Goal: Task Accomplishment & Management: Manage account settings

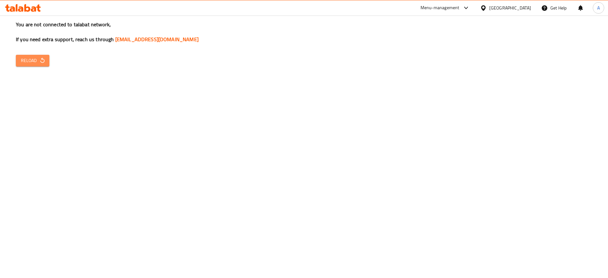
click at [43, 63] on icon "button" at bounding box center [42, 60] width 6 height 6
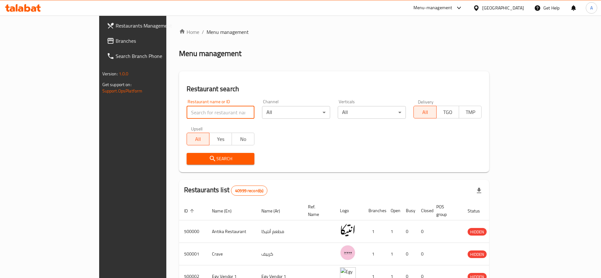
click at [187, 114] on input "search" at bounding box center [221, 112] width 68 height 13
paste input "693536"
type input "693536"
click button "Search" at bounding box center [221, 159] width 68 height 12
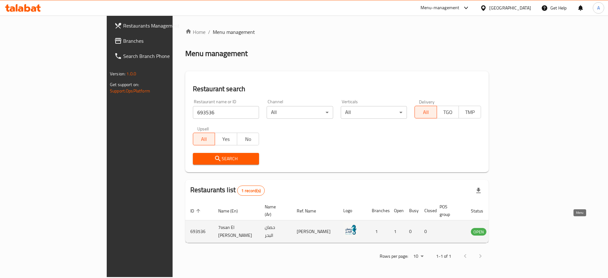
click at [512, 228] on icon "enhanced table" at bounding box center [508, 232] width 8 height 8
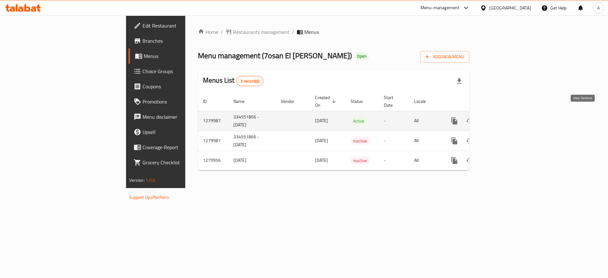
click at [503, 118] on icon "enhanced table" at bounding box center [500, 121] width 6 height 6
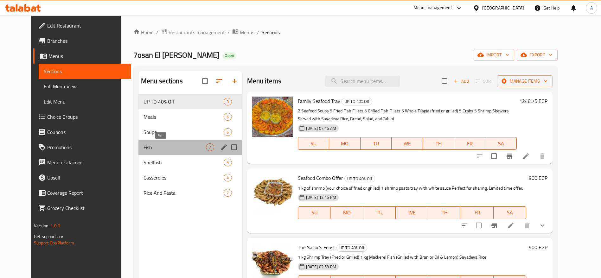
click at [167, 143] on span "Fish" at bounding box center [174, 147] width 63 height 8
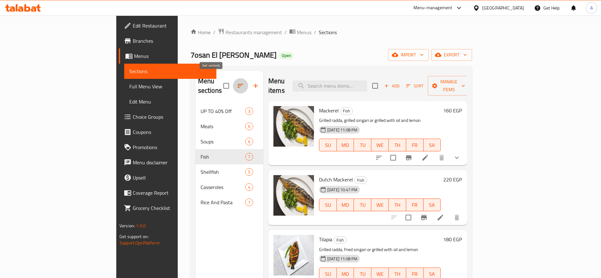
click at [237, 85] on icon "button" at bounding box center [241, 86] width 8 height 8
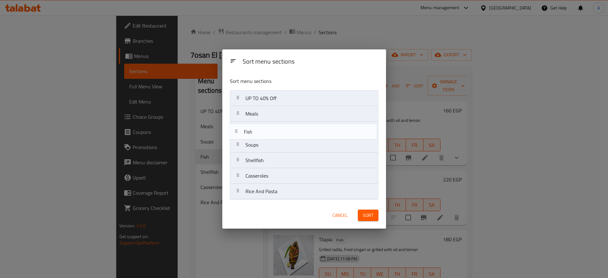
drag, startPoint x: 240, startPoint y: 147, endPoint x: 239, endPoint y: 120, distance: 26.7
click at [239, 120] on nav "UP TO 40% Off Meals Soups Fish Shellfish Casseroles Rice And Pasta" at bounding box center [304, 144] width 149 height 109
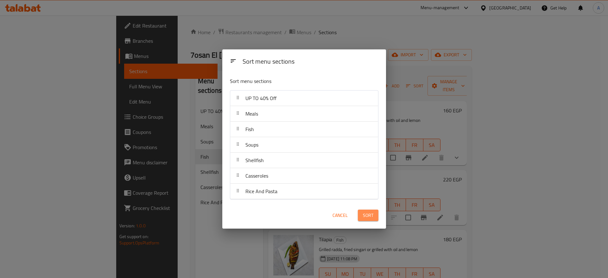
click at [368, 214] on span "Sort" at bounding box center [368, 216] width 10 height 8
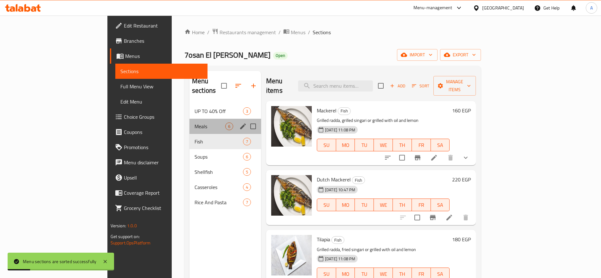
click at [189, 121] on div "Meals 6" at bounding box center [225, 126] width 72 height 15
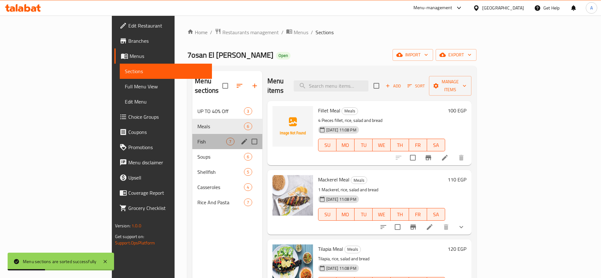
click at [192, 134] on div "Fish 7" at bounding box center [227, 141] width 70 height 15
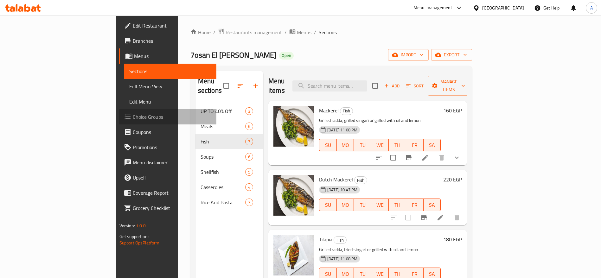
click at [133, 115] on span "Choice Groups" at bounding box center [172, 117] width 79 height 8
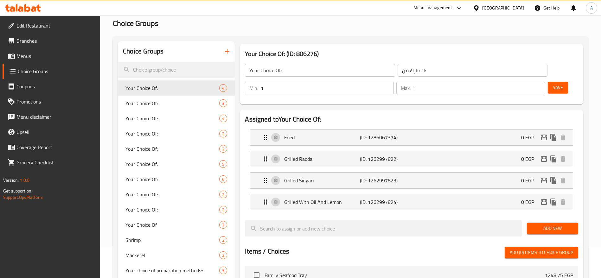
scroll to position [29, 0]
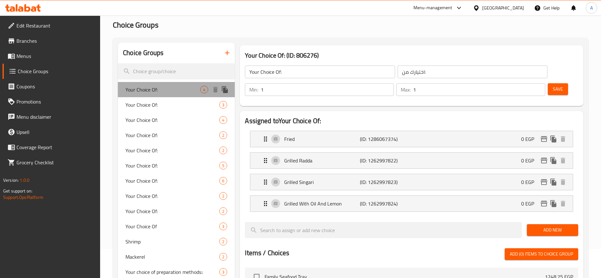
click at [191, 86] on span "Your Choice Of:" at bounding box center [162, 90] width 75 height 8
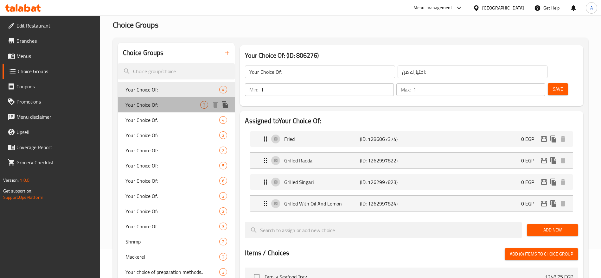
click at [180, 99] on div "Your Choice Of: 3" at bounding box center [176, 104] width 117 height 15
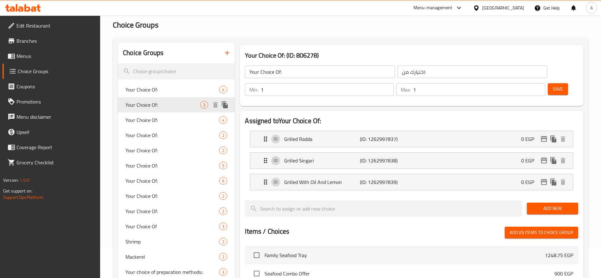
type input "Your Choice Of:"
type input "اختيارك من:"
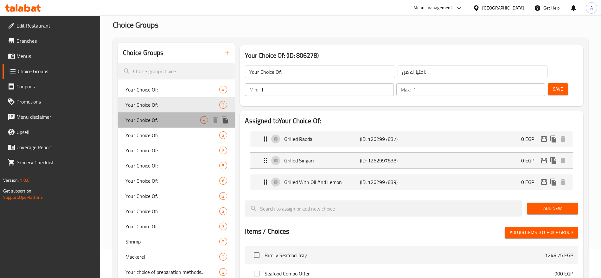
click at [170, 114] on div "Your Choice Of: 4" at bounding box center [176, 119] width 117 height 15
type input "Your Choice Of:"
type input "اختيارك من:"
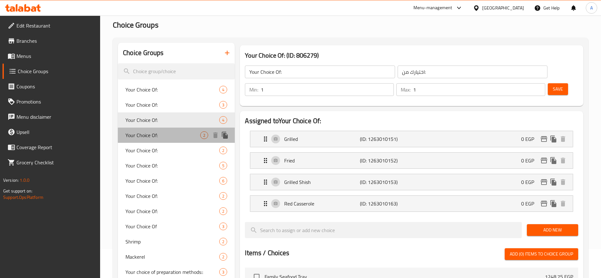
click at [166, 130] on div "Your Choice Of: 2" at bounding box center [176, 135] width 117 height 15
type input "Your Choice Of:"
type input "اختيارك من:"
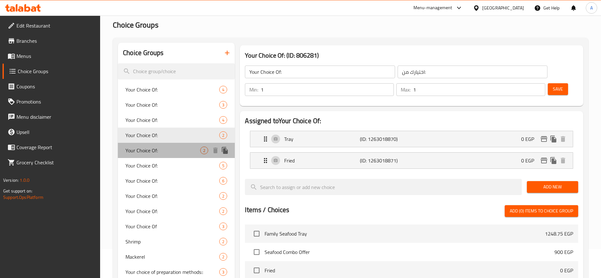
click at [163, 149] on span "Your Choice Of:" at bounding box center [162, 151] width 75 height 8
type input "Your Choice Of:"
type input "اختيارك من:"
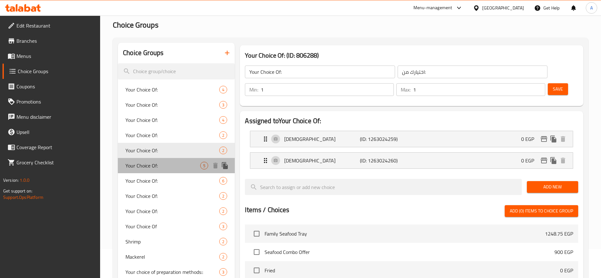
click at [160, 162] on span "Your Choice Of:" at bounding box center [162, 166] width 75 height 8
type input "Your Choice Of:"
type input "اختيارك من:"
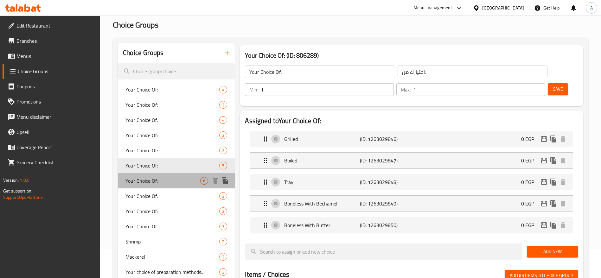
click at [161, 179] on span "Your Choice Of:" at bounding box center [162, 181] width 75 height 8
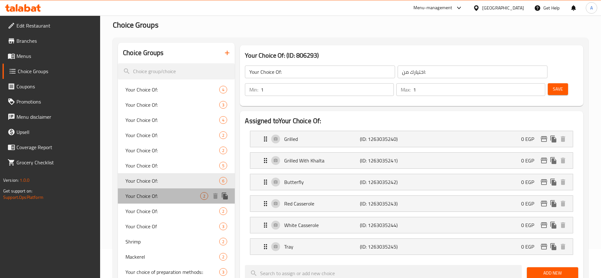
click at [159, 196] on span "Your Choice Of:" at bounding box center [162, 196] width 75 height 8
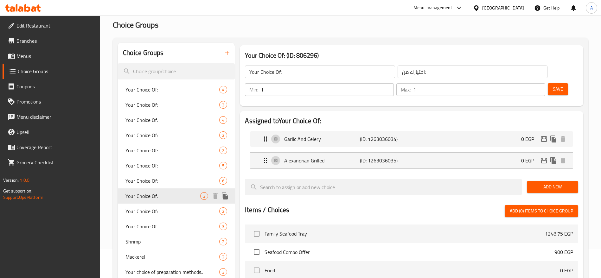
type input "Your Choice Of:"
type input "اختيارك من:"
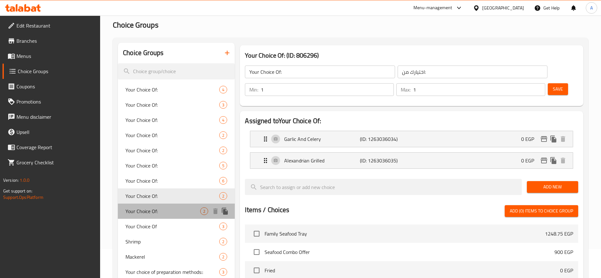
click at [167, 212] on span "Your Choice Of:" at bounding box center [162, 211] width 75 height 8
type input "Your Choice Of:"
type input "اختيارك من:"
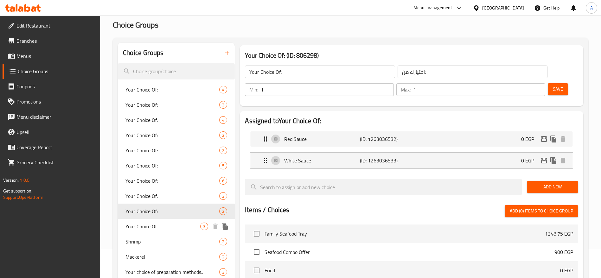
click at [164, 226] on span "Your Choice Of" at bounding box center [162, 227] width 75 height 8
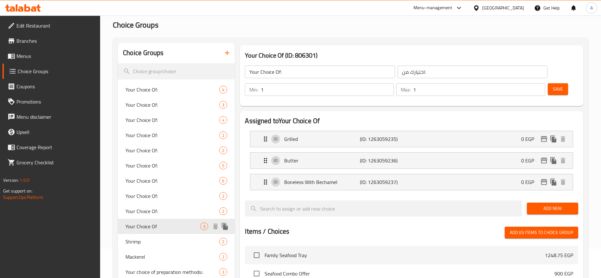
type input "Your Choice Of"
type input "اختيارك من"
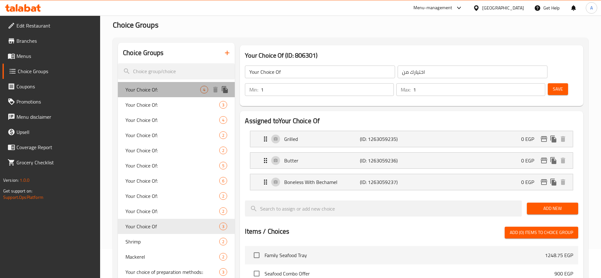
click at [191, 90] on span "Your Choice Of:" at bounding box center [162, 90] width 75 height 8
type input "Your Choice Of:"
type input "اختيارك من:"
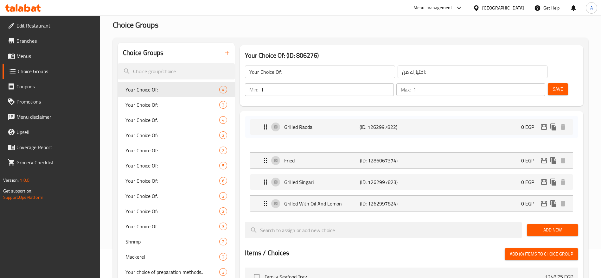
drag, startPoint x: 262, startPoint y: 142, endPoint x: 262, endPoint y: 123, distance: 18.7
click at [262, 126] on nav "Fried (ID: 1286067374) 0 EGP Name (En) Fried Name (En) Name (Ar) مقلي Name (Ar)…" at bounding box center [411, 171] width 333 height 91
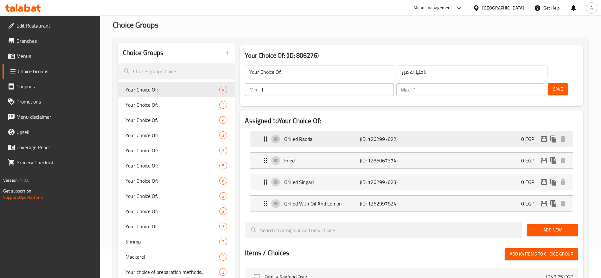
click at [319, 135] on p "Grilled Radda" at bounding box center [321, 139] width 75 height 8
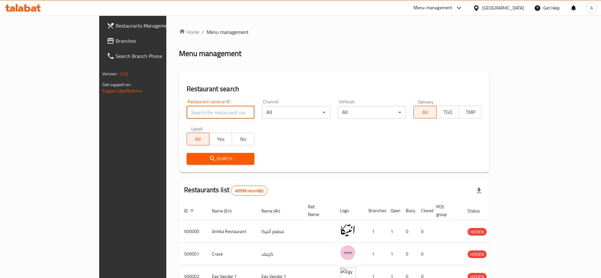
click at [187, 115] on input "search" at bounding box center [221, 112] width 68 height 13
type input "7"
type input "7osan El Bahr"
click button "Search" at bounding box center [221, 159] width 68 height 12
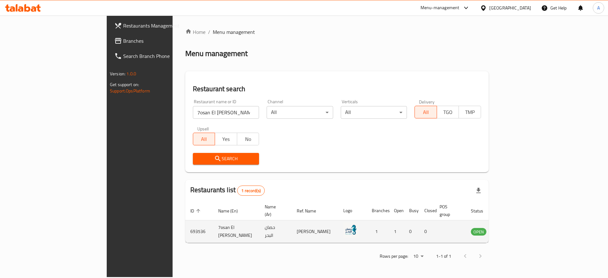
click at [521, 228] on td "enhanced table" at bounding box center [510, 231] width 22 height 22
click at [512, 228] on icon "enhanced table" at bounding box center [508, 232] width 8 height 8
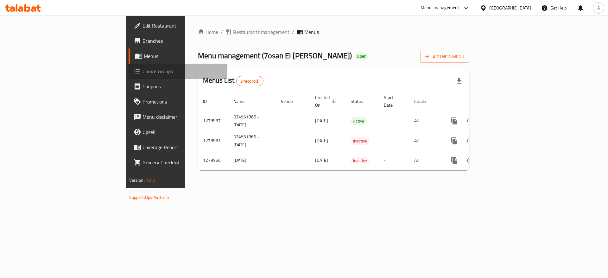
click at [143, 72] on span "Choice Groups" at bounding box center [183, 71] width 80 height 8
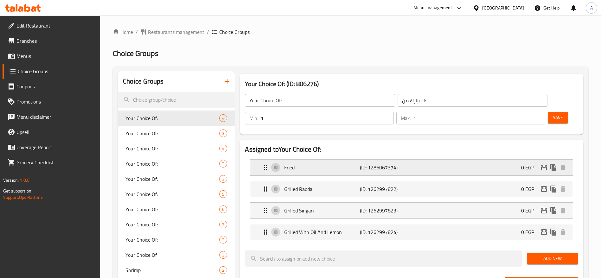
click at [352, 160] on div "Fried (ID: 1286067374) 0 EGP" at bounding box center [413, 168] width 303 height 16
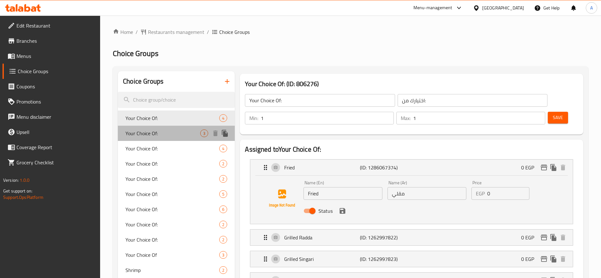
click at [181, 134] on span "Your Choice Of:" at bounding box center [162, 134] width 75 height 8
type input "Your Choice Of:"
type input "اختيارك من:"
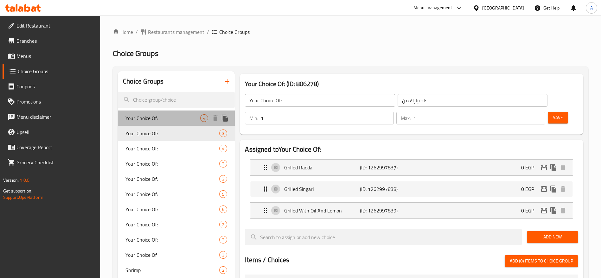
click at [190, 115] on span "Your Choice Of:" at bounding box center [162, 118] width 75 height 8
type input "Your Choice Of:"
type input "اختيارك من:"
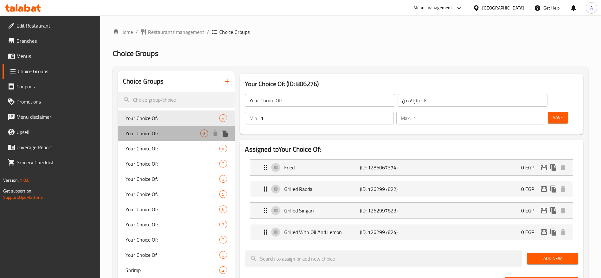
click at [183, 134] on span "Your Choice Of:" at bounding box center [162, 134] width 75 height 8
type input "Your Choice Of:"
type input "اختيارك من:"
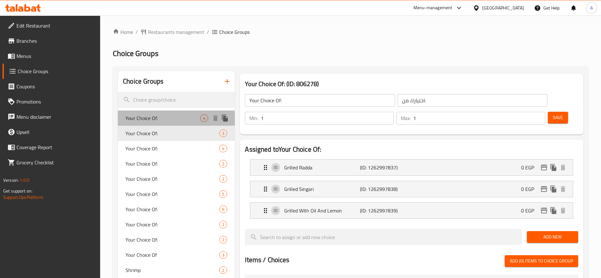
click at [193, 117] on span "Your Choice Of:" at bounding box center [162, 118] width 75 height 8
type input "Your Choice Of:"
type input "اختيارك من:"
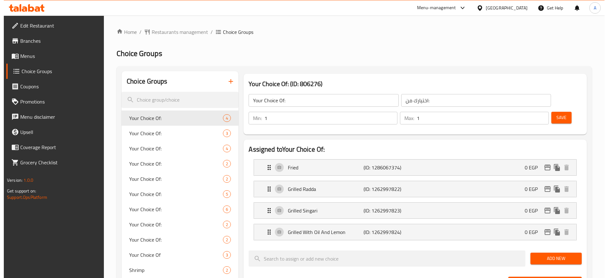
scroll to position [234, 0]
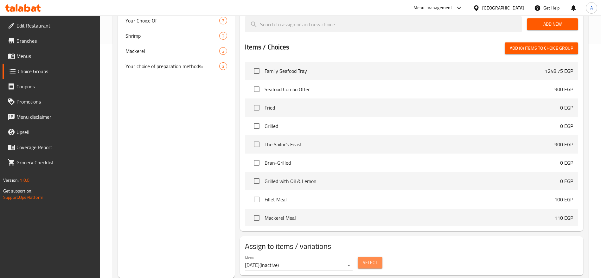
click at [377, 259] on span "Select" at bounding box center [370, 263] width 15 height 8
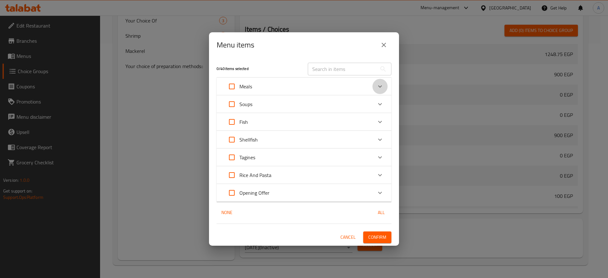
click at [377, 84] on icon "Expand" at bounding box center [380, 87] width 8 height 8
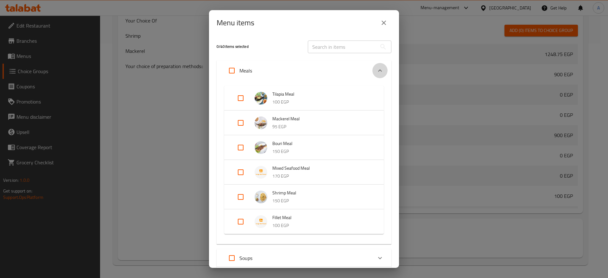
click at [373, 65] on div "Expand" at bounding box center [379, 70] width 15 height 15
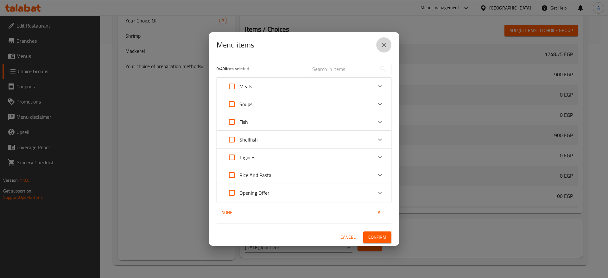
click at [385, 43] on icon "close" at bounding box center [384, 45] width 4 height 4
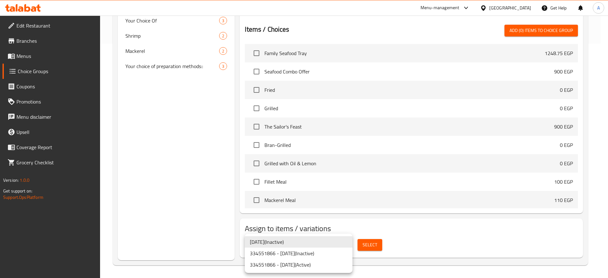
click at [305, 266] on li "334551866 - 12.03.2025 ( Active )" at bounding box center [299, 264] width 108 height 11
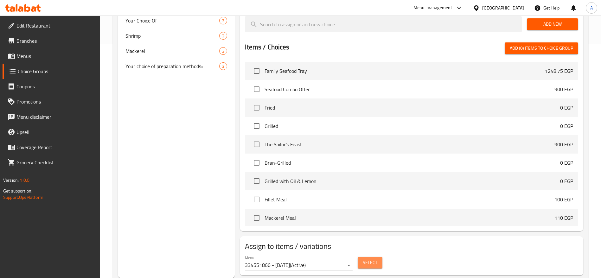
click at [364, 257] on button "Select" at bounding box center [370, 263] width 25 height 12
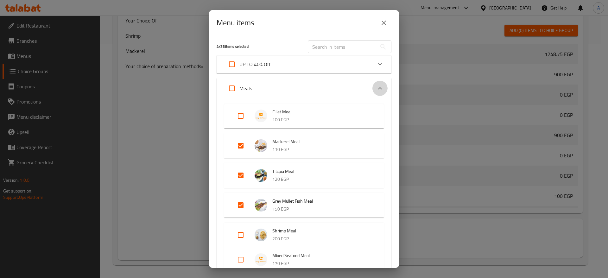
click at [376, 87] on icon "Expand" at bounding box center [380, 89] width 8 height 8
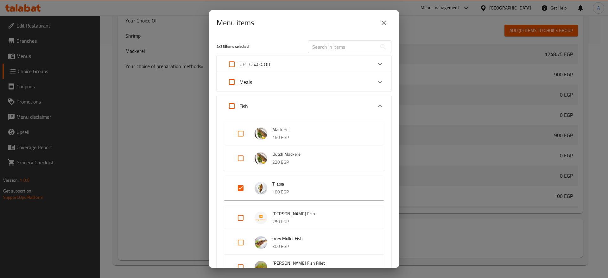
scroll to position [167, 0]
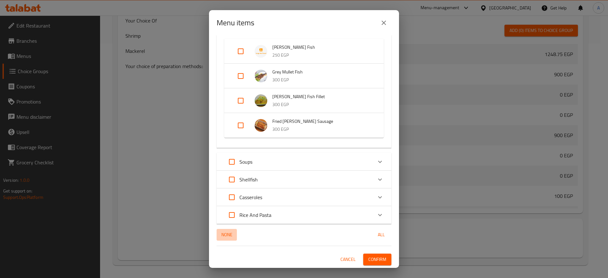
click at [223, 236] on span "None" at bounding box center [226, 235] width 15 height 8
checkbox input "false"
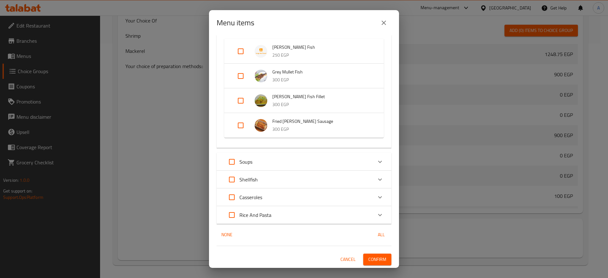
click at [371, 260] on span "Confirm" at bounding box center [377, 260] width 18 height 8
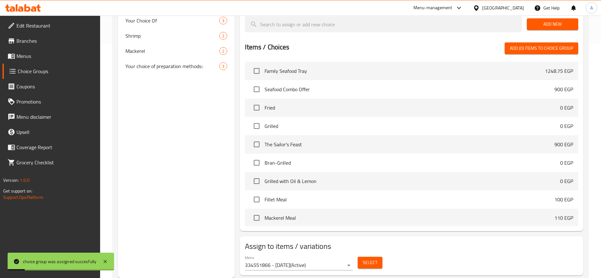
scroll to position [0, 0]
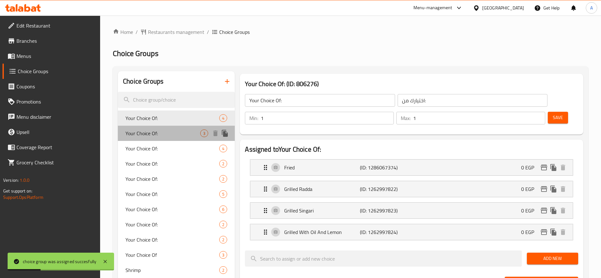
click at [193, 135] on span "Your Choice Of:" at bounding box center [162, 134] width 75 height 8
type input "Your Choice Of:"
type input "اختيارك من:"
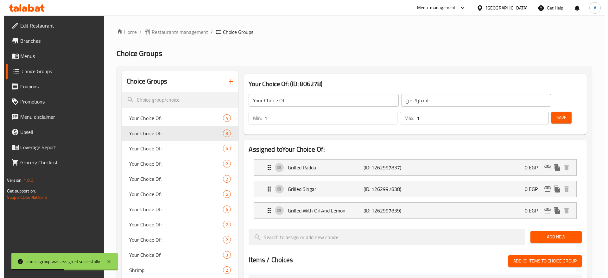
scroll to position [213, 0]
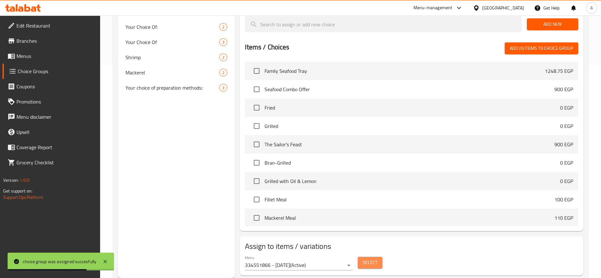
click at [365, 259] on span "Select" at bounding box center [370, 263] width 15 height 8
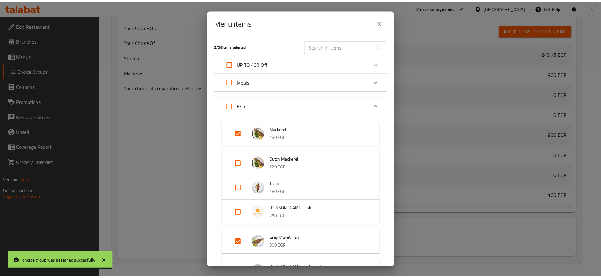
scroll to position [172, 0]
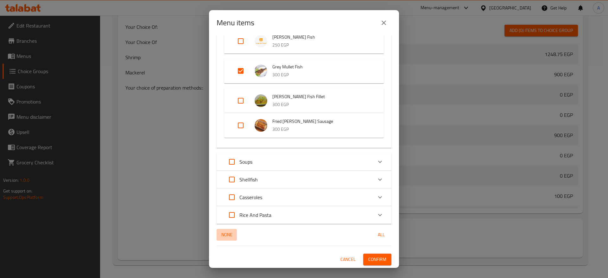
click at [231, 233] on span "None" at bounding box center [226, 235] width 15 height 8
checkbox input "false"
click at [372, 260] on span "Confirm" at bounding box center [377, 260] width 18 height 8
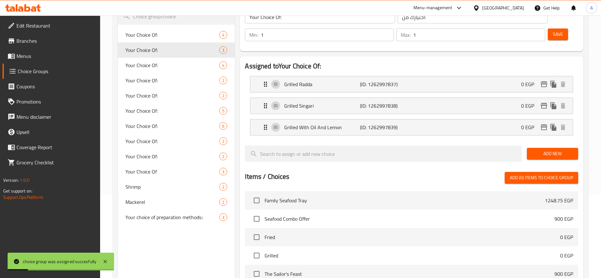
scroll to position [71, 0]
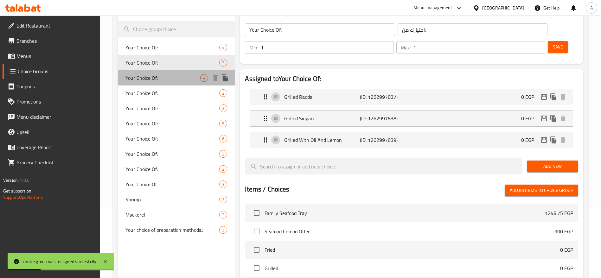
click at [165, 74] on span "Your Choice Of:" at bounding box center [162, 78] width 75 height 8
type input "Your Choice Of:"
type input "اختيارك من:"
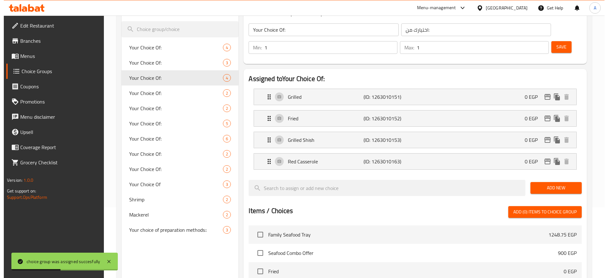
scroll to position [234, 0]
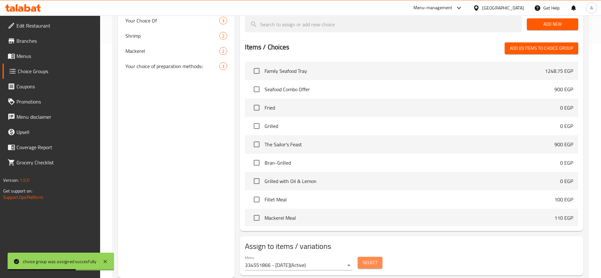
click at [369, 259] on span "Select" at bounding box center [370, 263] width 15 height 8
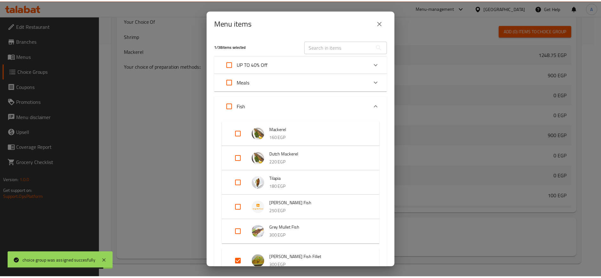
scroll to position [167, 0]
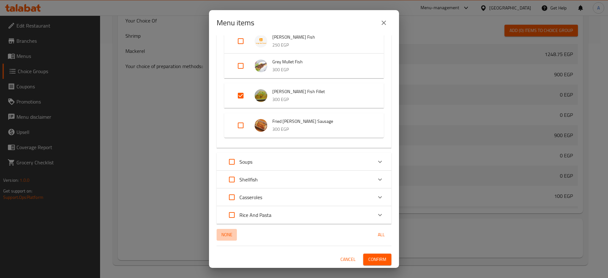
click at [229, 237] on span "None" at bounding box center [226, 235] width 15 height 8
checkbox input "false"
click at [368, 256] on span "Confirm" at bounding box center [377, 260] width 18 height 8
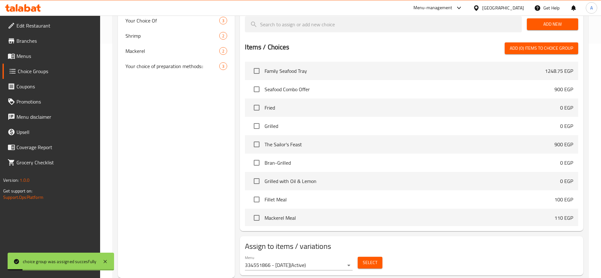
scroll to position [30, 0]
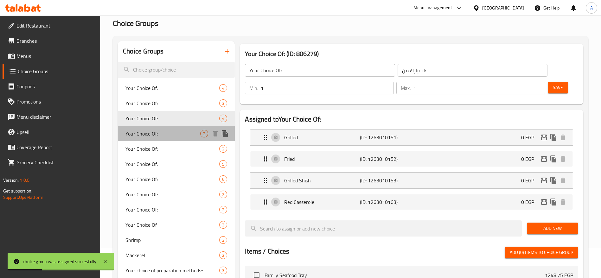
click at [191, 135] on span "Your Choice Of:" at bounding box center [162, 134] width 75 height 8
type input "Your Choice Of:"
type input "اختيارك من:"
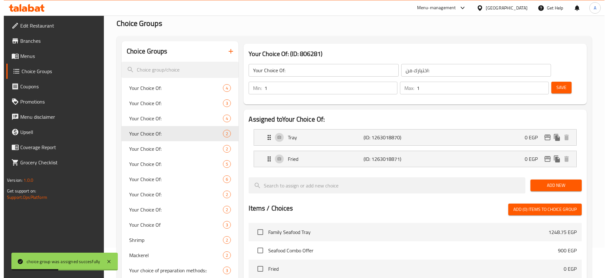
scroll to position [191, 0]
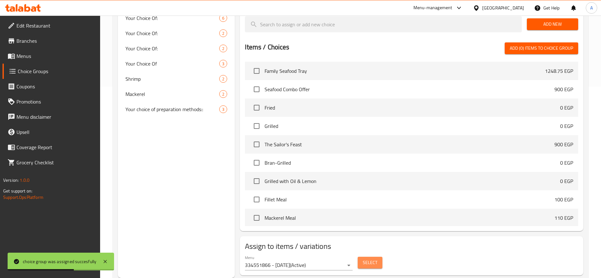
click at [368, 257] on button "Select" at bounding box center [370, 263] width 25 height 12
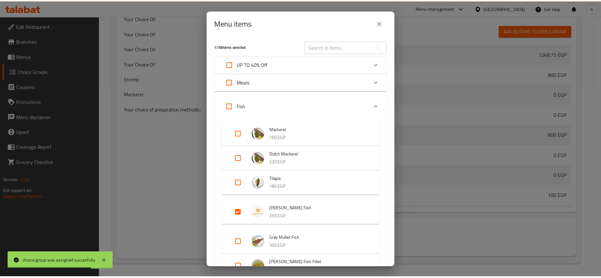
scroll to position [167, 0]
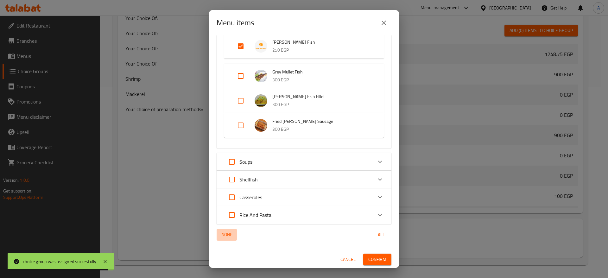
click at [226, 235] on span "None" at bounding box center [226, 235] width 15 height 8
checkbox input "false"
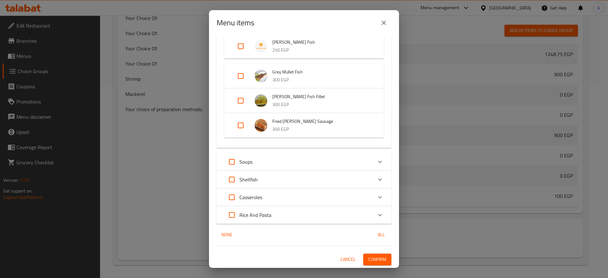
click at [374, 261] on span "Confirm" at bounding box center [377, 260] width 18 height 8
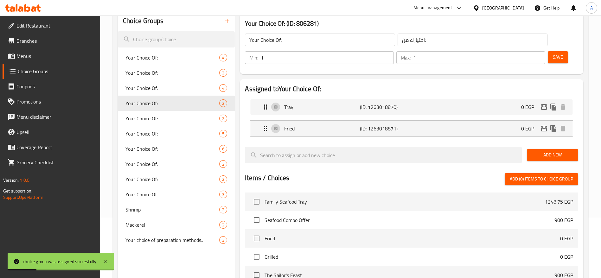
scroll to position [55, 0]
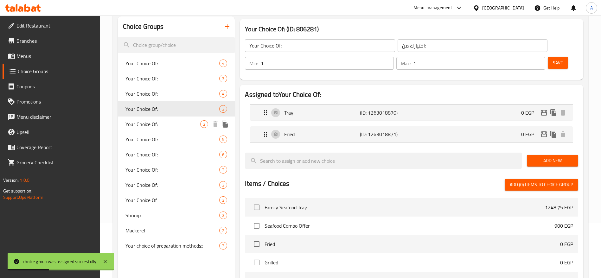
click at [169, 123] on span "Your Choice Of:" at bounding box center [162, 124] width 75 height 8
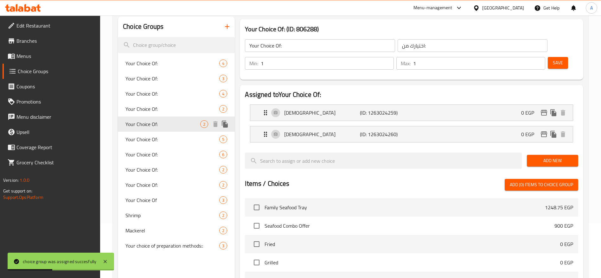
type input "Your Choice Of:"
type input "اختيارك من:"
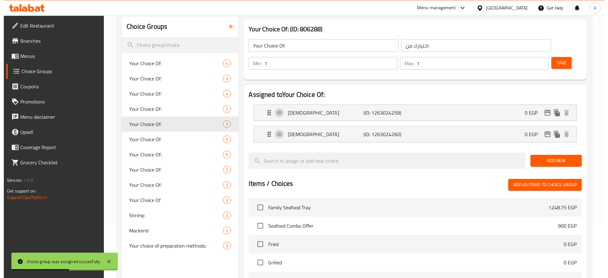
scroll to position [191, 0]
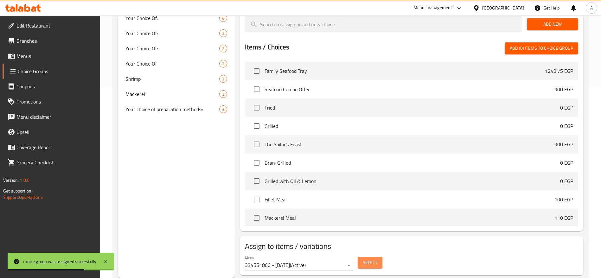
click at [370, 259] on span "Select" at bounding box center [370, 263] width 15 height 8
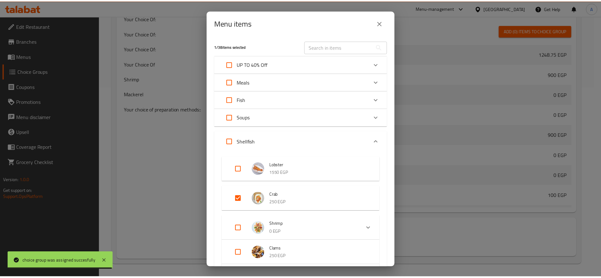
scroll to position [117, 0]
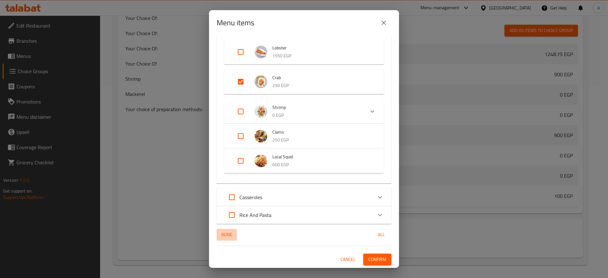
click at [227, 232] on span "None" at bounding box center [226, 235] width 15 height 8
checkbox input "false"
click at [375, 259] on span "Confirm" at bounding box center [377, 260] width 18 height 8
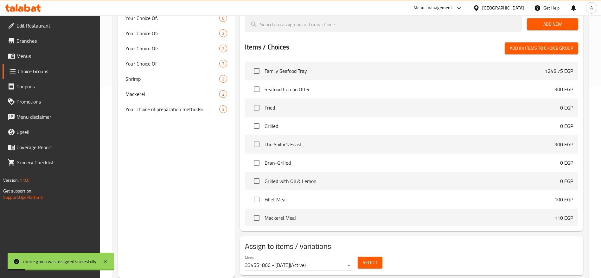
scroll to position [70, 0]
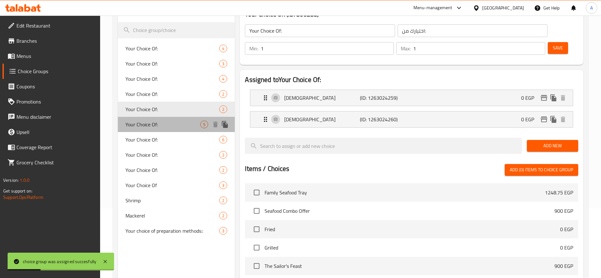
click at [195, 124] on span "Your Choice Of:" at bounding box center [162, 125] width 75 height 8
type input "Your Choice Of:"
type input "اختيارك من:"
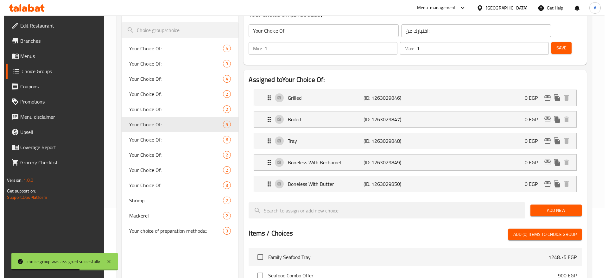
scroll to position [256, 0]
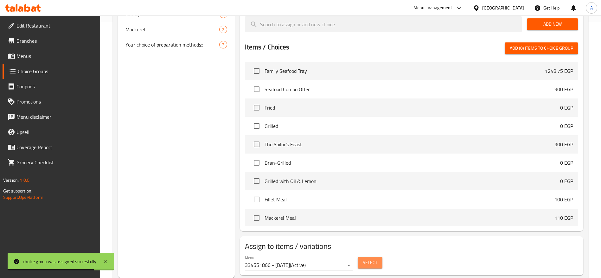
click at [374, 257] on button "Select" at bounding box center [370, 263] width 25 height 12
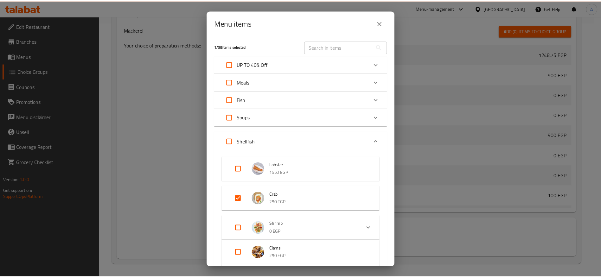
scroll to position [117, 0]
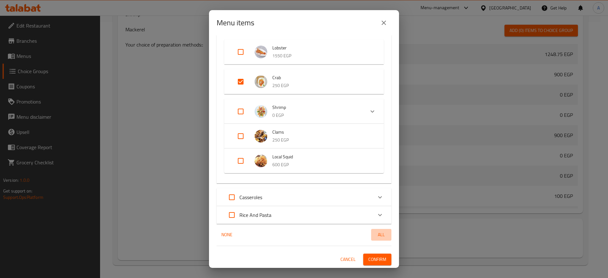
click at [374, 236] on span "All" at bounding box center [381, 235] width 15 height 8
checkbox input "true"
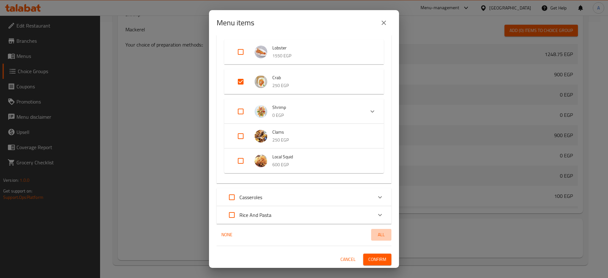
checkbox input "true"
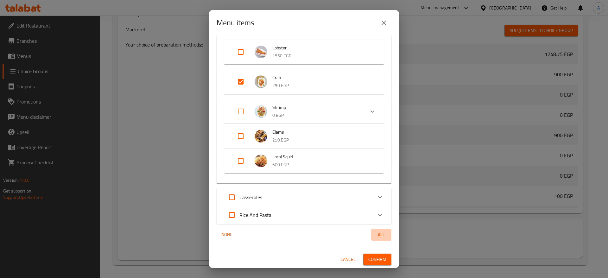
checkbox input "true"
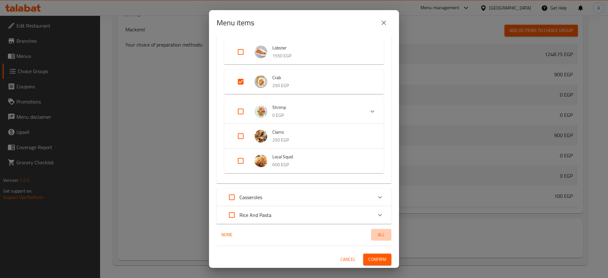
checkbox input "true"
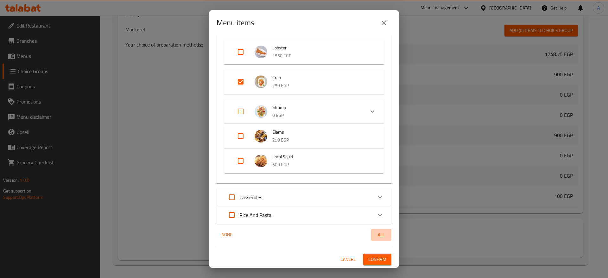
checkbox input "true"
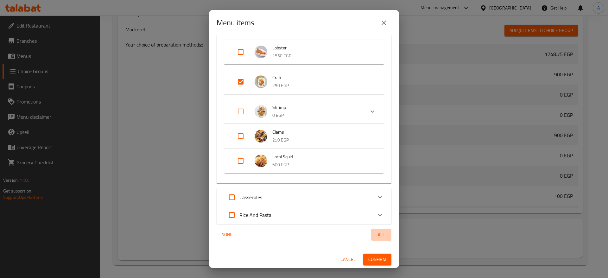
checkbox input "true"
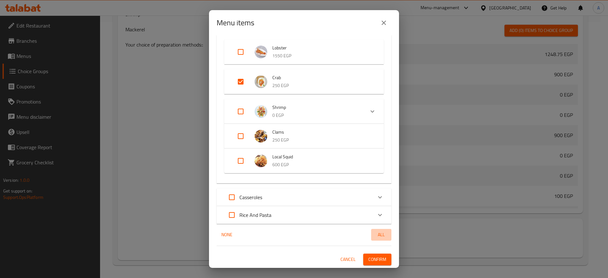
checkbox input "true"
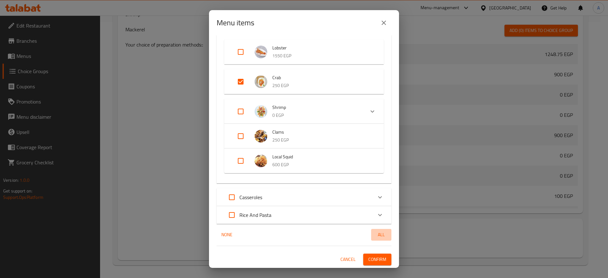
checkbox input "true"
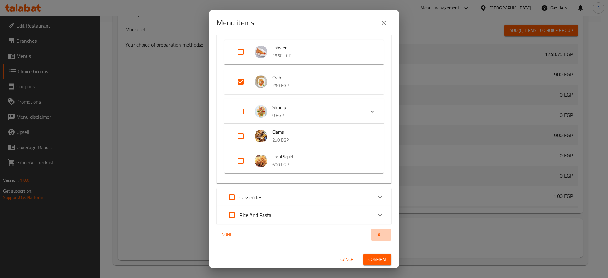
checkbox input "true"
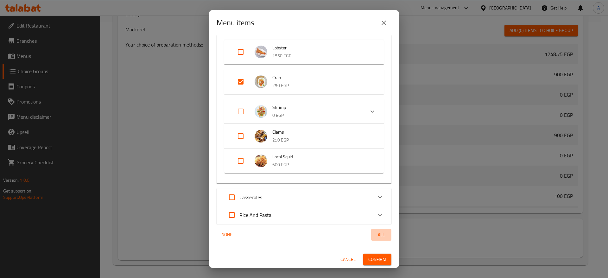
checkbox input "true"
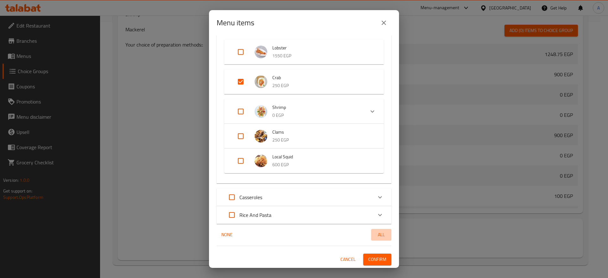
checkbox input "true"
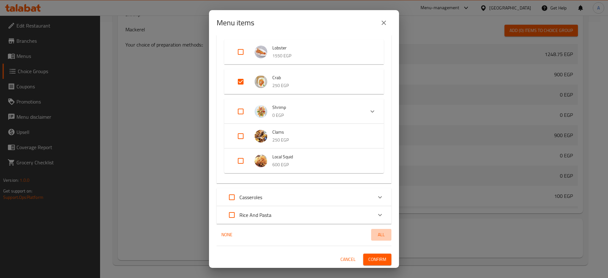
checkbox input "true"
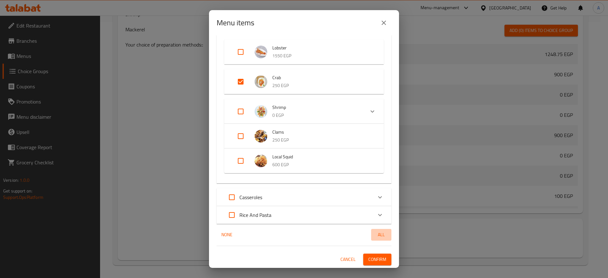
checkbox input "true"
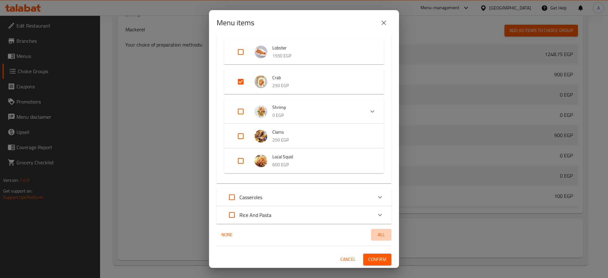
checkbox input "true"
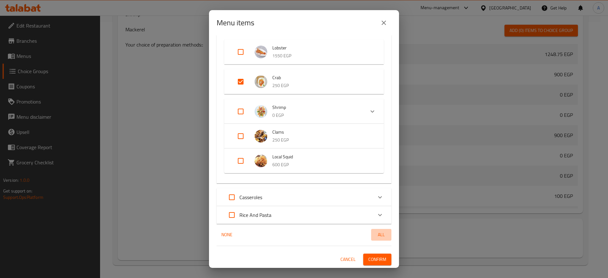
checkbox input "true"
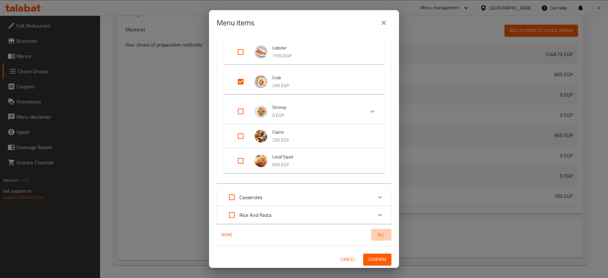
checkbox input "true"
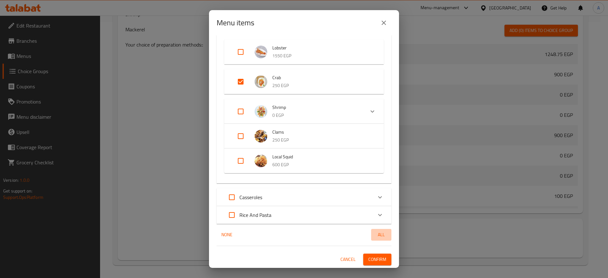
checkbox input "true"
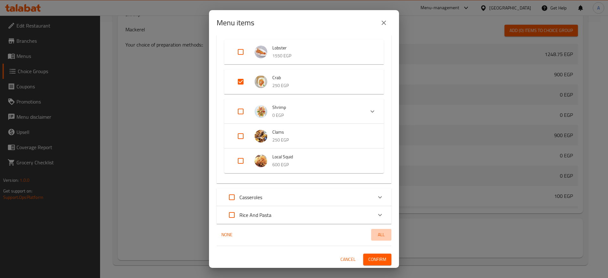
checkbox input "true"
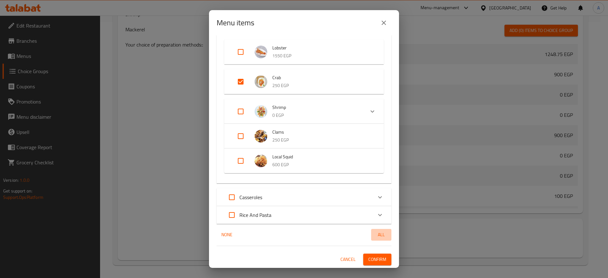
checkbox input "true"
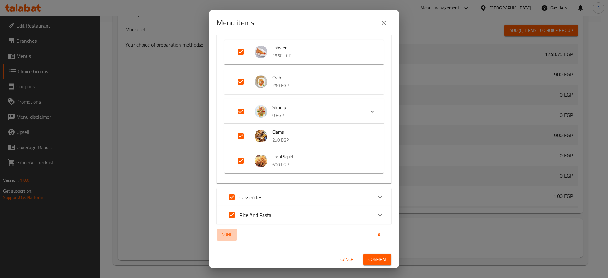
click at [225, 234] on span "None" at bounding box center [226, 235] width 15 height 8
checkbox input "false"
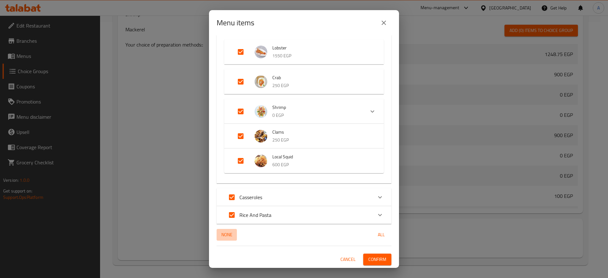
checkbox input "false"
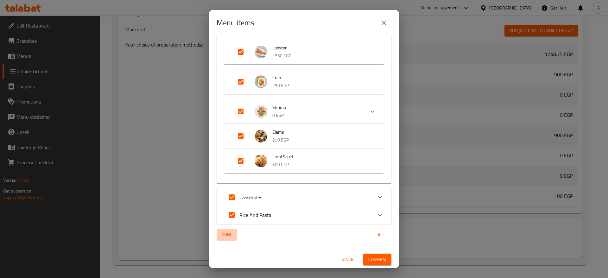
checkbox input "false"
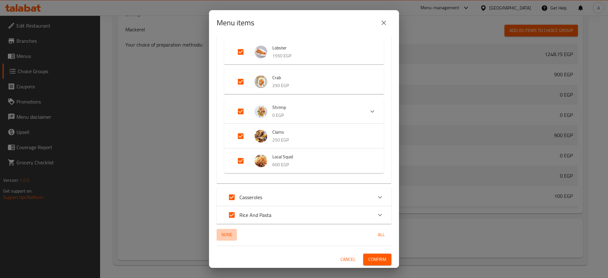
checkbox input "false"
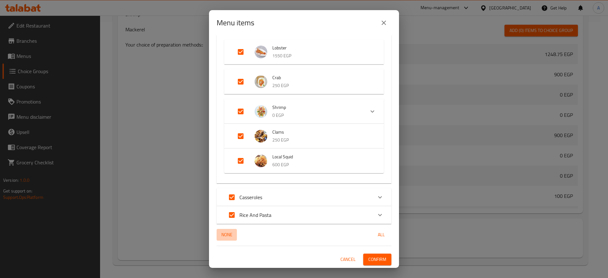
checkbox input "false"
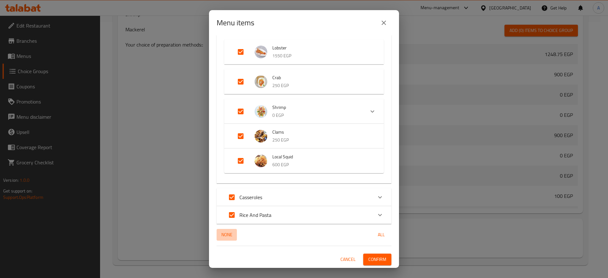
checkbox input "false"
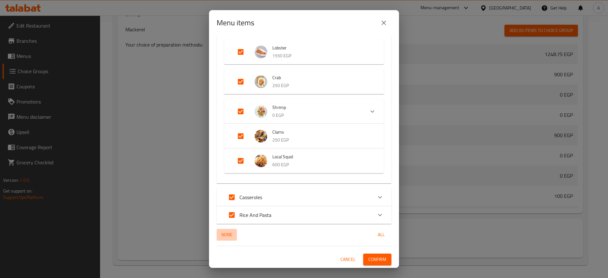
checkbox input "false"
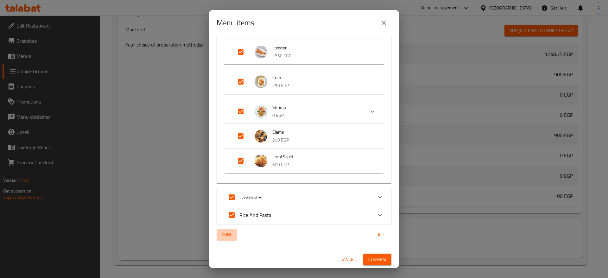
checkbox input "false"
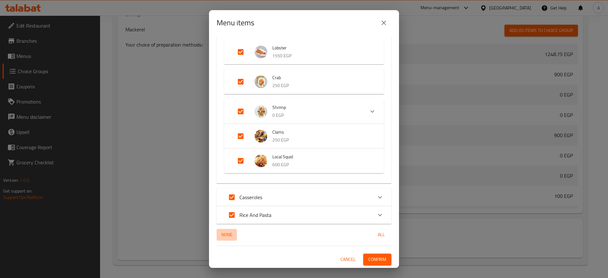
checkbox input "false"
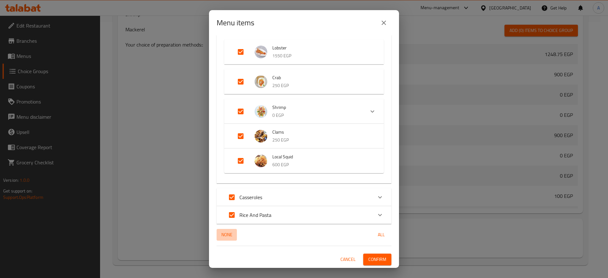
checkbox input "false"
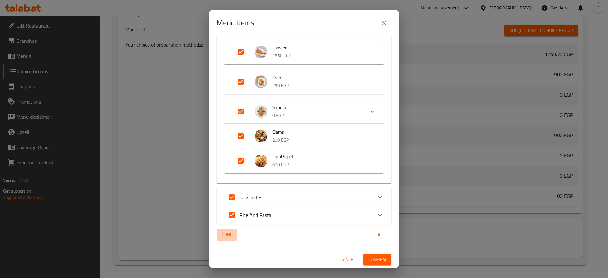
checkbox input "false"
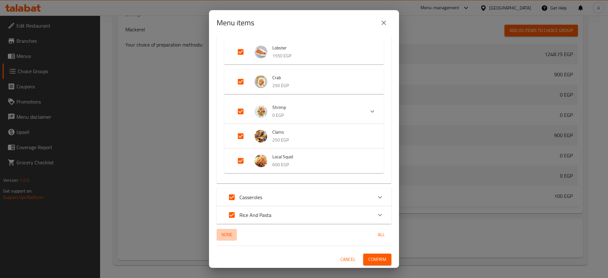
checkbox input "false"
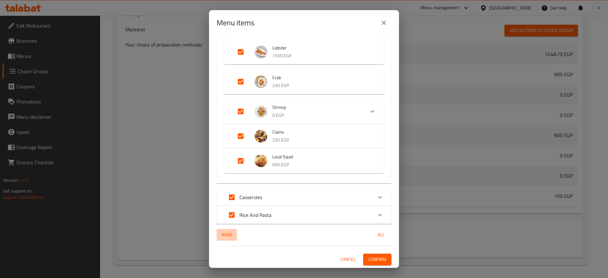
checkbox input "false"
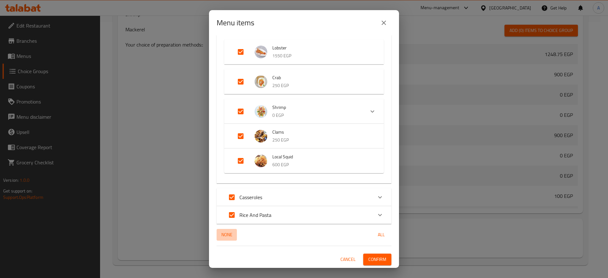
checkbox input "false"
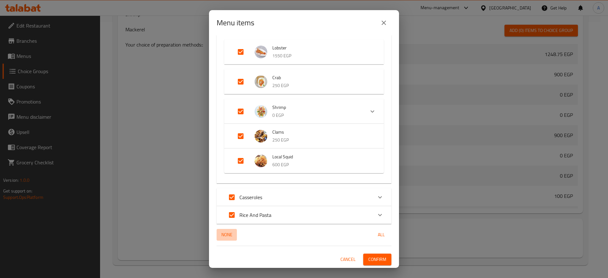
checkbox input "false"
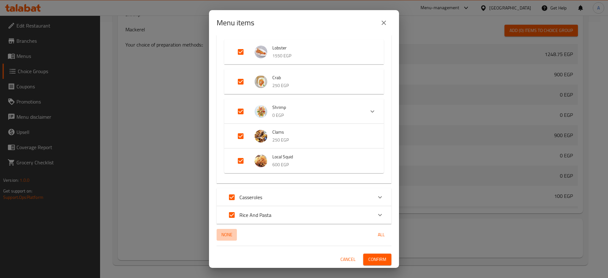
checkbox input "false"
click at [369, 259] on span "Confirm" at bounding box center [377, 260] width 18 height 8
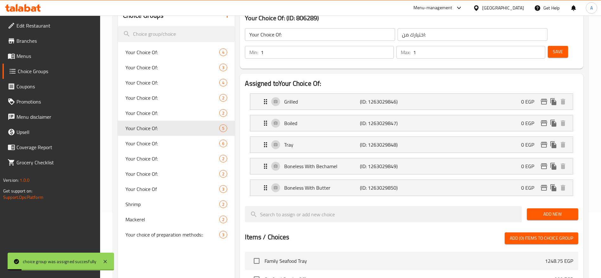
scroll to position [64, 0]
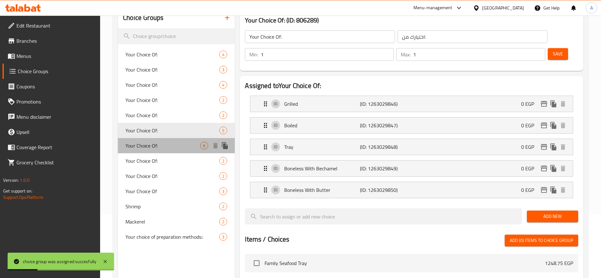
click at [156, 147] on span "Your Choice Of:" at bounding box center [162, 146] width 75 height 8
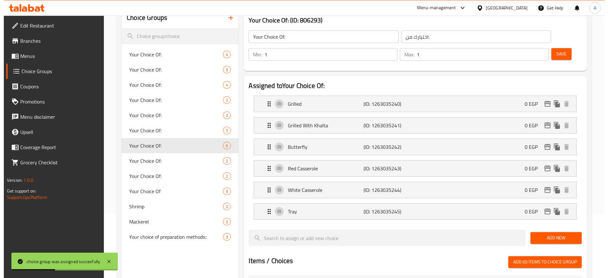
scroll to position [277, 0]
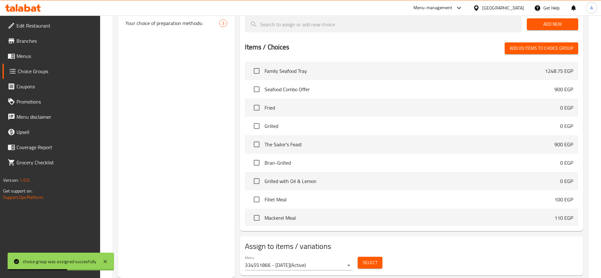
click at [362, 257] on button "Select" at bounding box center [370, 263] width 25 height 12
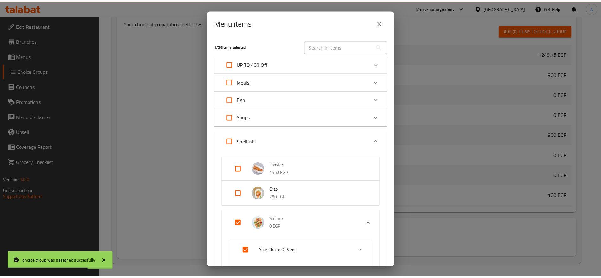
scroll to position [234, 0]
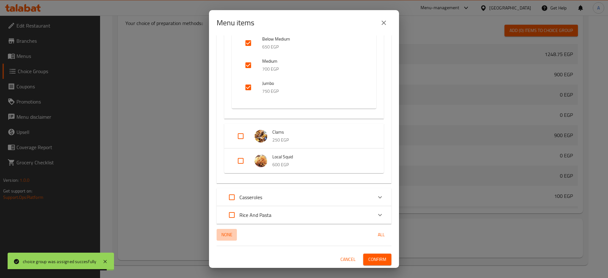
click at [222, 235] on span "None" at bounding box center [226, 235] width 15 height 8
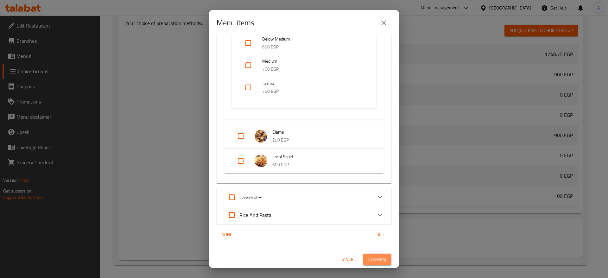
click at [377, 260] on span "Confirm" at bounding box center [377, 260] width 18 height 8
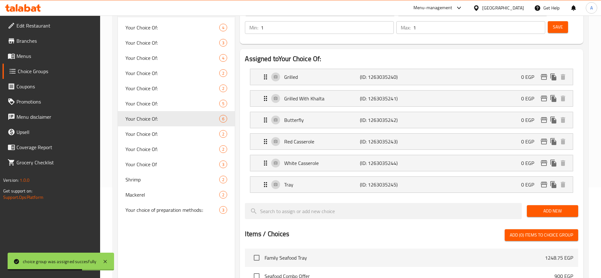
scroll to position [90, 0]
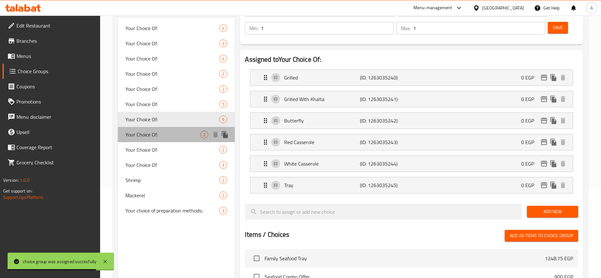
click at [194, 135] on span "Your Choice Of:" at bounding box center [162, 135] width 75 height 8
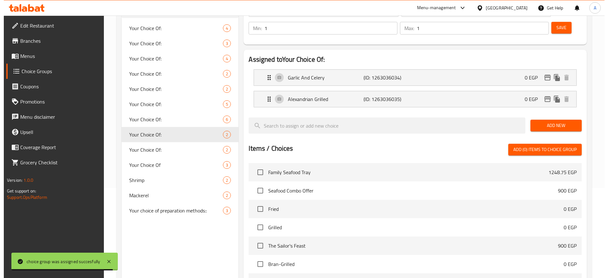
scroll to position [191, 0]
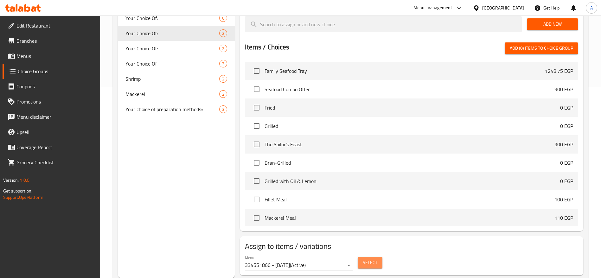
click at [379, 257] on button "Select" at bounding box center [370, 263] width 25 height 12
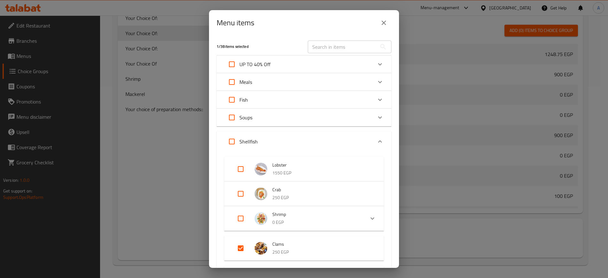
scroll to position [117, 0]
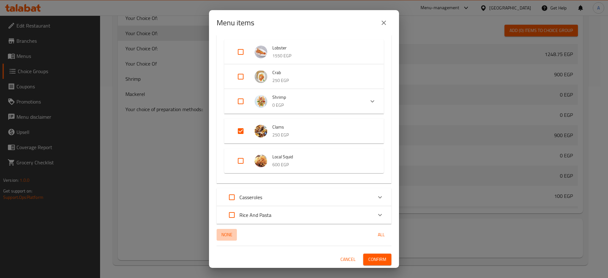
click at [232, 235] on span "None" at bounding box center [226, 235] width 15 height 8
click at [368, 258] on span "Confirm" at bounding box center [377, 260] width 18 height 8
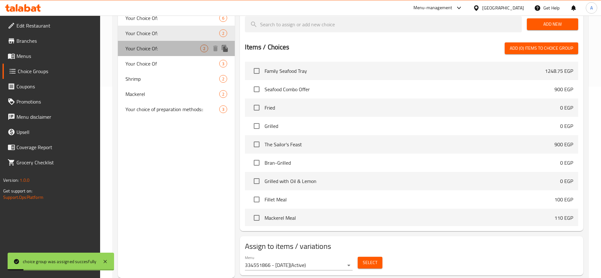
click at [170, 45] on span "Your Choice Of:" at bounding box center [162, 49] width 75 height 8
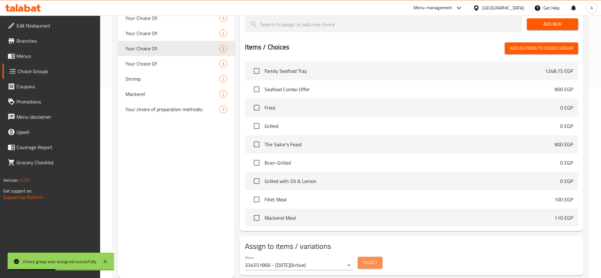
click at [373, 259] on span "Select" at bounding box center [370, 263] width 15 height 8
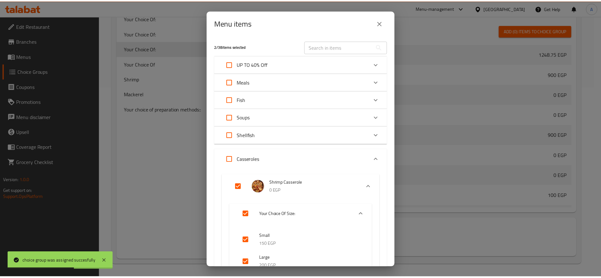
scroll to position [283, 0]
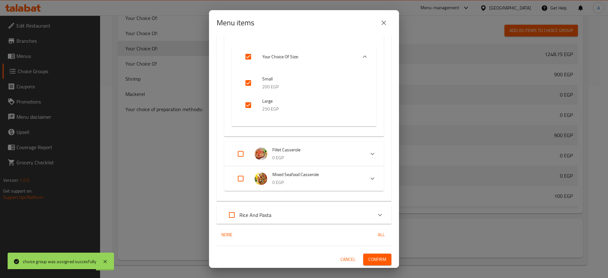
click at [231, 231] on span "None" at bounding box center [226, 235] width 15 height 8
click at [370, 258] on span "Confirm" at bounding box center [377, 260] width 18 height 8
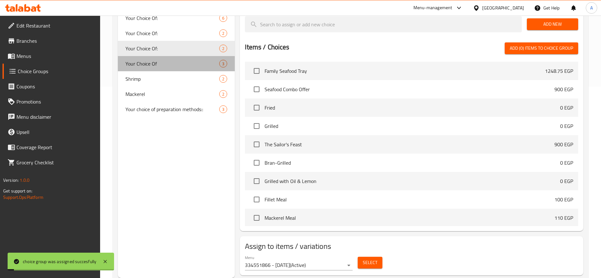
click at [162, 65] on span "Your Choice Of" at bounding box center [172, 64] width 94 height 8
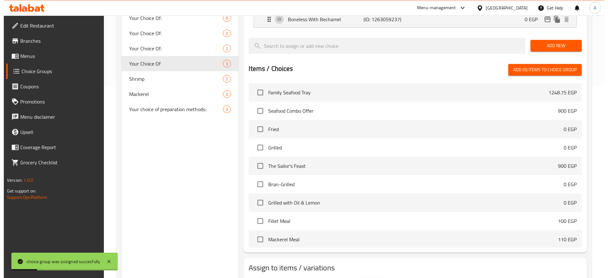
scroll to position [213, 0]
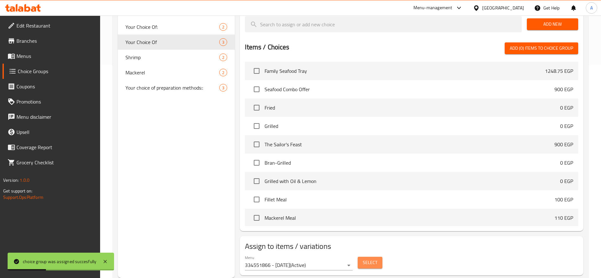
click at [373, 259] on span "Select" at bounding box center [370, 263] width 15 height 8
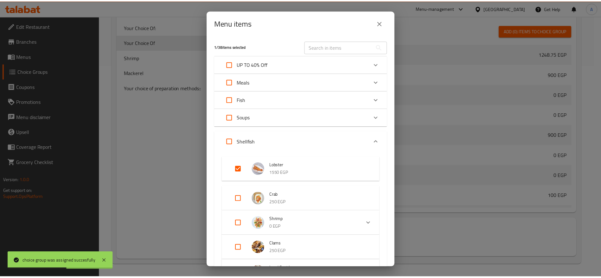
scroll to position [112, 0]
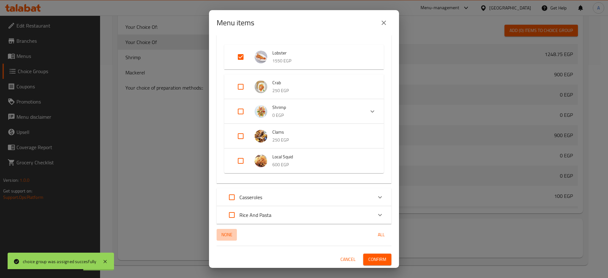
click at [227, 234] on span "None" at bounding box center [226, 235] width 15 height 8
click at [373, 260] on span "Confirm" at bounding box center [377, 260] width 18 height 8
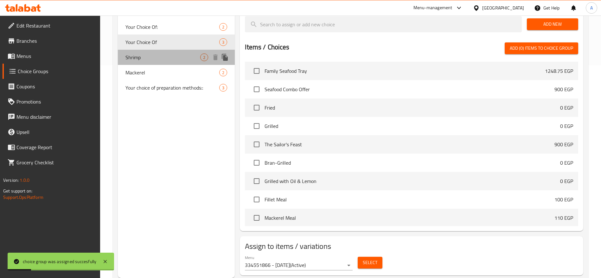
click at [166, 58] on span "Shrimp" at bounding box center [162, 58] width 75 height 8
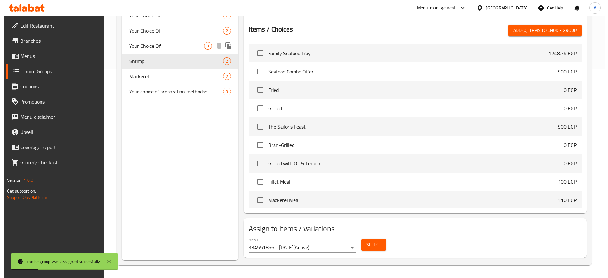
scroll to position [191, 0]
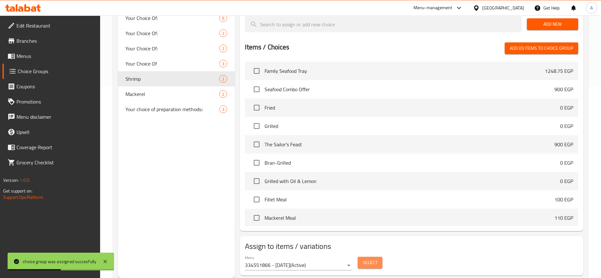
click at [379, 257] on button "Select" at bounding box center [370, 263] width 25 height 12
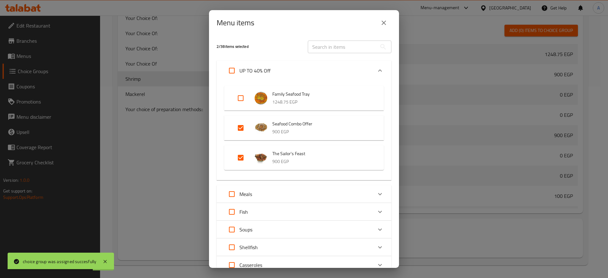
scroll to position [68, 0]
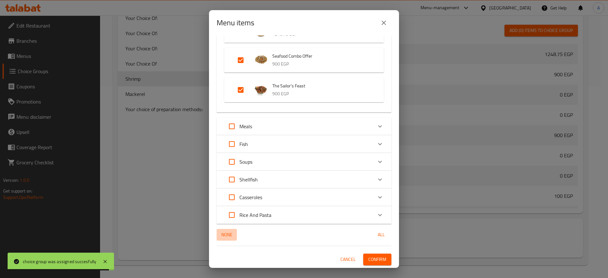
click at [225, 235] on span "None" at bounding box center [226, 235] width 15 height 8
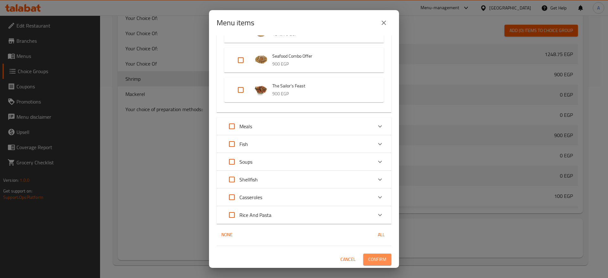
click at [368, 259] on span "Confirm" at bounding box center [377, 260] width 18 height 8
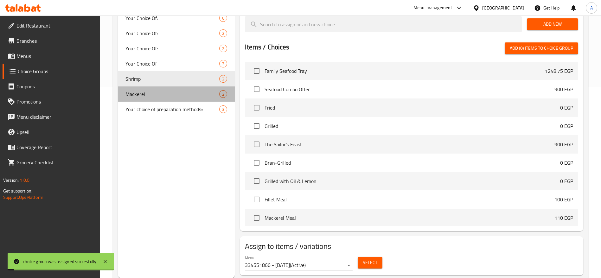
click at [150, 97] on span "Mackerel" at bounding box center [172, 94] width 94 height 8
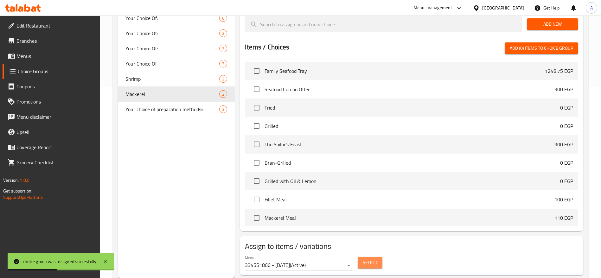
click at [374, 259] on span "Select" at bounding box center [370, 263] width 15 height 8
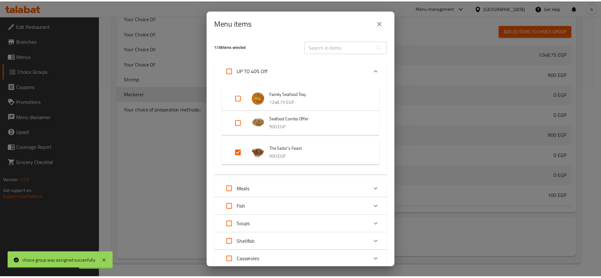
scroll to position [63, 0]
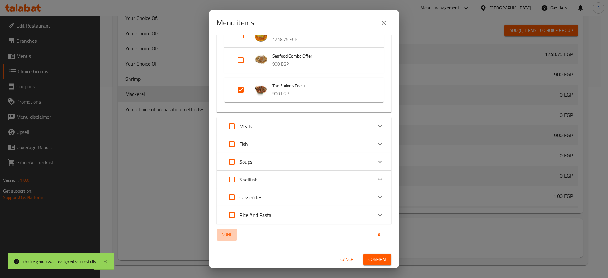
click at [223, 234] on span "None" at bounding box center [226, 235] width 15 height 8
click at [368, 257] on span "Confirm" at bounding box center [377, 260] width 18 height 8
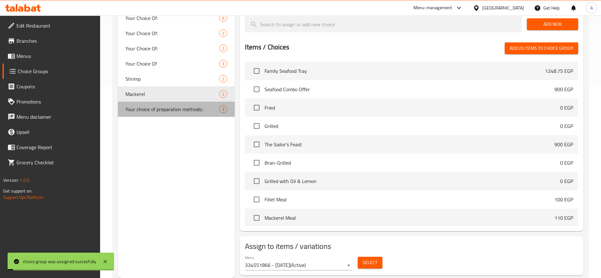
click at [170, 112] on span "Your choice of preparation methods::" at bounding box center [172, 109] width 94 height 8
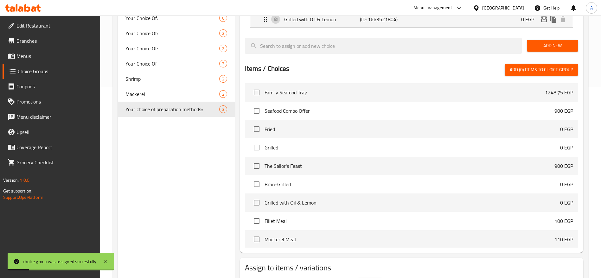
scroll to position [213, 0]
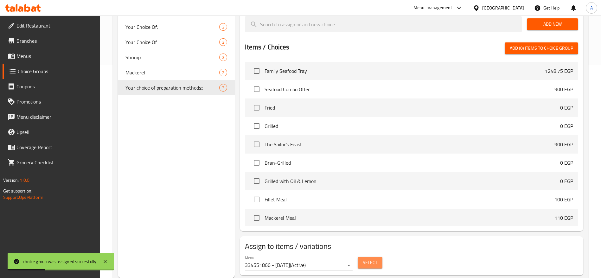
click at [363, 259] on span "Select" at bounding box center [370, 263] width 15 height 8
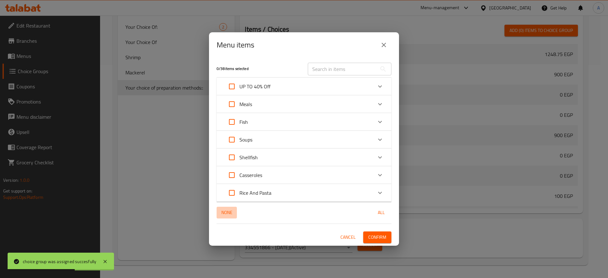
click at [228, 212] on span "None" at bounding box center [226, 213] width 15 height 8
click at [375, 237] on span "Confirm" at bounding box center [377, 237] width 18 height 8
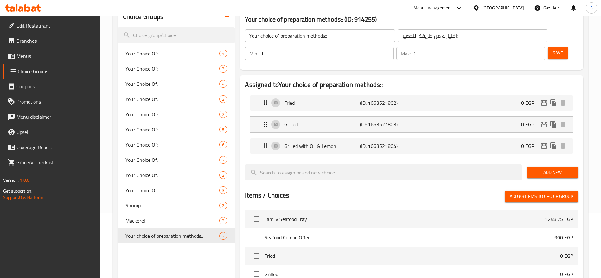
scroll to position [0, 0]
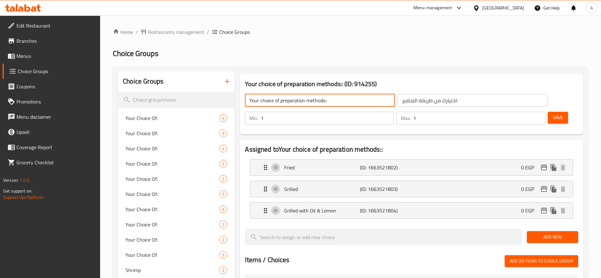
click at [338, 102] on input "Your choice of preparation methods::" at bounding box center [320, 100] width 150 height 13
paste input "Choose Your Preparation"
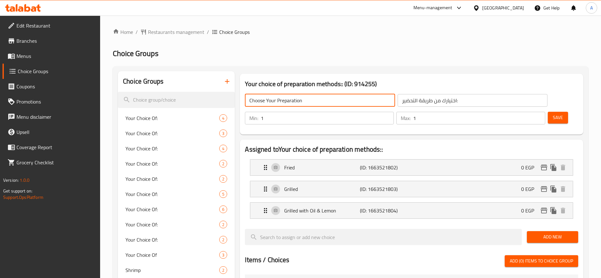
click at [423, 101] on input "اختيارك من طريقة التحضير:" at bounding box center [473, 100] width 150 height 13
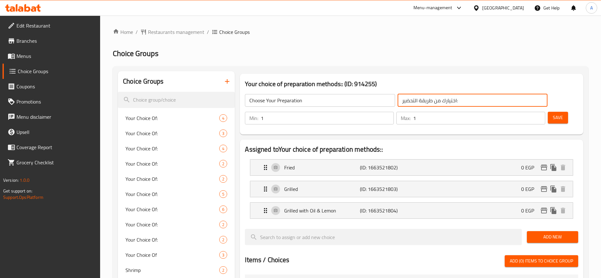
click at [423, 101] on input "اختيارك من طريقة التحضير:" at bounding box center [473, 100] width 150 height 13
paste input "ر طريقة التحضير"
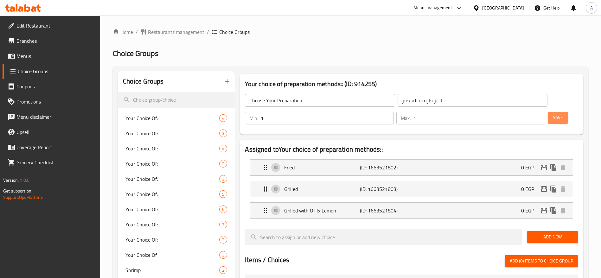
click at [553, 114] on span "Save" at bounding box center [558, 118] width 10 height 8
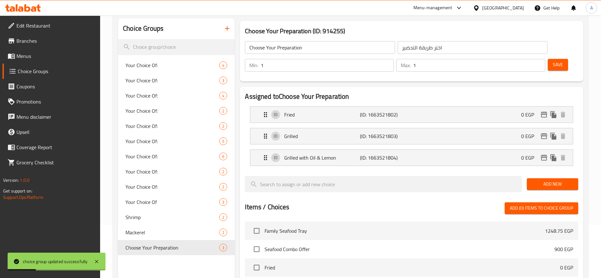
scroll to position [54, 0]
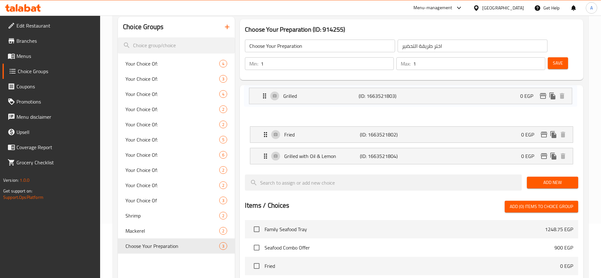
drag, startPoint x: 264, startPoint y: 118, endPoint x: 262, endPoint y: 94, distance: 23.8
click at [262, 100] on nav "Fried (ID: 1663521802) 0 EGP Name (En) Fried Name (En) Name (Ar) مقلي Name (Ar)…" at bounding box center [411, 135] width 333 height 70
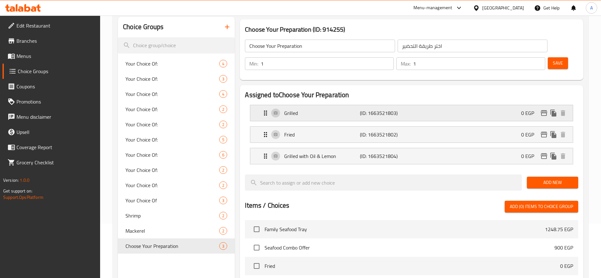
click at [321, 109] on p "Grilled" at bounding box center [321, 113] width 75 height 8
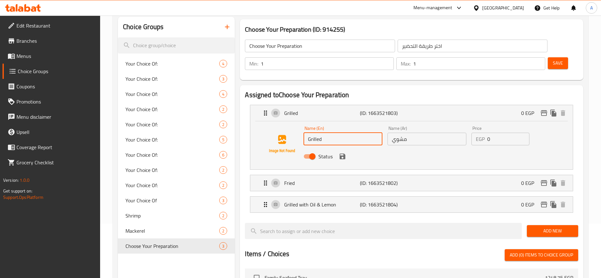
click at [340, 133] on input "Grilled" at bounding box center [342, 139] width 79 height 13
paste input "Bran-"
click at [416, 133] on input "مشوي" at bounding box center [426, 139] width 79 height 13
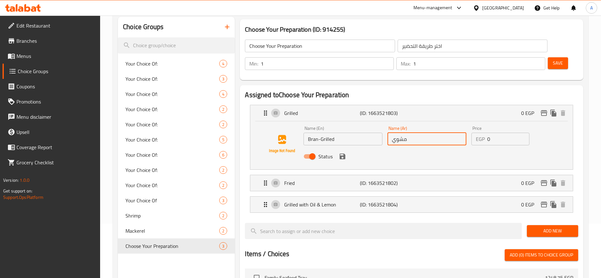
click at [423, 133] on input "مشوي" at bounding box center [426, 139] width 79 height 13
paste input "ردة"
click at [343, 154] on icon "save" at bounding box center [343, 157] width 6 height 6
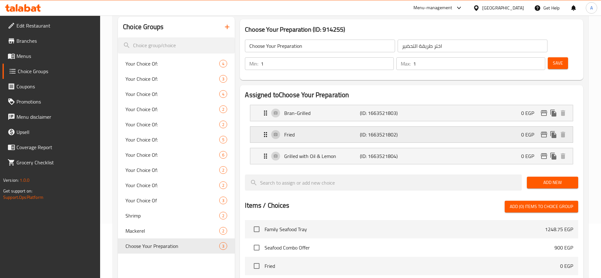
click at [342, 131] on p "Fried" at bounding box center [321, 135] width 75 height 8
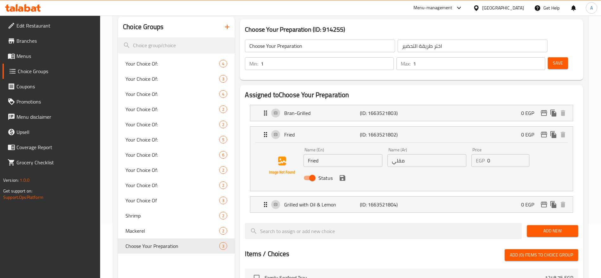
click at [334, 154] on input "Fried" at bounding box center [342, 160] width 79 height 13
paste input "Sengari-"
click at [334, 154] on input "Sengari-Fried" at bounding box center [342, 160] width 79 height 13
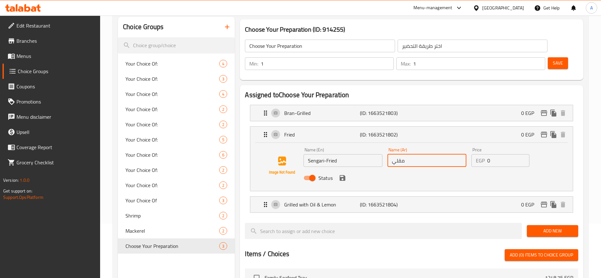
click at [424, 154] on input "مقلي" at bounding box center [426, 160] width 79 height 13
drag, startPoint x: 410, startPoint y: 142, endPoint x: 390, endPoint y: 146, distance: 20.9
click at [390, 154] on input "مقلي" at bounding box center [426, 160] width 79 height 13
paste input "سنجاري"
click at [344, 175] on icon "save" at bounding box center [343, 178] width 6 height 6
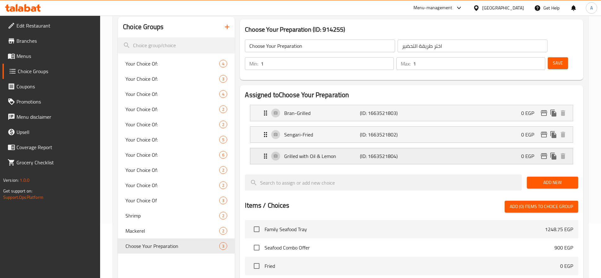
click at [340, 152] on p "Grilled with Oil & Lemon" at bounding box center [321, 156] width 75 height 8
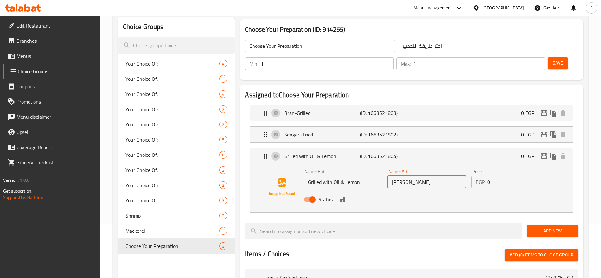
drag, startPoint x: 434, startPoint y: 166, endPoint x: 372, endPoint y: 166, distance: 61.4
click at [372, 167] on div "Name (En) Grilled with Oil & Lemon Name (En) Name (Ar) مشوي زيت ولمون Name (Ar)…" at bounding box center [427, 187] width 252 height 41
paste input "text"
click at [364, 176] on input "Grilled with Oil & Lemon" at bounding box center [342, 182] width 79 height 13
paste input "Olive Oil & Lemon Grilled"
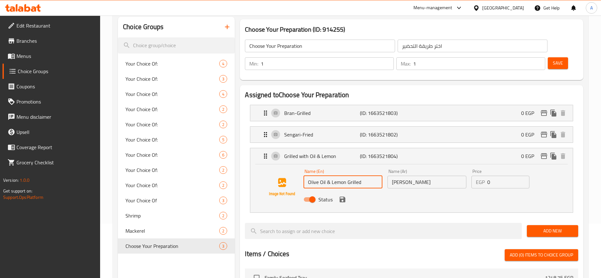
click at [319, 176] on input "Olive Oil & Lemon Grilled" at bounding box center [342, 182] width 79 height 13
click at [344, 197] on icon "save" at bounding box center [343, 200] width 6 height 6
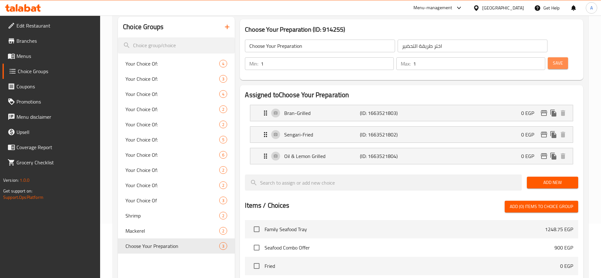
click at [553, 59] on span "Save" at bounding box center [558, 63] width 10 height 8
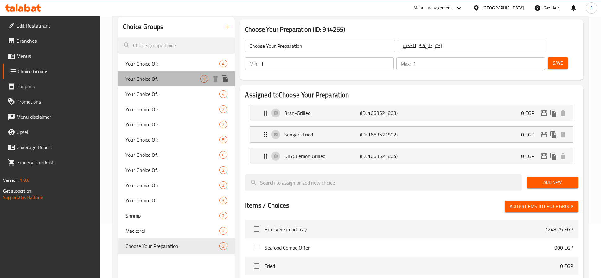
click at [185, 77] on span "Your Choice Of:" at bounding box center [162, 79] width 75 height 8
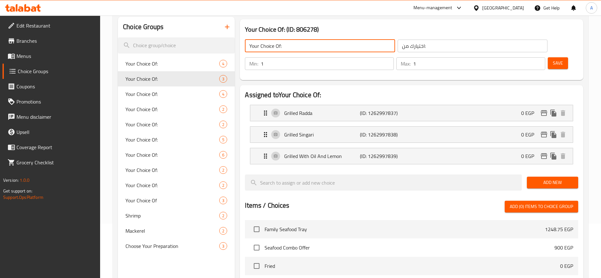
click at [333, 48] on input "Your Choice Of:" at bounding box center [320, 46] width 150 height 13
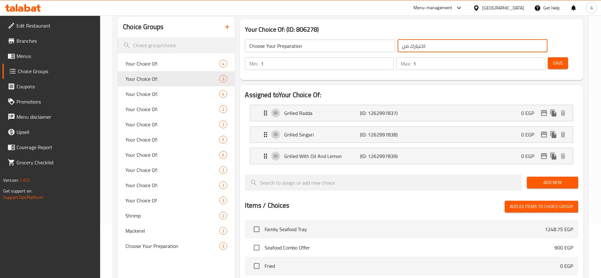
paste input "ر طريقة التحضير"
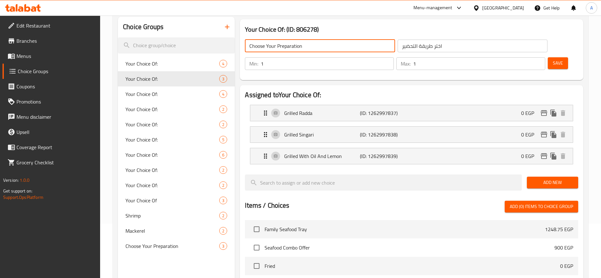
click at [317, 46] on input "Choose Your Preparation" at bounding box center [320, 46] width 150 height 13
click at [394, 109] on p "(ID: 1262997837)" at bounding box center [385, 113] width 50 height 8
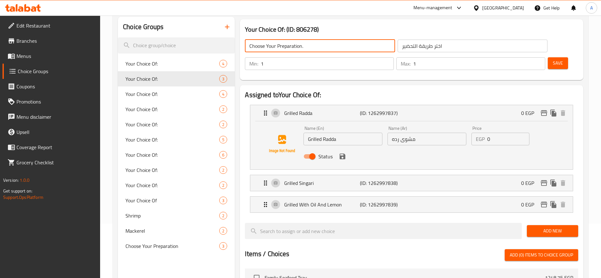
click at [343, 133] on input "Grilled Radda" at bounding box center [342, 139] width 79 height 13
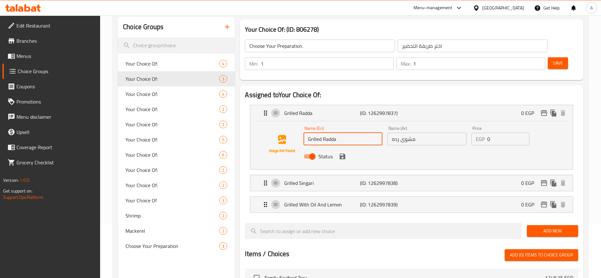
click at [343, 133] on input "Grilled Radda" at bounding box center [342, 139] width 79 height 13
paste input "Bran-Grilled"
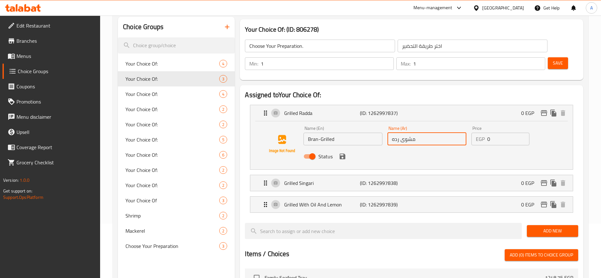
click at [420, 133] on input "مشوى رده" at bounding box center [426, 139] width 79 height 13
drag, startPoint x: 425, startPoint y: 127, endPoint x: 425, endPoint y: 124, distance: 3.2
click at [425, 124] on nav "Grilled Radda (ID: 1262997837) 0 EGP Name (En) Bran-Grilled Name (En) Name (Ar)…" at bounding box center [411, 159] width 333 height 118
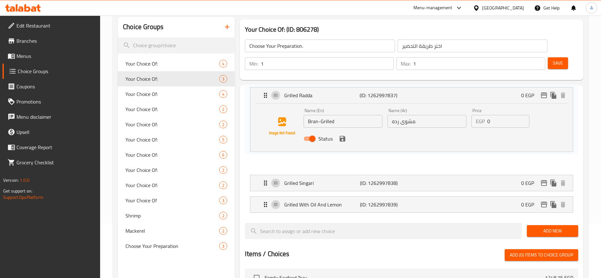
click at [425, 124] on nav "Grilled Radda (ID: 1262997837) 0 EGP Name (En) Bran-Grilled Name (En) Name (Ar)…" at bounding box center [411, 159] width 333 height 118
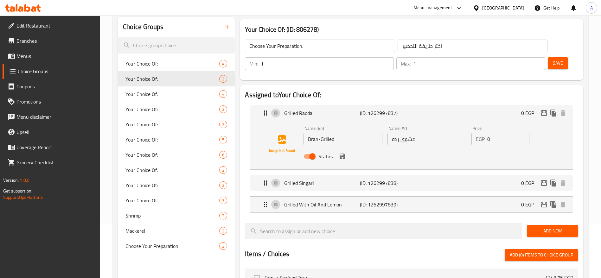
click at [420, 133] on input "مشوى رده" at bounding box center [426, 139] width 79 height 13
paste input "ردة"
click at [341, 154] on icon "save" at bounding box center [343, 157] width 6 height 6
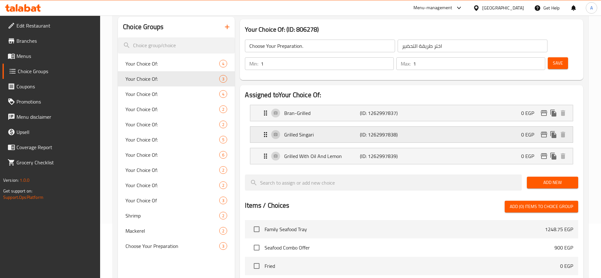
click at [360, 131] on p "(ID: 1262997838)" at bounding box center [385, 135] width 50 height 8
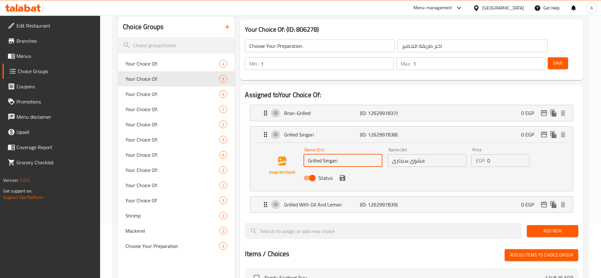
click at [344, 154] on input "Grilled Singari" at bounding box center [342, 160] width 79 height 13
paste input "Sengari-Grilled"
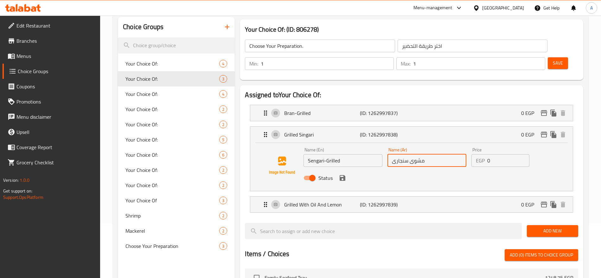
click at [447, 154] on input "مشوى سنجارى" at bounding box center [426, 160] width 79 height 13
click at [430, 154] on input "مشوى سنجارى" at bounding box center [426, 160] width 79 height 13
paste input "سنجاري"
click at [430, 154] on input "مشوى سنجارى" at bounding box center [426, 160] width 79 height 13
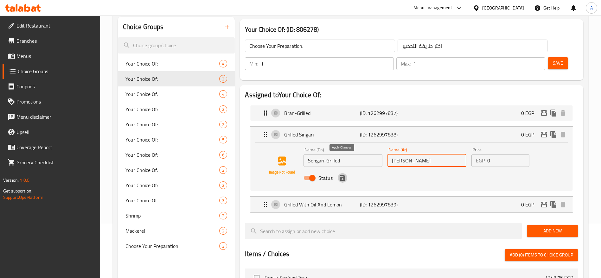
click at [342, 174] on icon "save" at bounding box center [343, 178] width 8 height 8
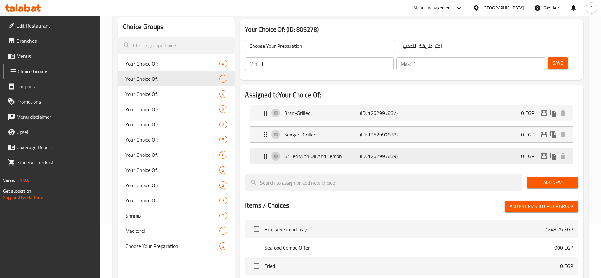
click at [347, 148] on div "Grilled With Oil And Lemon (ID: 1262997839) 0 EGP" at bounding box center [413, 156] width 303 height 16
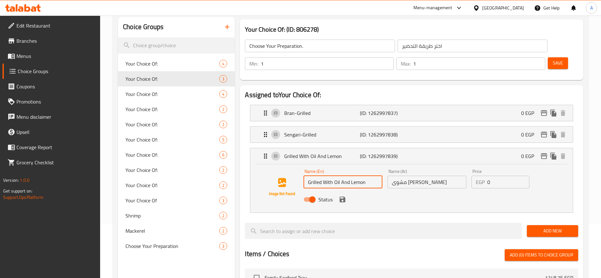
click at [364, 176] on input "Grilled With Oil And Lemon" at bounding box center [342, 182] width 79 height 13
paste input "Oil & Lemon Grilled"
click at [440, 176] on input "مشوى زيت وليمون" at bounding box center [426, 182] width 79 height 13
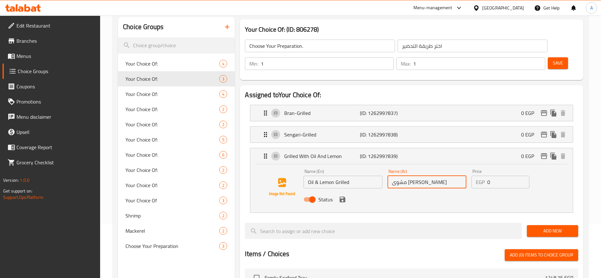
drag, startPoint x: 448, startPoint y: 162, endPoint x: 392, endPoint y: 166, distance: 56.2
click at [392, 176] on input "مشوى زيت وليمون" at bounding box center [426, 182] width 79 height 13
paste input "text"
click at [344, 197] on icon "save" at bounding box center [343, 200] width 6 height 6
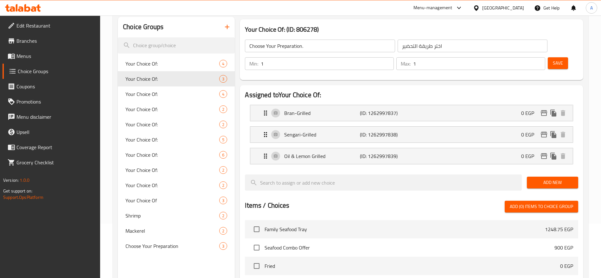
click at [553, 59] on span "Save" at bounding box center [558, 63] width 10 height 8
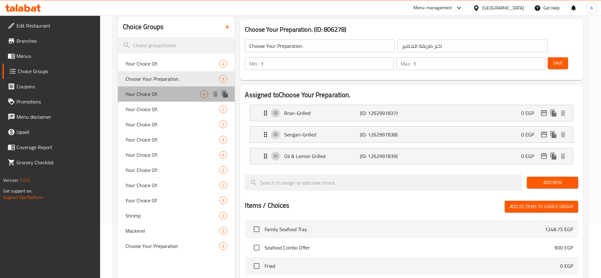
click at [190, 96] on span "Your Choice Of:" at bounding box center [162, 94] width 75 height 8
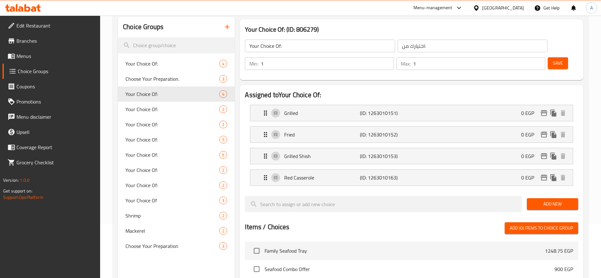
click at [312, 46] on input "Your Choice Of:" at bounding box center [320, 46] width 150 height 13
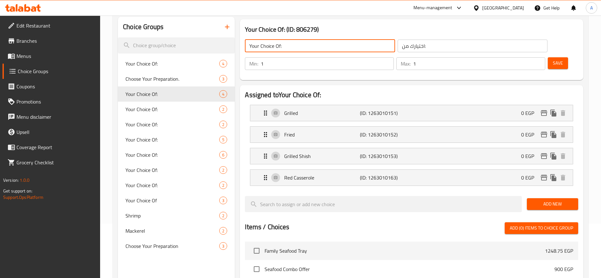
click at [312, 46] on input "Your Choice Of:" at bounding box center [320, 46] width 150 height 13
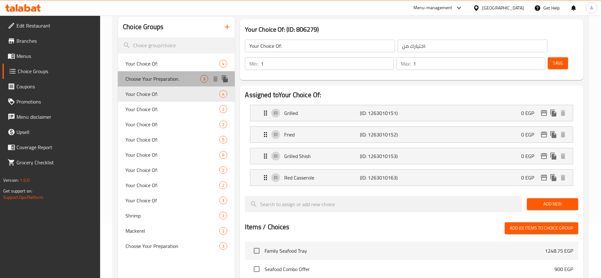
click at [195, 80] on span "Choose Your Preparation." at bounding box center [162, 79] width 75 height 8
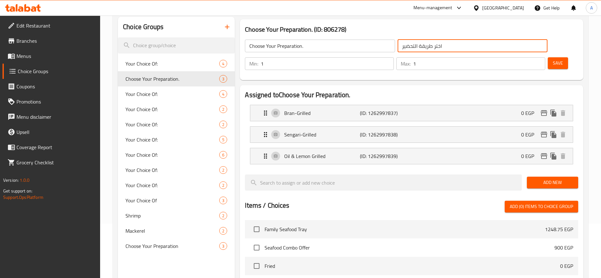
click at [411, 46] on input "اختر طريقة التحضير" at bounding box center [473, 46] width 150 height 13
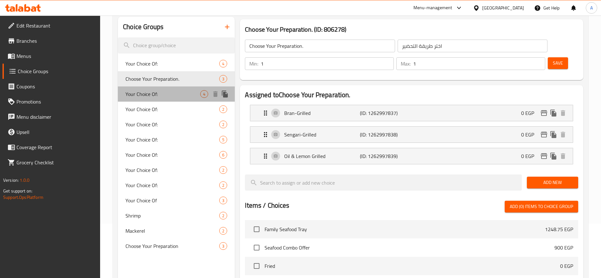
click at [168, 95] on span "Your Choice Of:" at bounding box center [162, 94] width 75 height 8
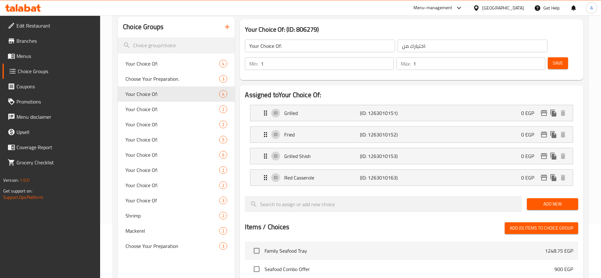
click at [407, 45] on input "اختيارك من:" at bounding box center [473, 46] width 150 height 13
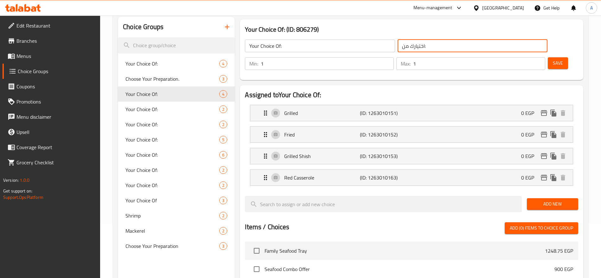
click at [407, 45] on input "اختيارك من:" at bounding box center [473, 46] width 150 height 13
paste input "ر طريقة التحضير"
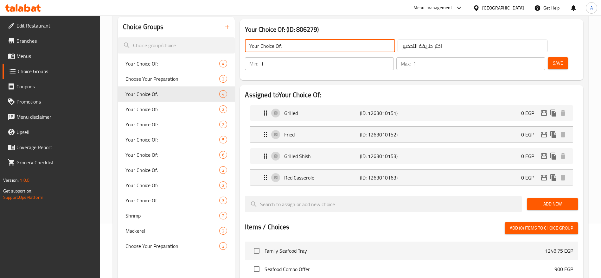
click at [327, 45] on input "Your Choice Of:" at bounding box center [320, 46] width 150 height 13
click at [392, 105] on div "Grilled (ID: 1263010151) 0 EGP" at bounding box center [413, 113] width 303 height 16
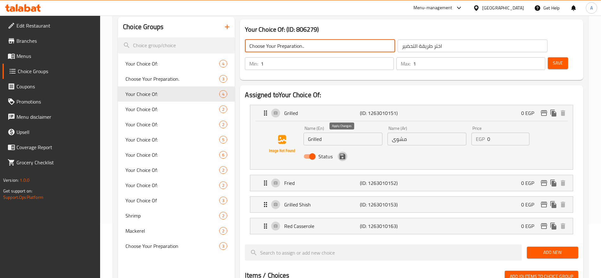
click at [343, 153] on icon "save" at bounding box center [343, 157] width 8 height 8
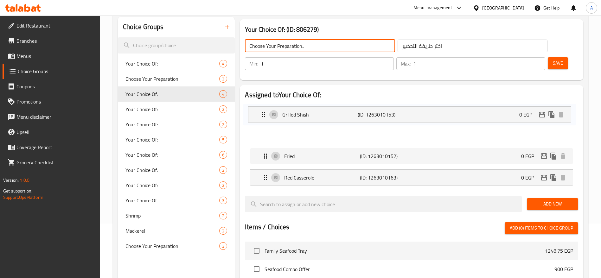
drag, startPoint x: 265, startPoint y: 135, endPoint x: 264, endPoint y: 110, distance: 25.4
click at [264, 110] on nav "Grilled (ID: 1263010151) 0 EGP Name (En) Grilled Name (En) Name (Ar) مشوى Name …" at bounding box center [411, 145] width 333 height 91
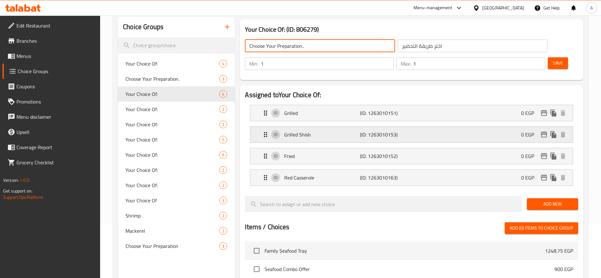
click at [309, 131] on p "Grilled Shish" at bounding box center [321, 135] width 75 height 8
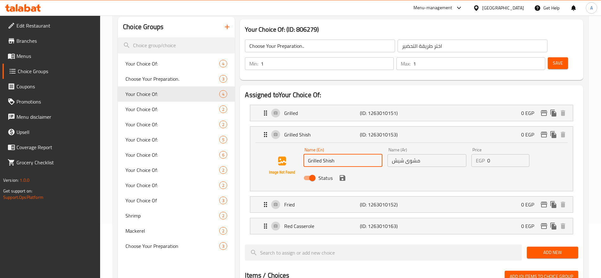
click at [348, 154] on input "Grilled Shish" at bounding box center [342, 160] width 79 height 13
paste input "Shish-Grilled"
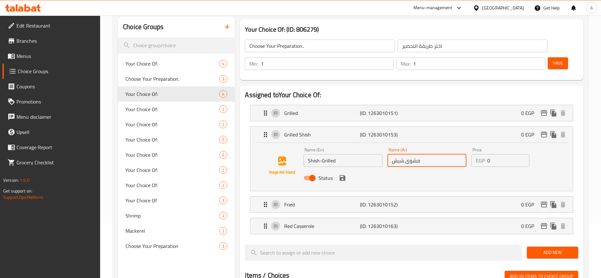
click at [436, 154] on input "مشوى شيش" at bounding box center [426, 160] width 79 height 13
paste input "text"
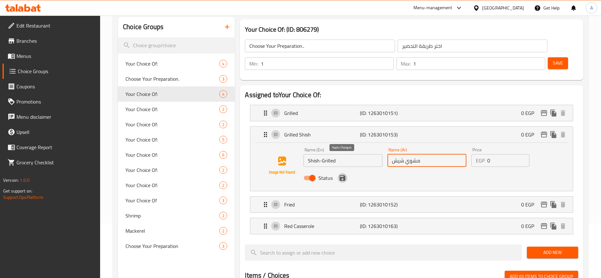
click at [343, 175] on icon "save" at bounding box center [343, 178] width 6 height 6
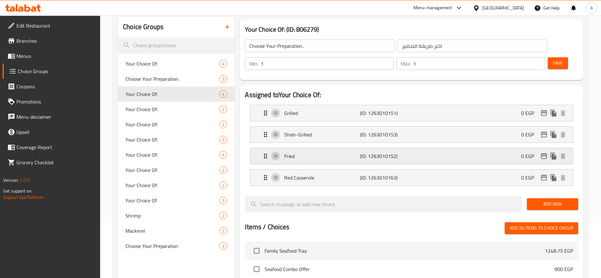
click at [324, 152] on p "Fried" at bounding box center [321, 156] width 75 height 8
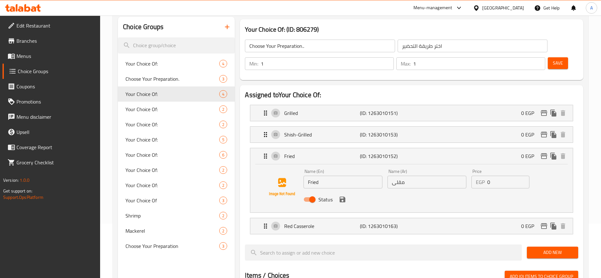
click at [346, 176] on input "Fried" at bounding box center [342, 182] width 79 height 13
click at [423, 176] on input "مقلى" at bounding box center [426, 182] width 79 height 13
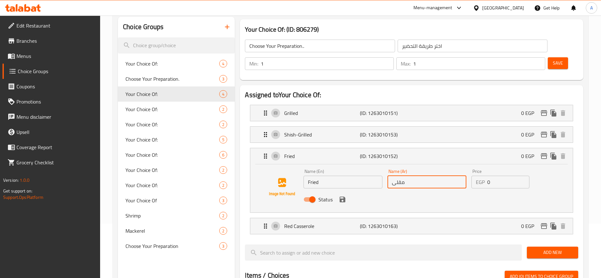
paste input "text"
click at [342, 196] on icon "save" at bounding box center [343, 200] width 8 height 8
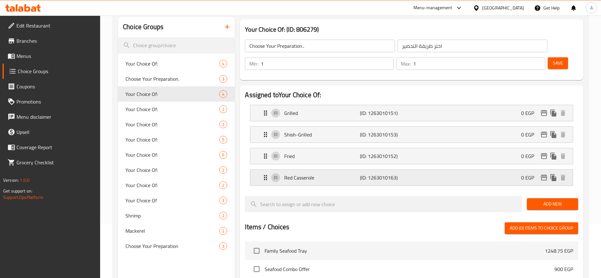
click at [328, 174] on p "Red Casserole" at bounding box center [321, 178] width 75 height 8
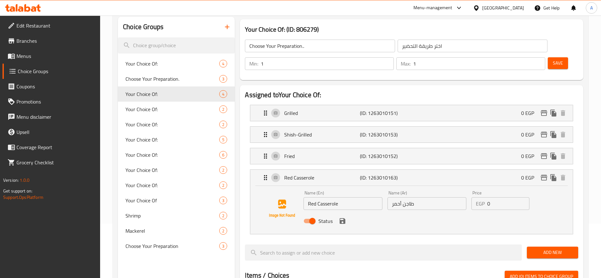
click at [423, 197] on input "طاجن أحمر" at bounding box center [426, 203] width 79 height 13
click at [352, 197] on input "Red Casserole" at bounding box center [342, 203] width 79 height 13
click at [342, 217] on icon "save" at bounding box center [343, 221] width 8 height 8
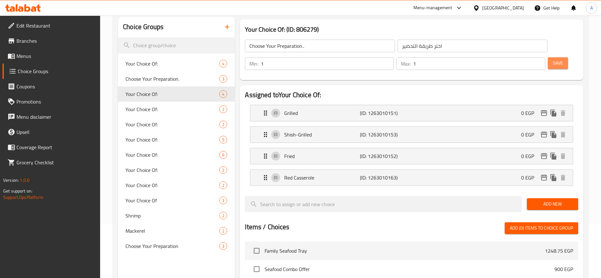
click at [553, 59] on span "Save" at bounding box center [558, 63] width 10 height 8
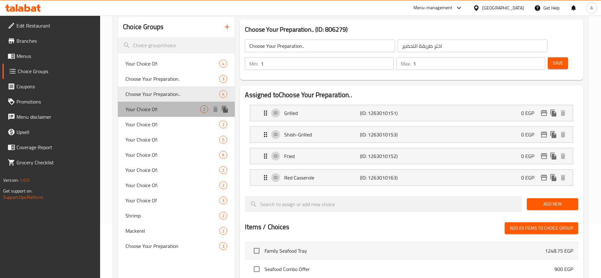
click at [196, 106] on span "Your Choice Of:" at bounding box center [162, 109] width 75 height 8
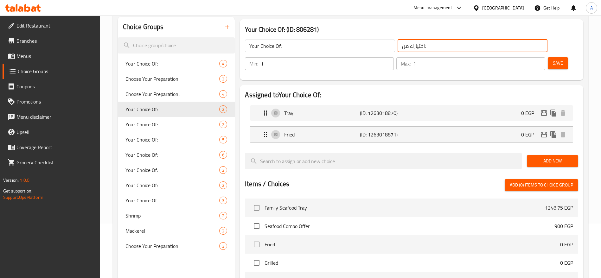
click at [398, 44] on input "اختيارك من:" at bounding box center [473, 46] width 150 height 13
paste input "مقلي - صينية"
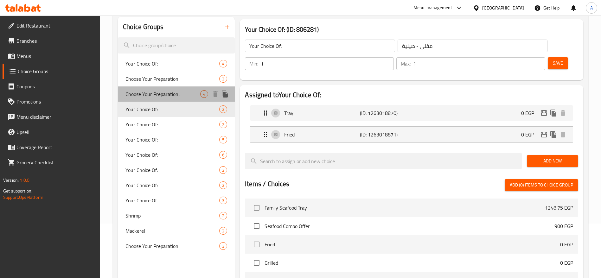
click at [180, 93] on span "Choose Your Preparation.." at bounding box center [162, 94] width 75 height 8
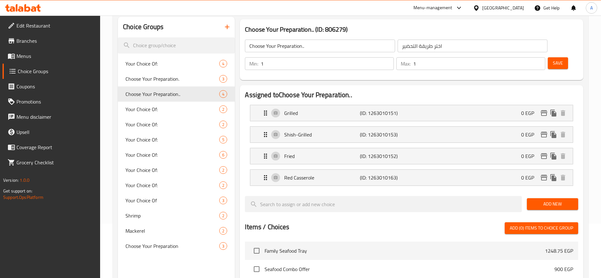
click at [406, 46] on input "اختر طريقة التحضير" at bounding box center [473, 46] width 150 height 13
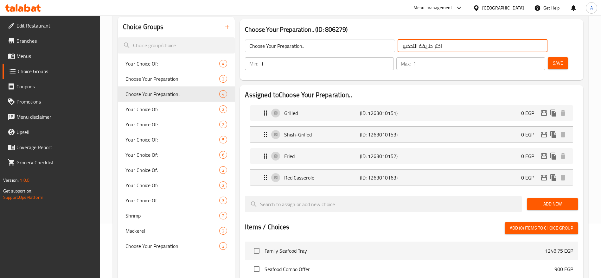
click at [406, 46] on input "اختر طريقة التحضير" at bounding box center [473, 46] width 150 height 13
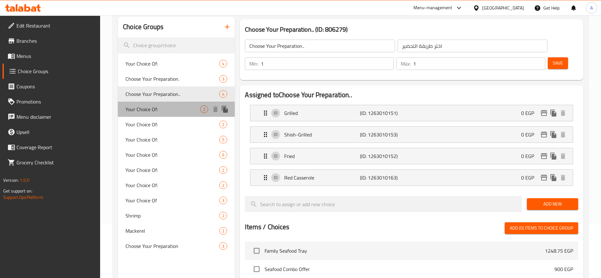
click at [188, 110] on span "Your Choice Of:" at bounding box center [162, 109] width 75 height 8
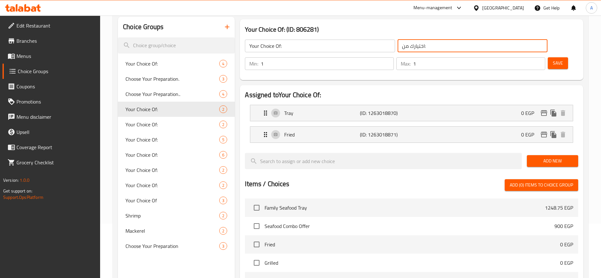
click at [398, 49] on input "اختيارك من:" at bounding box center [473, 46] width 150 height 13
paste input "ر طريقة التحضير"
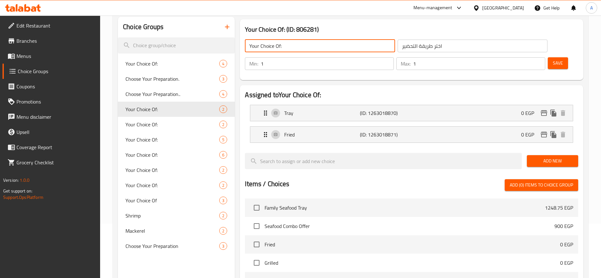
click at [317, 44] on input "Your Choice Of:" at bounding box center [320, 46] width 150 height 13
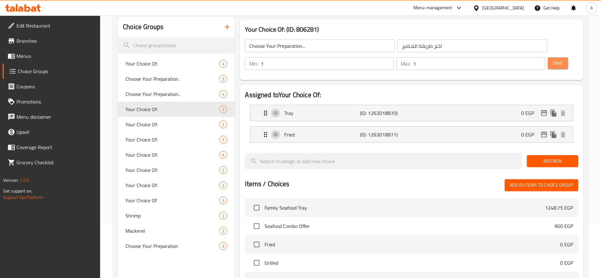
click at [553, 59] on span "Save" at bounding box center [558, 63] width 10 height 8
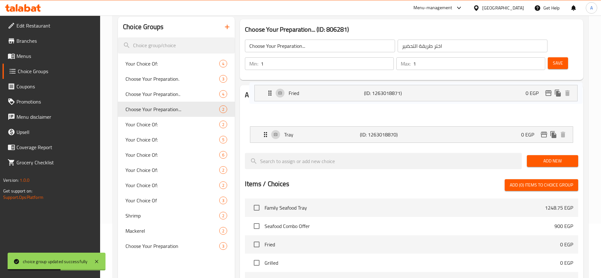
drag, startPoint x: 261, startPoint y: 116, endPoint x: 266, endPoint y: 88, distance: 28.3
click at [266, 100] on nav "Tray (ID: 1263018870) 0 EGP Name (En) Tray Name (En) Name (Ar) صينية Name (Ar) …" at bounding box center [411, 124] width 333 height 48
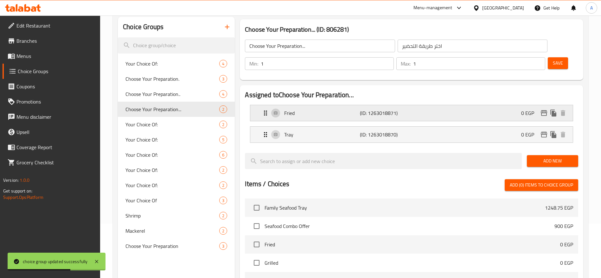
click at [288, 109] on p "Fried" at bounding box center [321, 113] width 75 height 8
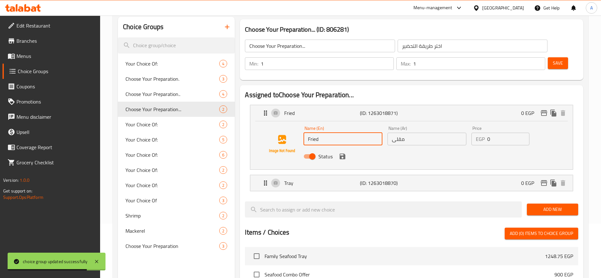
click at [341, 133] on input "Fried" at bounding box center [342, 139] width 79 height 13
paste input "مقلي"
click at [406, 133] on input "مقلى" at bounding box center [426, 139] width 79 height 13
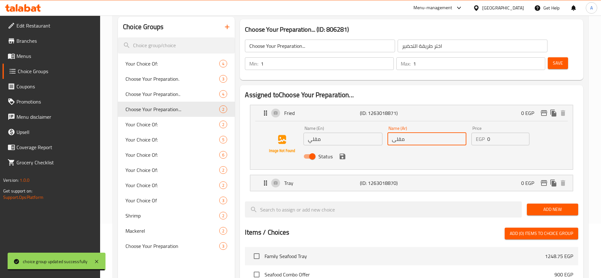
click at [406, 133] on input "مقلى" at bounding box center [426, 139] width 79 height 13
paste input "text"
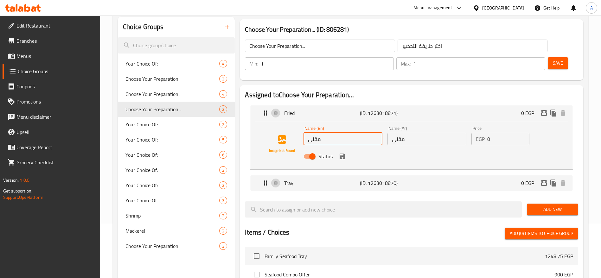
click at [341, 133] on input "مقلي" at bounding box center [342, 139] width 79 height 13
click at [344, 133] on input "مقلي" at bounding box center [342, 139] width 79 height 13
paste input "Fried"
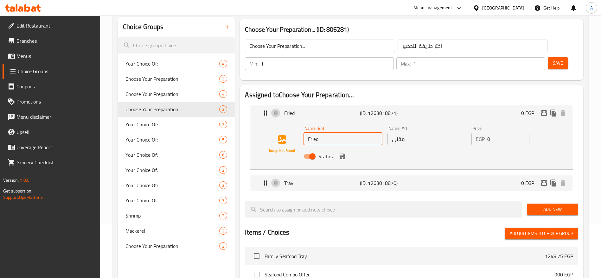
click at [289, 149] on div "Name (En) Fried Name (En) Name (Ar) مقلي Name (Ar) Price EGP 0 Price Status" at bounding box center [411, 145] width 322 height 48
click at [474, 148] on div "Status" at bounding box center [427, 156] width 252 height 17
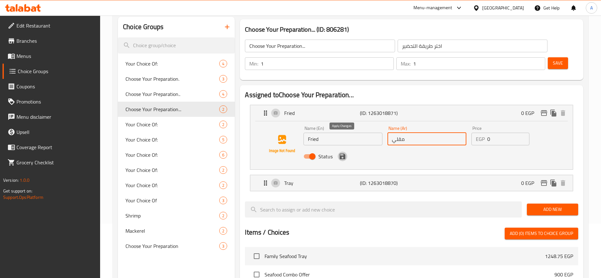
click at [343, 154] on icon "save" at bounding box center [343, 157] width 6 height 6
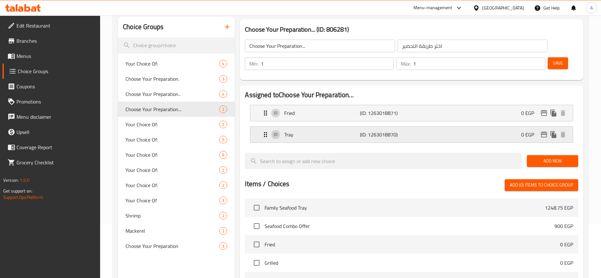
click at [323, 131] on p "Tray" at bounding box center [321, 135] width 75 height 8
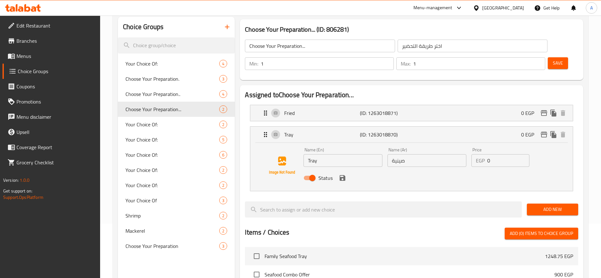
click at [409, 154] on input "صينية" at bounding box center [426, 160] width 79 height 13
click at [352, 154] on input "Tray" at bounding box center [342, 160] width 79 height 13
click at [330, 154] on input "Tray" at bounding box center [342, 160] width 79 height 13
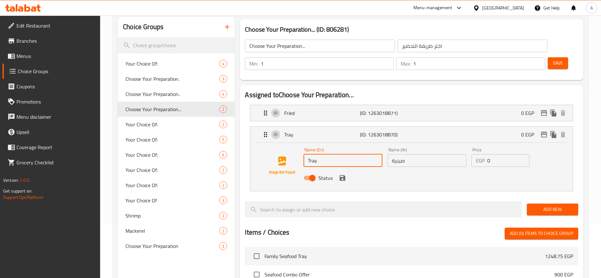
click at [330, 154] on input "Tray" at bounding box center [342, 160] width 79 height 13
paste input "Baked"
click at [330, 154] on input "Tray" at bounding box center [342, 160] width 79 height 13
click at [343, 175] on icon "save" at bounding box center [343, 178] width 6 height 6
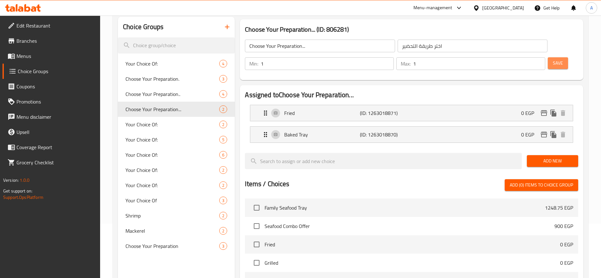
click at [553, 59] on span "Save" at bounding box center [558, 63] width 10 height 8
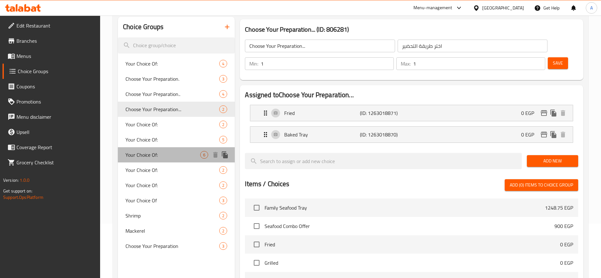
click at [164, 152] on span "Your Choice Of:" at bounding box center [162, 155] width 75 height 8
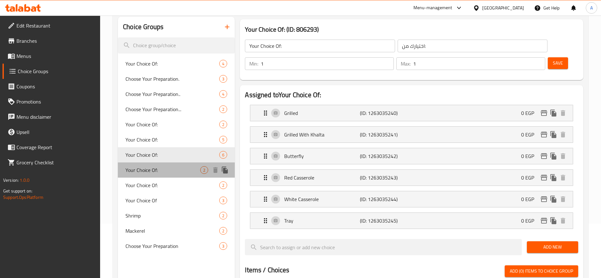
click at [183, 168] on span "Your Choice Of:" at bounding box center [162, 170] width 75 height 8
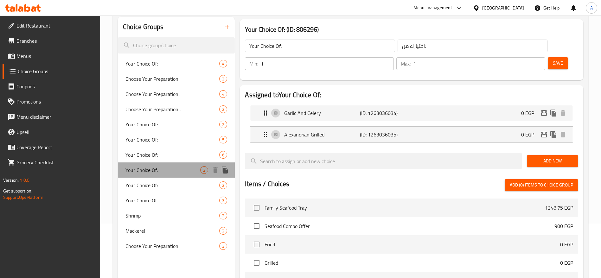
click at [174, 177] on div "Your Choice Of: 2" at bounding box center [176, 169] width 117 height 15
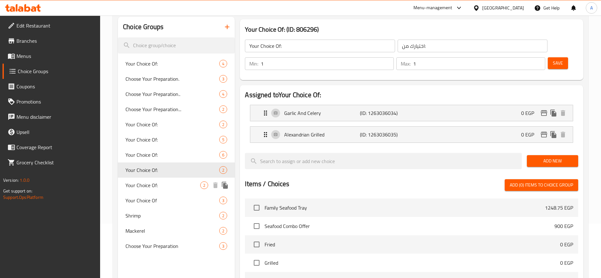
click at [162, 188] on span "Your Choice Of:" at bounding box center [162, 185] width 75 height 8
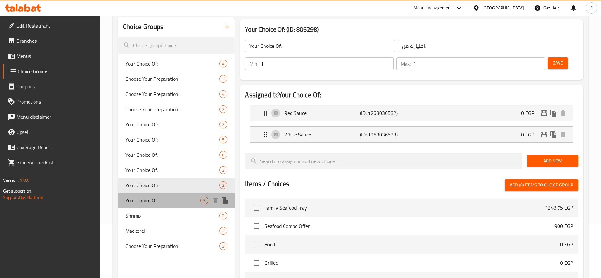
click at [158, 196] on div "Your Choice Of 3" at bounding box center [176, 200] width 117 height 15
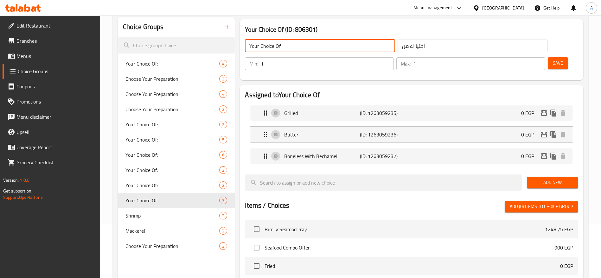
click at [332, 44] on input "Your Choice Of" at bounding box center [320, 46] width 150 height 13
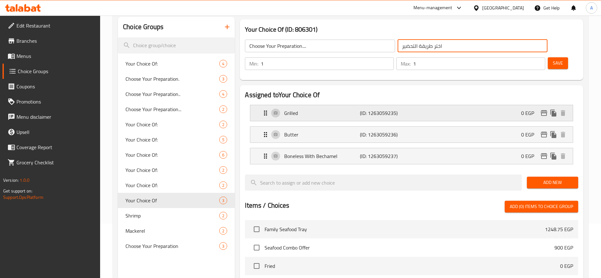
click at [392, 109] on p "(ID: 1263059235)" at bounding box center [385, 113] width 50 height 8
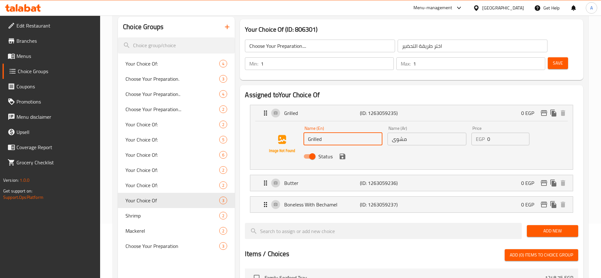
click at [335, 133] on input "Grilled" at bounding box center [342, 139] width 79 height 13
paste input "text"
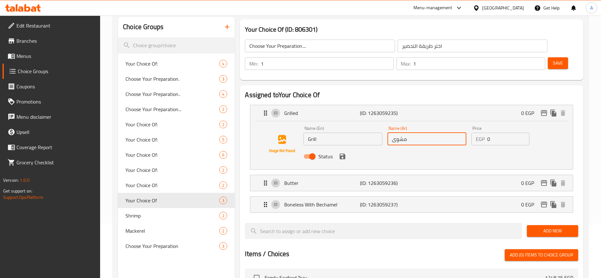
click at [427, 133] on input "مشوى" at bounding box center [426, 139] width 79 height 13
click at [424, 133] on input "مشوى" at bounding box center [426, 139] width 79 height 13
paste input "جريل"
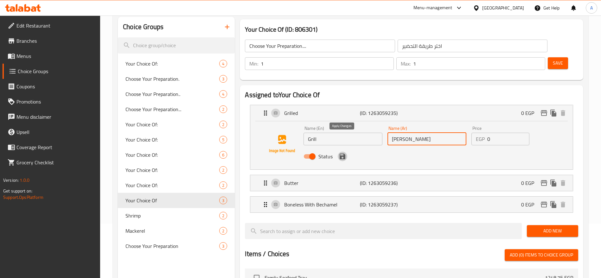
click at [342, 153] on icon "save" at bounding box center [343, 157] width 8 height 8
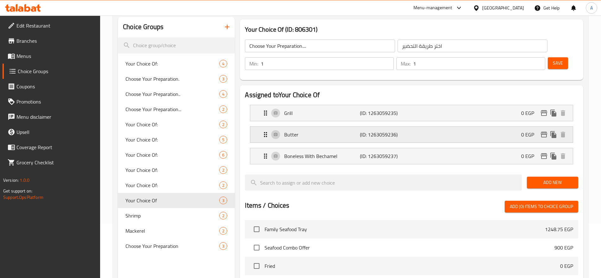
click at [362, 131] on p "(ID: 1263059236)" at bounding box center [385, 135] width 50 height 8
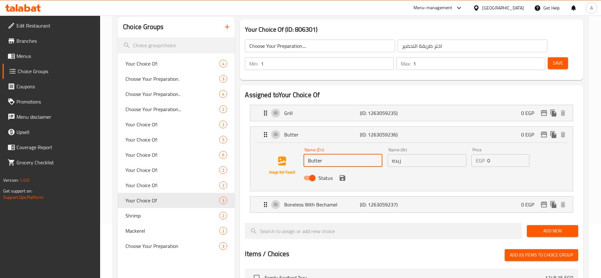
click at [333, 154] on input "Butter" at bounding box center [342, 160] width 79 height 13
paste input "-Grilled"
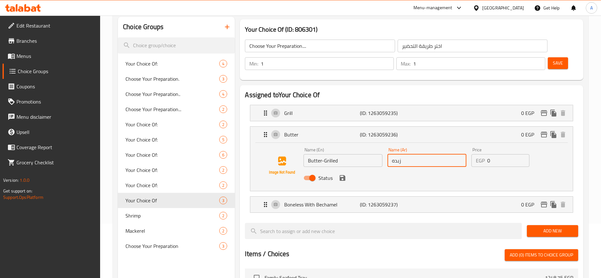
click at [435, 154] on input "زبده" at bounding box center [426, 160] width 79 height 13
paste input "مشوي زبدة"
click at [341, 175] on icon "save" at bounding box center [343, 178] width 6 height 6
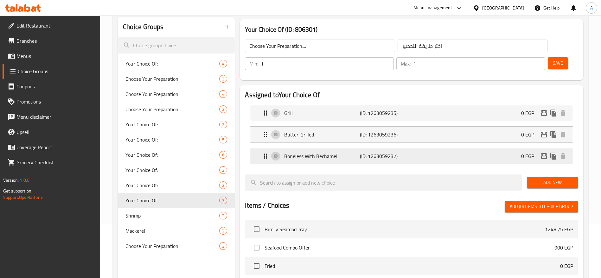
click at [344, 152] on p "Boneless With Bechamel" at bounding box center [321, 156] width 75 height 8
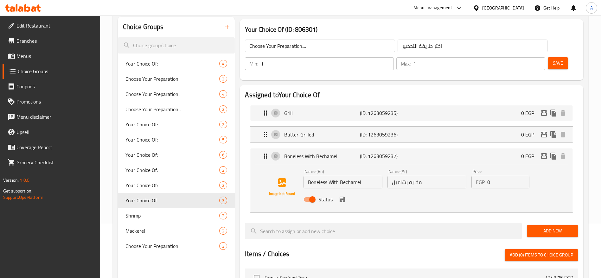
click at [370, 176] on input "Boneless With Bechamel" at bounding box center [342, 182] width 79 height 13
paste input "Mixed-Spice Grilled"
click at [438, 176] on input "مخليه بشاميل" at bounding box center [426, 182] width 79 height 13
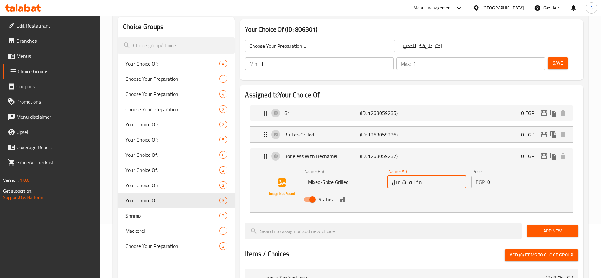
click at [438, 176] on input "مخليه بشاميل" at bounding box center [426, 182] width 79 height 13
paste input "وي خلطة"
click at [342, 196] on icon "save" at bounding box center [343, 200] width 8 height 8
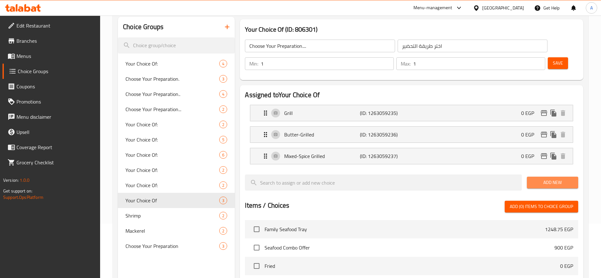
click at [533, 179] on span "Add New" at bounding box center [552, 183] width 41 height 8
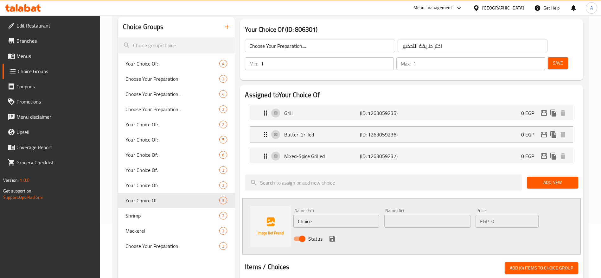
click at [319, 215] on input "Choice" at bounding box center [336, 221] width 86 height 13
paste input "Deboned"
click at [319, 215] on input "Deboned" at bounding box center [336, 221] width 86 height 13
click at [405, 215] on input "text" at bounding box center [427, 221] width 86 height 13
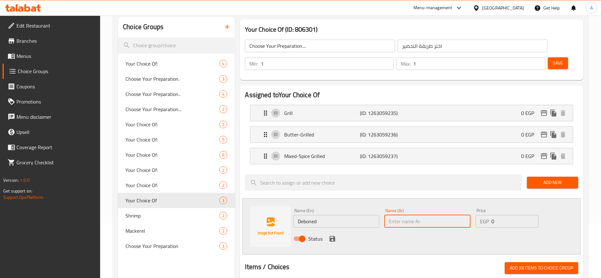
paste input "مخلية"
click at [334, 236] on icon "save" at bounding box center [332, 239] width 6 height 6
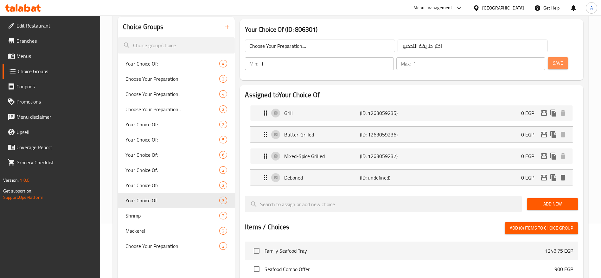
click at [553, 59] on span "Save" at bounding box center [558, 63] width 10 height 8
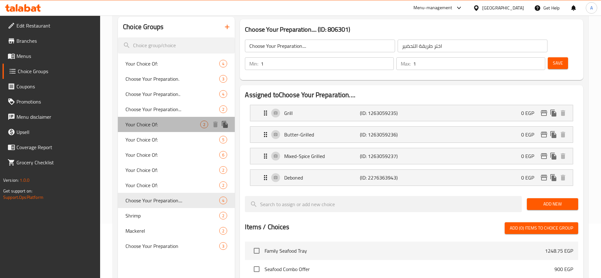
click at [182, 130] on div "Your Choice Of: 2" at bounding box center [176, 124] width 117 height 15
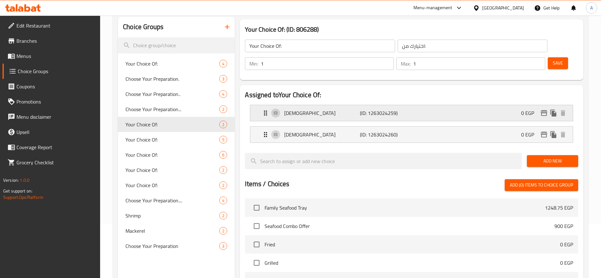
click at [371, 109] on p "(ID: 1263024259)" at bounding box center [385, 113] width 50 height 8
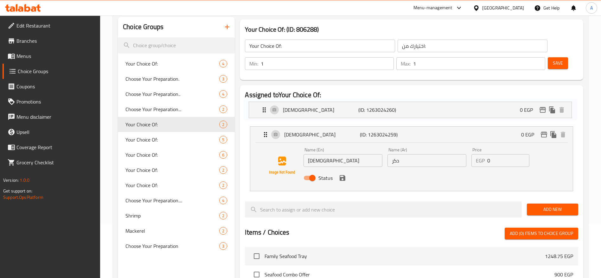
drag, startPoint x: 264, startPoint y: 169, endPoint x: 261, endPoint y: 103, distance: 65.3
click at [261, 103] on nav "Male (ID: 1263024259) 0 EGP Name (En) Male Name (En) Name (Ar) دكر Name (Ar) Pr…" at bounding box center [411, 148] width 333 height 97
click at [348, 105] on div "Female (ID: 1263024260) 0 EGP" at bounding box center [413, 113] width 303 height 16
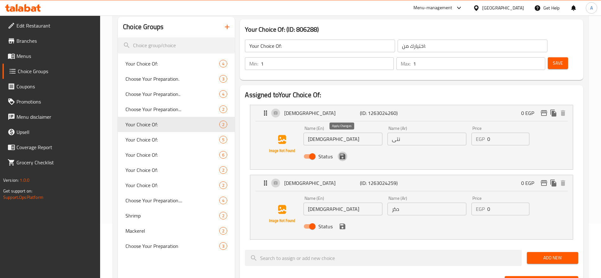
click at [342, 153] on icon "save" at bounding box center [343, 157] width 8 height 8
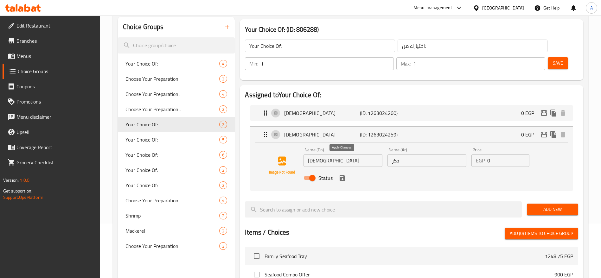
click at [343, 175] on icon "save" at bounding box center [343, 178] width 6 height 6
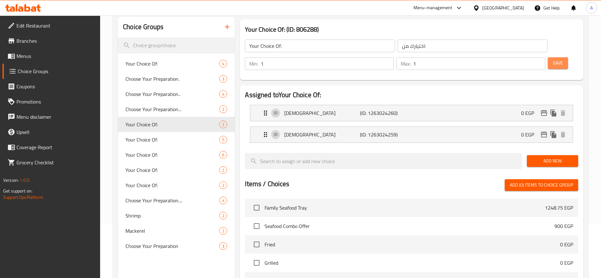
click at [548, 57] on button "Save" at bounding box center [558, 63] width 20 height 12
click at [300, 49] on input "Your Choice Of:" at bounding box center [320, 46] width 150 height 13
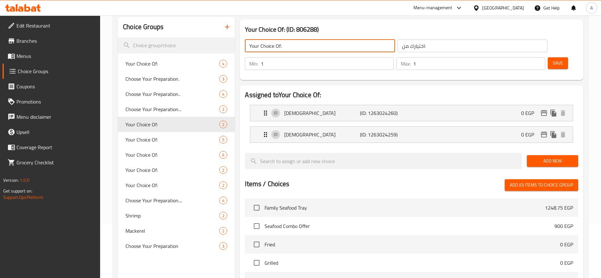
click at [300, 49] on input "Your Choice Of:" at bounding box center [320, 46] width 150 height 13
paste input "Crab Type"
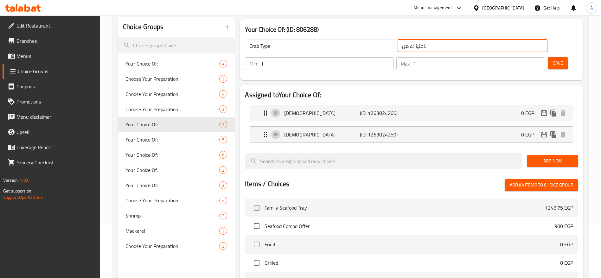
paste input "نوع الكابوريا"
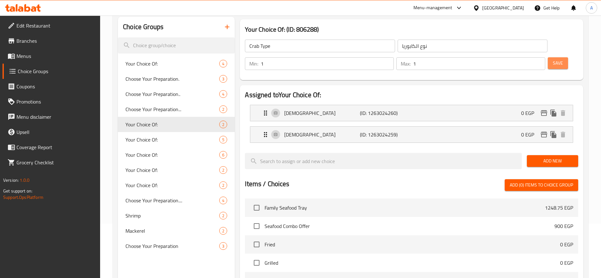
click at [553, 59] on span "Save" at bounding box center [558, 63] width 10 height 8
click at [190, 65] on span "Your Choice Of:" at bounding box center [162, 64] width 75 height 8
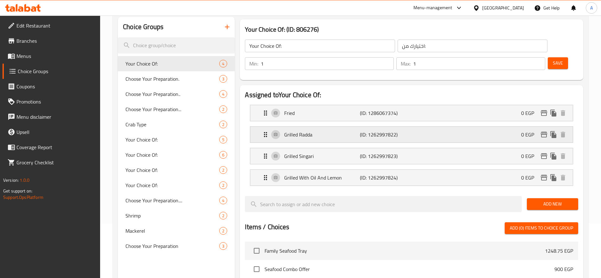
click at [265, 132] on icon "Expand" at bounding box center [265, 134] width 3 height 5
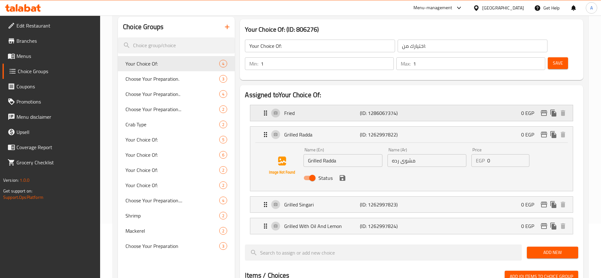
click at [336, 109] on p "Fried" at bounding box center [321, 113] width 75 height 8
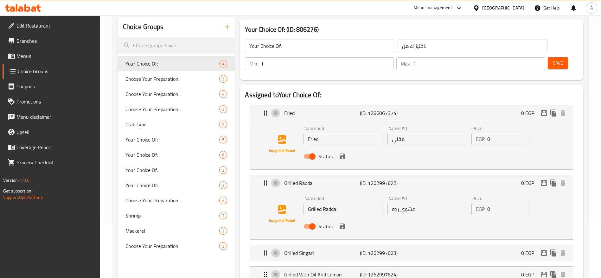
click at [313, 40] on input "Your Choice Of:" at bounding box center [320, 46] width 150 height 13
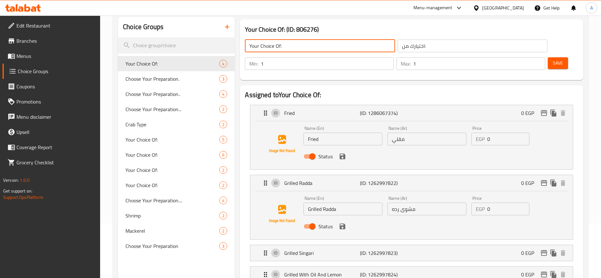
click at [313, 40] on input "Your Choice Of:" at bounding box center [320, 46] width 150 height 13
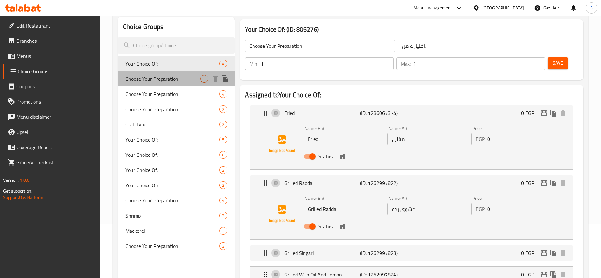
click at [169, 79] on span "Choose Your Preparation." at bounding box center [162, 79] width 75 height 8
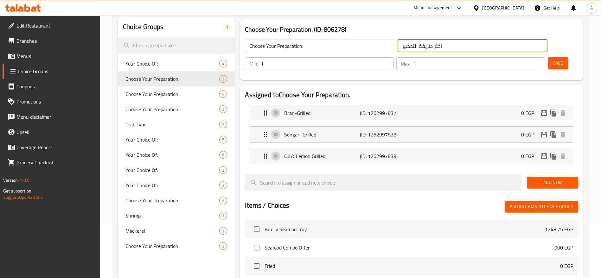
click at [414, 47] on input "اختر طريقة التحضير" at bounding box center [473, 46] width 150 height 13
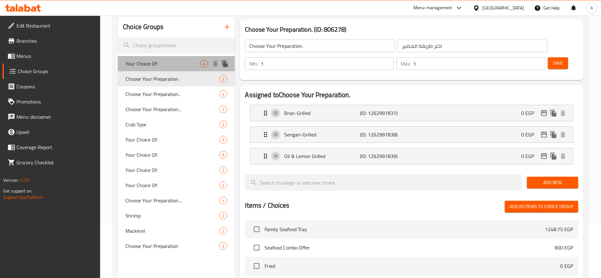
click at [156, 60] on span "Your Choice Of:" at bounding box center [162, 64] width 75 height 8
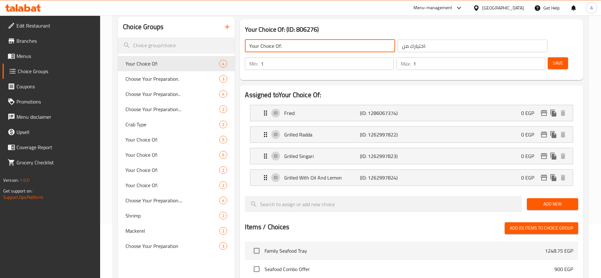
click at [330, 47] on input "Your Choice Of:" at bounding box center [320, 46] width 150 height 13
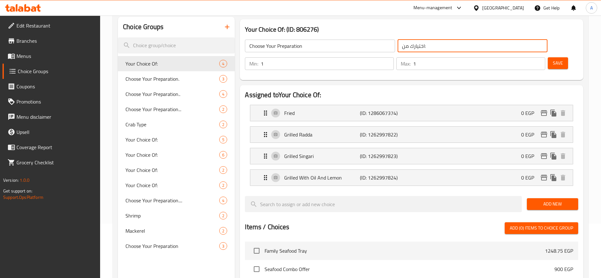
paste input "ر طريقة التحضير"
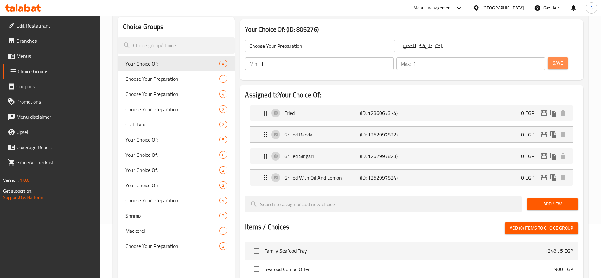
click at [553, 59] on span "Save" at bounding box center [558, 63] width 10 height 8
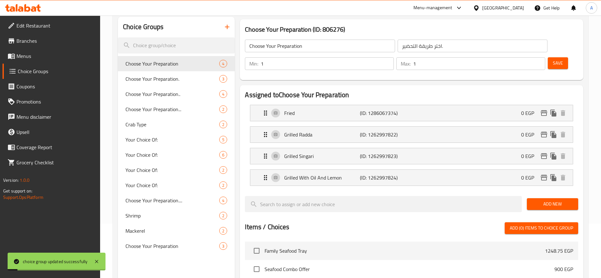
click at [398, 109] on p "(ID: 1286067374)" at bounding box center [385, 113] width 50 height 8
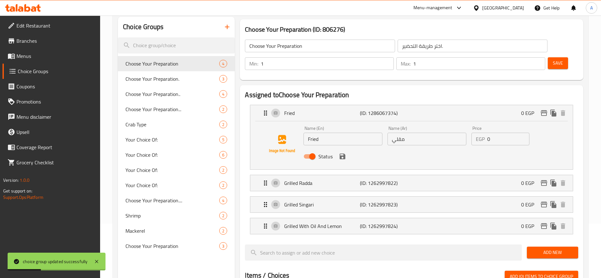
click at [337, 133] on input "Fried" at bounding box center [342, 139] width 79 height 13
paste input "Grill"
click at [337, 133] on input "Grilled" at bounding box center [342, 139] width 79 height 13
click at [414, 133] on input "مقلي" at bounding box center [426, 139] width 79 height 13
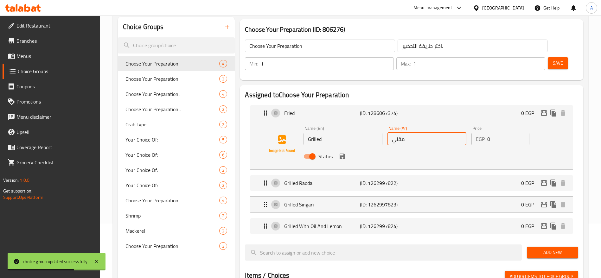
click at [414, 133] on input "مقلي" at bounding box center [426, 139] width 79 height 13
paste input "شو"
click at [414, 133] on input "مشوي" at bounding box center [426, 139] width 79 height 13
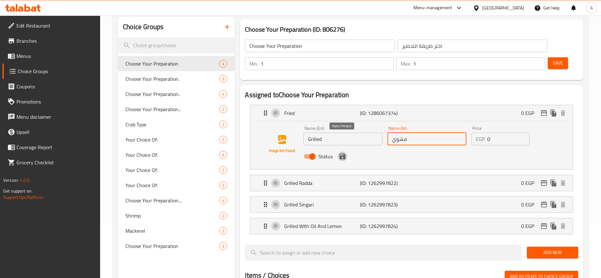
click at [342, 153] on icon "save" at bounding box center [343, 157] width 8 height 8
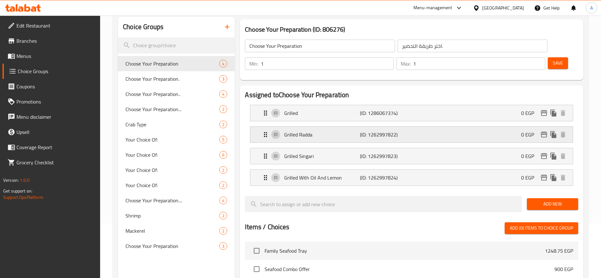
click at [340, 131] on p "Grilled Radda" at bounding box center [321, 135] width 75 height 8
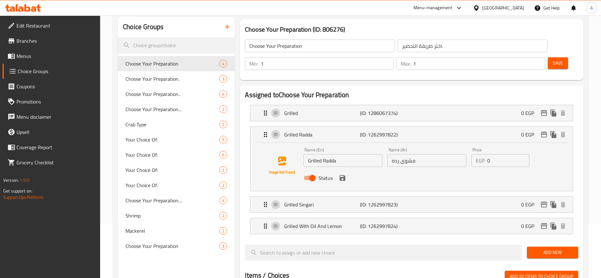
click at [421, 154] on input "مشوى رده" at bounding box center [426, 160] width 79 height 13
paste input "لوق"
click at [353, 154] on input "Grilled Radda" at bounding box center [342, 160] width 79 height 13
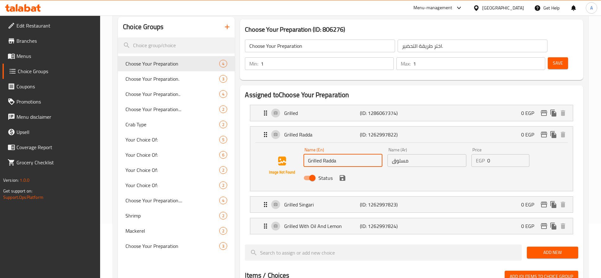
click at [353, 154] on input "Grilled Radda" at bounding box center [342, 160] width 79 height 13
paste input "Boiled"
click at [268, 171] on div "Name (En) Boiled Name (En) Name (Ar) مسلوق Name (Ar) Price EGP 0 Price Status" at bounding box center [411, 167] width 322 height 48
click at [427, 169] on div "Status" at bounding box center [427, 177] width 252 height 17
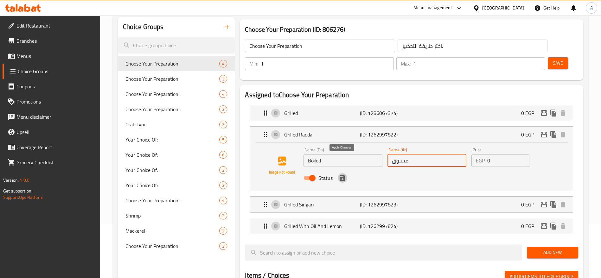
click at [345, 175] on icon "save" at bounding box center [343, 178] width 6 height 6
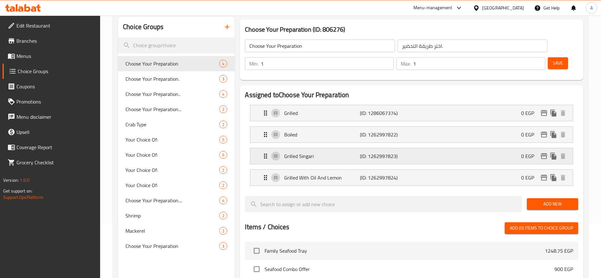
click at [340, 152] on p "Grilled Singari" at bounding box center [321, 156] width 75 height 8
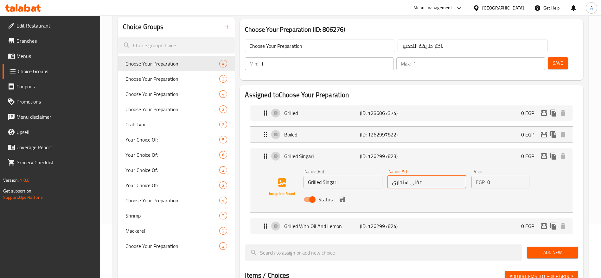
click at [425, 176] on input "مقلى سنجارى" at bounding box center [426, 182] width 79 height 13
paste input "صينية"
click at [425, 176] on input "صينية" at bounding box center [426, 182] width 79 height 13
click at [365, 176] on input "Grilled Singari" at bounding box center [342, 182] width 79 height 13
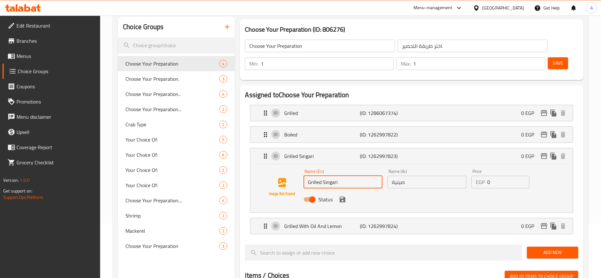
click at [365, 176] on input "Grilled Singari" at bounding box center [342, 182] width 79 height 13
paste input "Baked Tray"
click at [342, 197] on icon "save" at bounding box center [343, 200] width 6 height 6
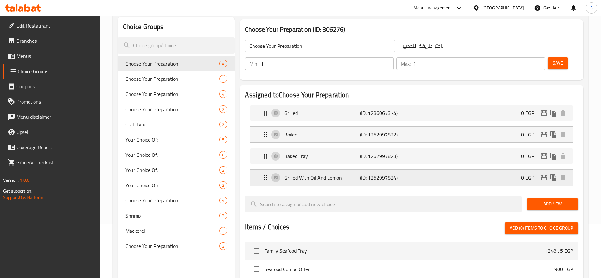
click at [350, 174] on p "Grilled With Oil And Lemon" at bounding box center [321, 178] width 75 height 8
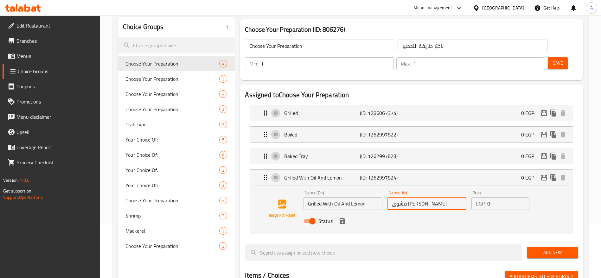
click at [435, 197] on input "مشوى زيت وليمون" at bounding box center [426, 203] width 79 height 13
paste input "لي زبدة"
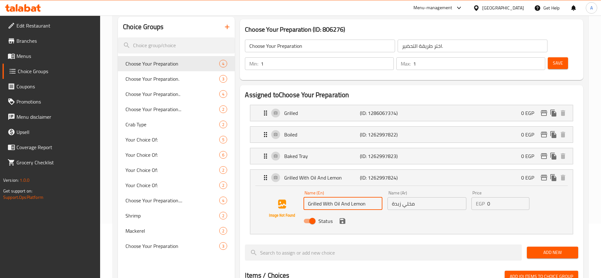
click at [371, 197] on input "Grilled With Oil And Lemon" at bounding box center [342, 203] width 79 height 13
paste input "Deboned Butter"
click at [343, 218] on icon "save" at bounding box center [343, 221] width 6 height 6
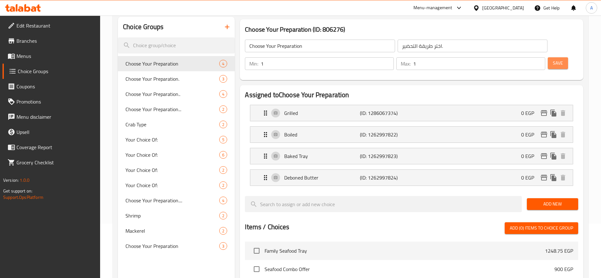
click at [553, 59] on span "Save" at bounding box center [558, 63] width 10 height 8
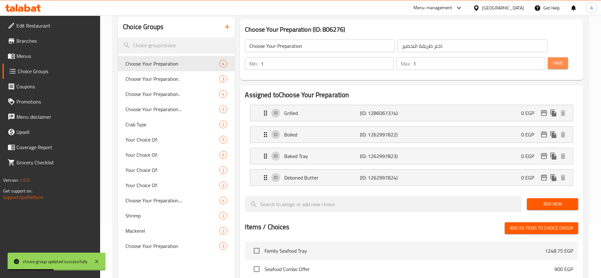
click at [553, 59] on span "Save" at bounding box center [558, 63] width 10 height 8
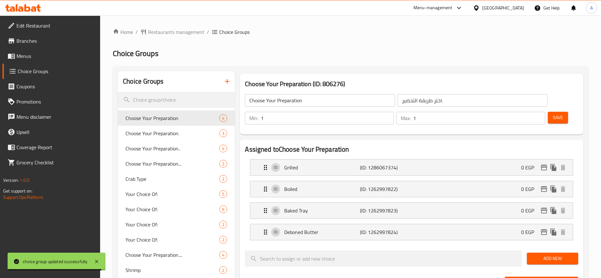
click at [216, 33] on icon "breadcrumb" at bounding box center [214, 32] width 5 height 4
click at [215, 32] on icon "breadcrumb" at bounding box center [214, 32] width 5 height 4
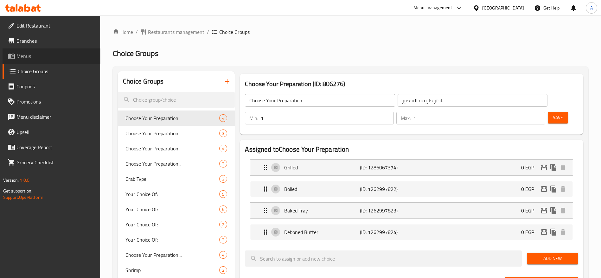
click at [32, 60] on span "Menus" at bounding box center [55, 56] width 79 height 8
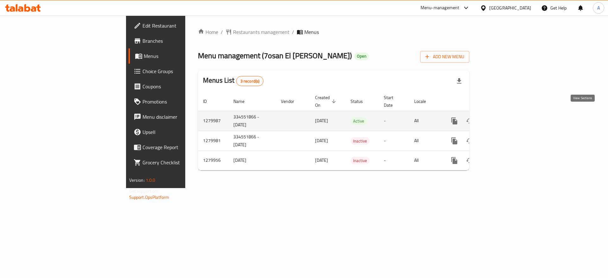
click at [504, 117] on icon "enhanced table" at bounding box center [500, 121] width 8 height 8
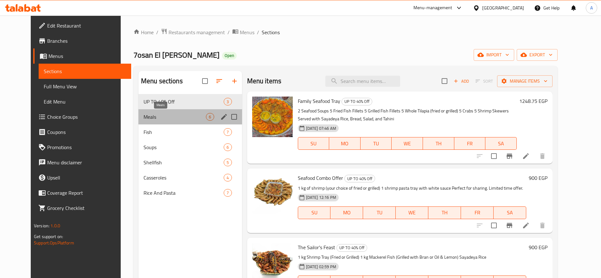
click at [176, 116] on span "Meals" at bounding box center [174, 117] width 63 height 8
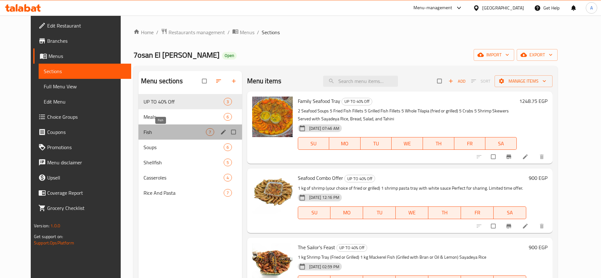
click at [164, 134] on span "Fish" at bounding box center [174, 132] width 63 height 8
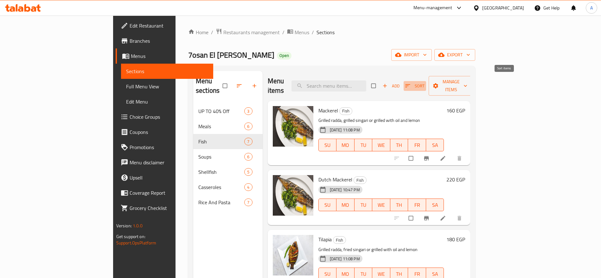
click at [411, 83] on icon "button" at bounding box center [407, 86] width 6 height 6
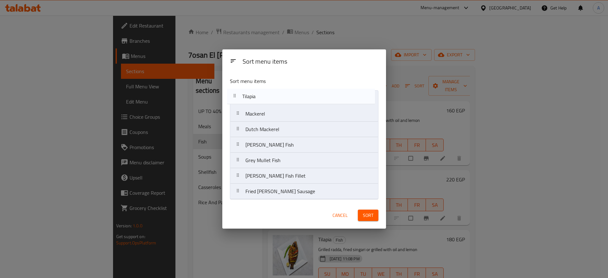
drag, startPoint x: 238, startPoint y: 132, endPoint x: 233, endPoint y: 96, distance: 36.7
click at [233, 96] on nav "Mackerel Dutch Mackerel Tilapia Zander Fish Grey Mullet Fish Zander Fish Fillet…" at bounding box center [304, 144] width 149 height 109
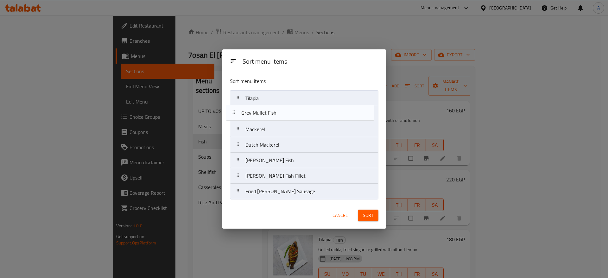
drag, startPoint x: 241, startPoint y: 163, endPoint x: 236, endPoint y: 108, distance: 55.7
click at [236, 108] on nav "Tilapia Mackerel Dutch Mackerel Zander Fish Grey Mullet Fish Zander Fish Fillet…" at bounding box center [304, 144] width 149 height 109
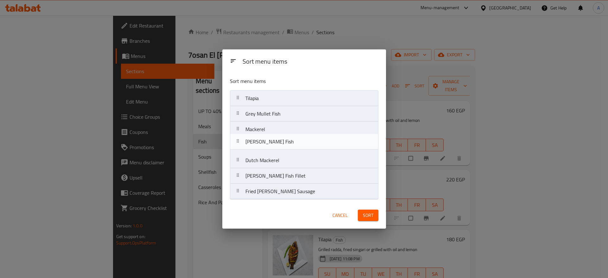
drag, startPoint x: 238, startPoint y: 163, endPoint x: 238, endPoint y: 142, distance: 20.9
click at [238, 142] on nav "Tilapia Grey Mullet Fish Mackerel Dutch Mackerel Zander Fish Zander Fish Fillet…" at bounding box center [304, 144] width 149 height 109
drag, startPoint x: 240, startPoint y: 179, endPoint x: 239, endPoint y: 145, distance: 33.9
click at [239, 145] on nav "Tilapia Grey Mullet Fish Mackerel Zander Fish Dutch Mackerel Zander Fish Fillet…" at bounding box center [304, 144] width 149 height 109
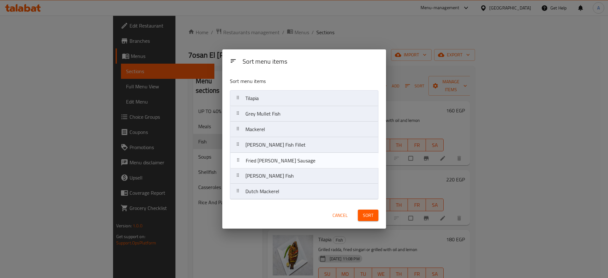
drag, startPoint x: 239, startPoint y: 191, endPoint x: 239, endPoint y: 156, distance: 34.2
click at [239, 156] on nav "Tilapia Grey Mullet Fish Mackerel Zander Fish Fillet Zander Fish Dutch Mackerel…" at bounding box center [304, 144] width 149 height 109
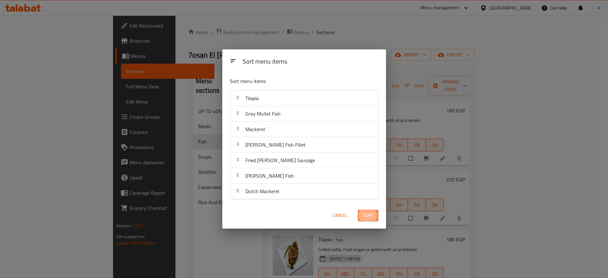
click at [372, 215] on span "Sort" at bounding box center [368, 216] width 10 height 8
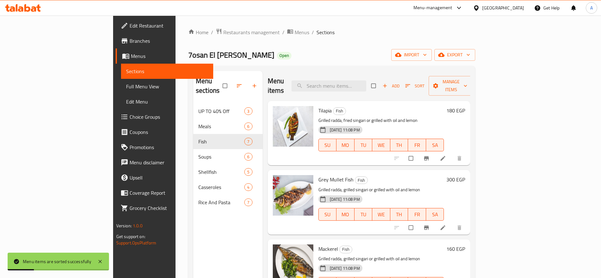
click at [361, 50] on div "7osan El Bahr Open import export" at bounding box center [331, 55] width 287 height 12
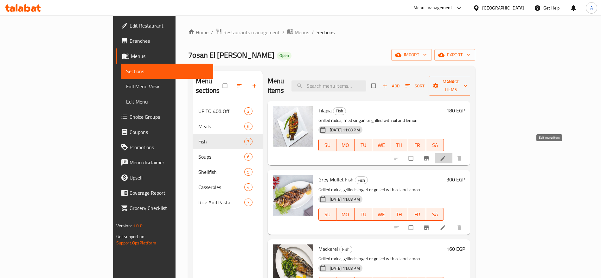
click at [446, 155] on icon at bounding box center [443, 158] width 6 height 6
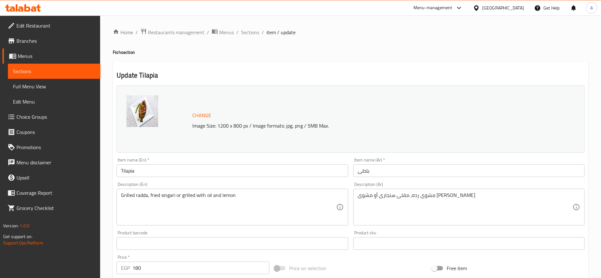
click at [241, 274] on div "Price   * EGP 180 Price *" at bounding box center [193, 264] width 158 height 24
click at [225, 270] on input "180" at bounding box center [200, 268] width 137 height 13
type input "1"
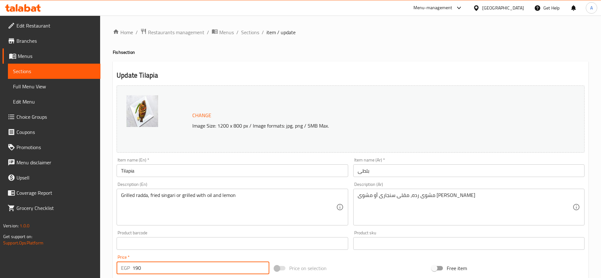
type input "190"
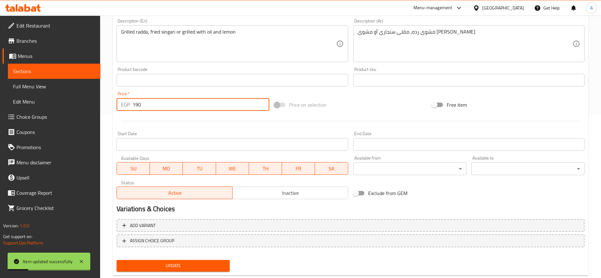
scroll to position [179, 0]
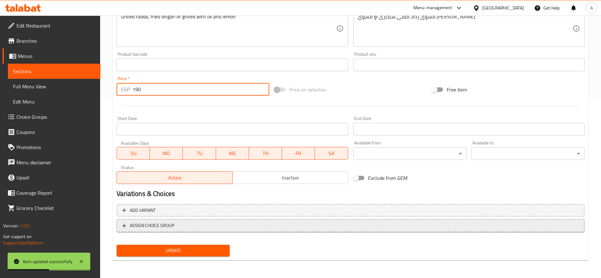
click at [271, 227] on span "ASSIGN CHOICE GROUP" at bounding box center [350, 226] width 456 height 8
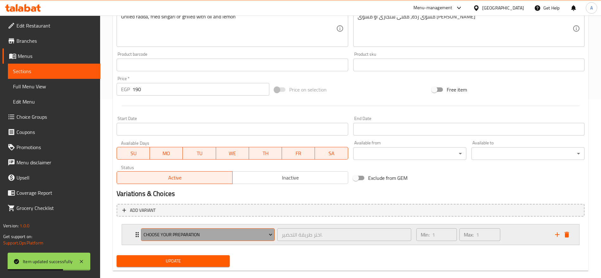
click at [268, 232] on icon "Expand" at bounding box center [270, 235] width 6 height 6
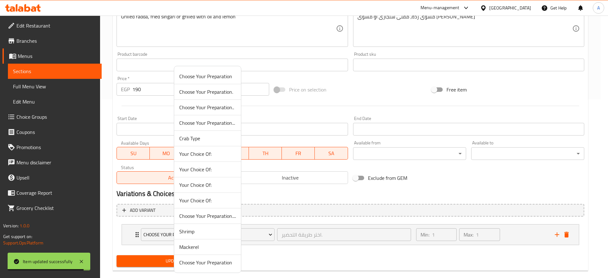
click at [604, 185] on div at bounding box center [304, 139] width 608 height 278
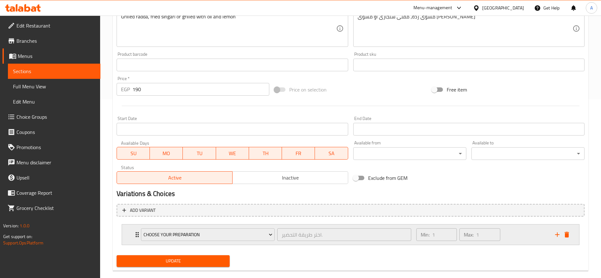
click at [136, 234] on icon "Expand" at bounding box center [137, 234] width 3 height 5
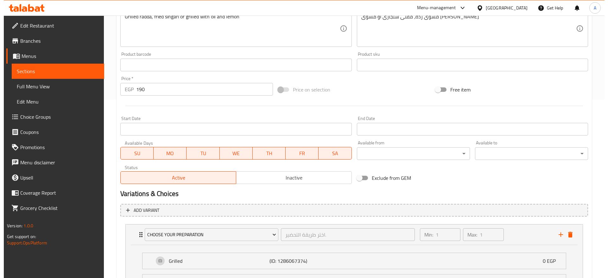
scroll to position [288, 0]
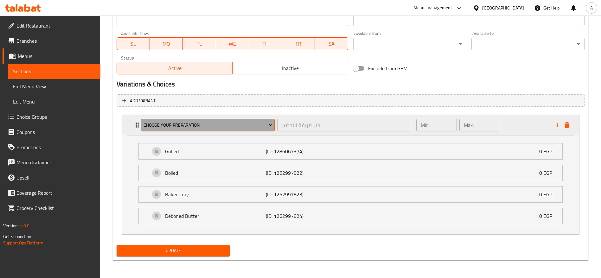
click at [270, 124] on icon "Expand" at bounding box center [270, 125] width 6 height 6
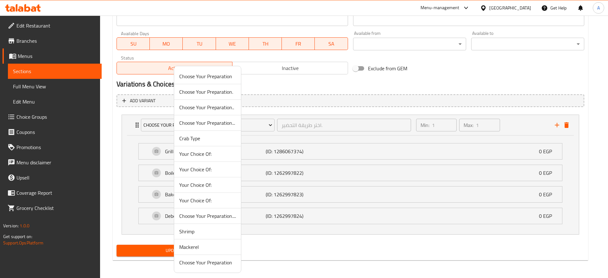
click at [214, 215] on span "Choose Your Preparation...." at bounding box center [207, 216] width 57 height 8
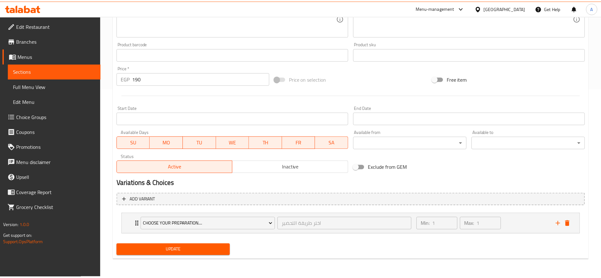
scroll to position [189, 0]
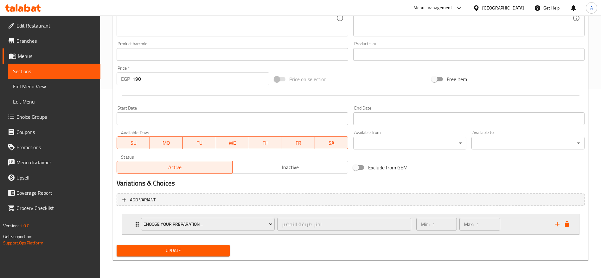
click at [135, 223] on icon "Expand" at bounding box center [137, 224] width 8 height 8
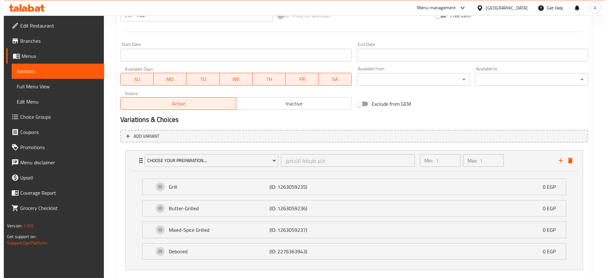
scroll to position [256, 0]
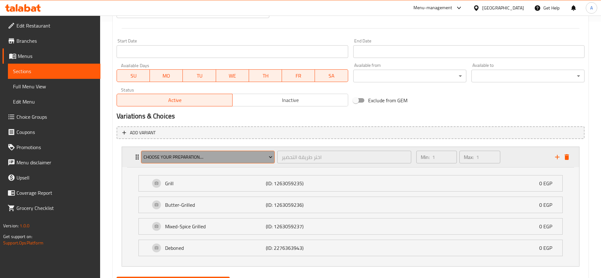
click at [243, 157] on span "Choose Your Preparation...." at bounding box center [207, 157] width 129 height 8
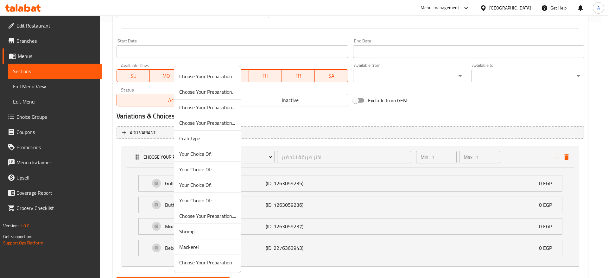
click at [215, 263] on span "Choose Your Preparation" at bounding box center [207, 263] width 57 height 8
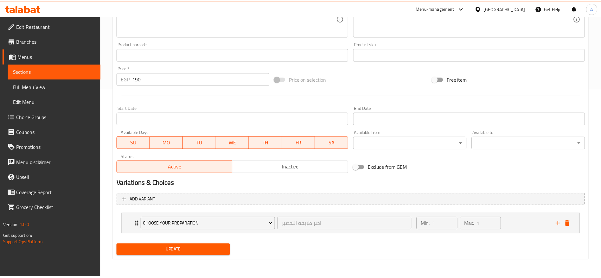
scroll to position [189, 0]
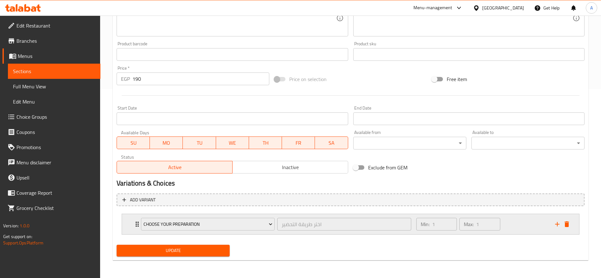
click at [134, 221] on icon "Expand" at bounding box center [137, 224] width 8 height 8
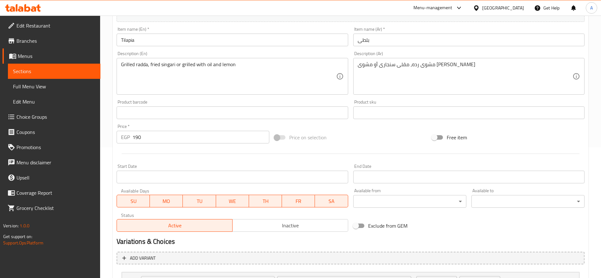
scroll to position [267, 0]
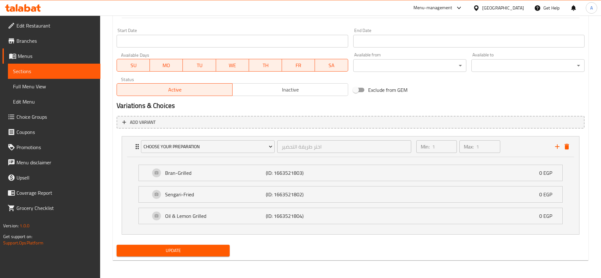
click at [189, 255] on button "Update" at bounding box center [173, 251] width 113 height 12
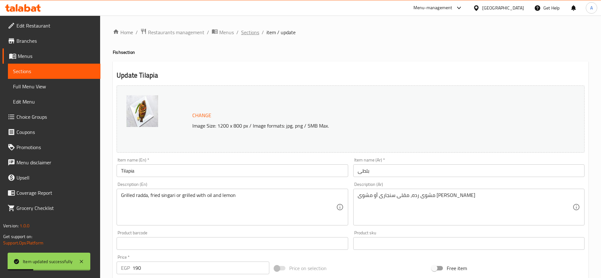
click at [253, 32] on span "Sections" at bounding box center [250, 33] width 18 height 8
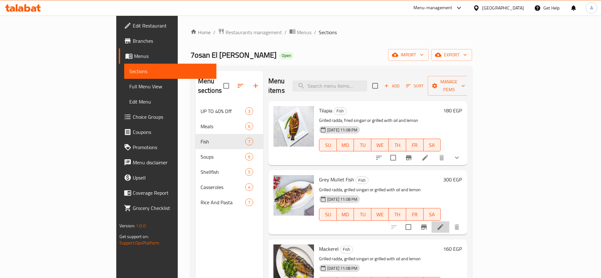
click at [449, 222] on li at bounding box center [440, 226] width 18 height 11
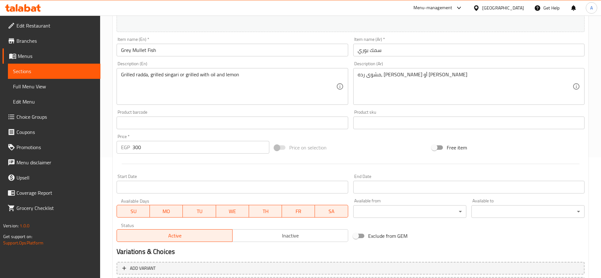
scroll to position [172, 0]
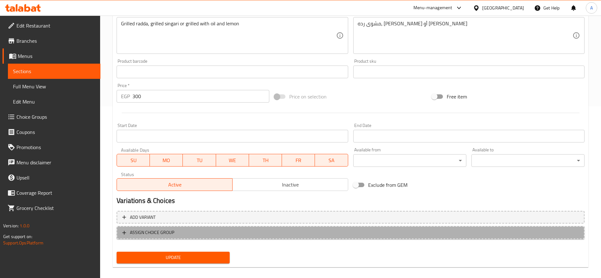
click at [182, 229] on span "ASSIGN CHOICE GROUP" at bounding box center [350, 233] width 456 height 8
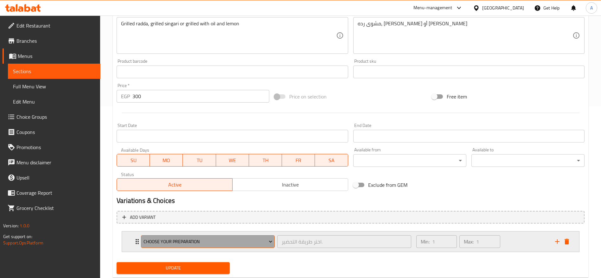
click at [255, 237] on button "Choose Your Preparation" at bounding box center [208, 241] width 134 height 13
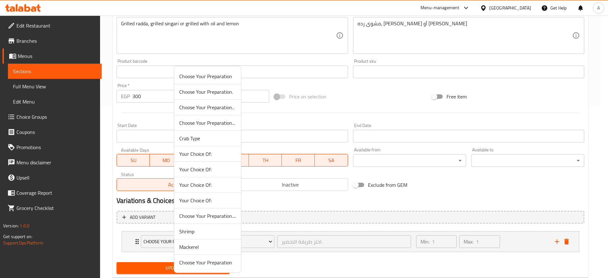
click at [216, 91] on span "Choose Your Preparation." at bounding box center [207, 92] width 57 height 8
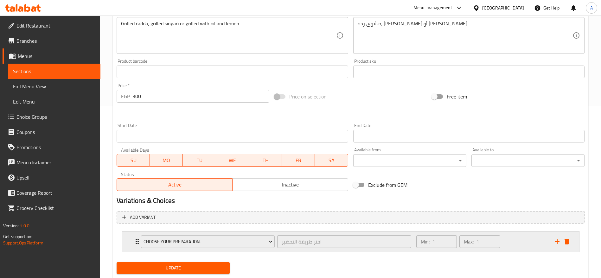
click at [135, 238] on icon "Expand" at bounding box center [137, 242] width 8 height 8
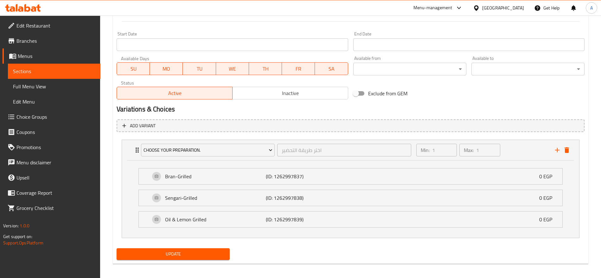
scroll to position [264, 0]
click at [208, 258] on button "Update" at bounding box center [173, 253] width 113 height 12
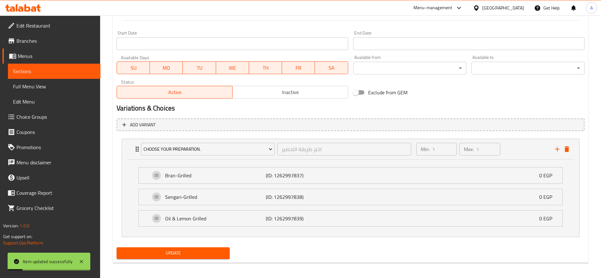
scroll to position [0, 0]
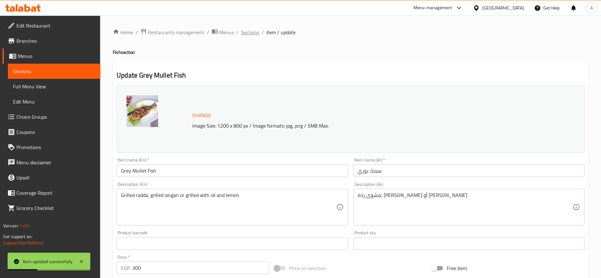
click at [255, 35] on span "Sections" at bounding box center [250, 33] width 18 height 8
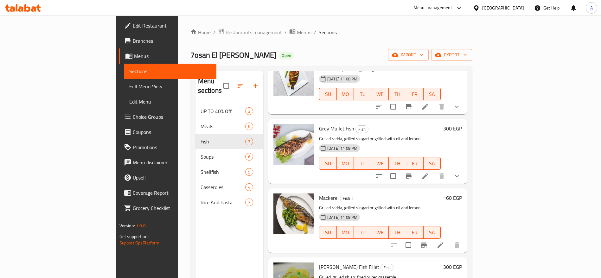
scroll to position [56, 0]
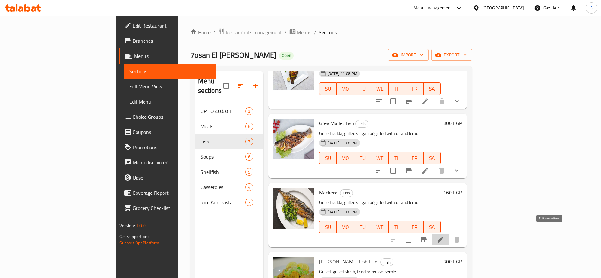
click at [443, 237] on icon at bounding box center [440, 240] width 6 height 6
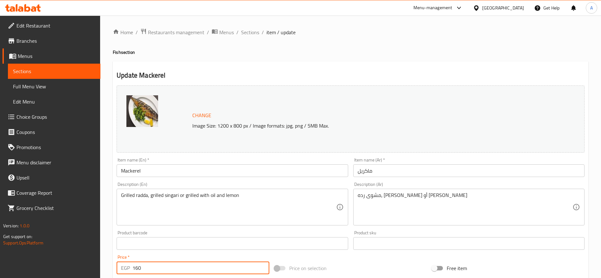
click at [238, 263] on input "160" at bounding box center [200, 268] width 137 height 13
type input "170"
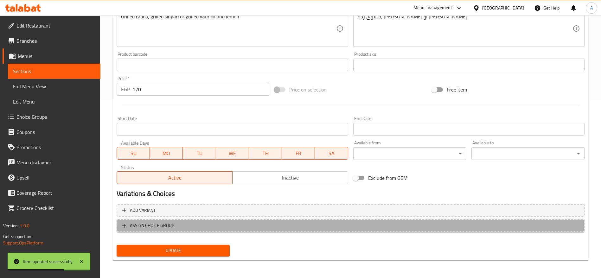
click at [167, 224] on span "ASSIGN CHOICE GROUP" at bounding box center [152, 226] width 44 height 8
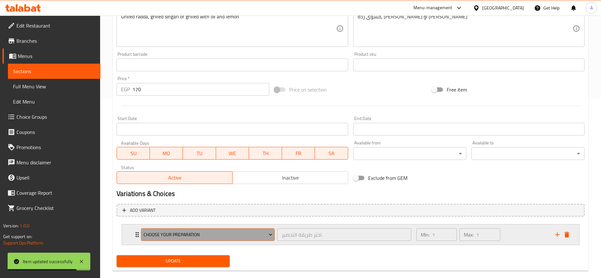
click at [258, 233] on span "Choose Your Preparation" at bounding box center [207, 235] width 129 height 8
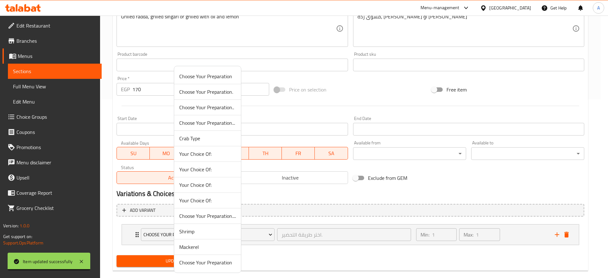
click at [220, 93] on span "Choose Your Preparation." at bounding box center [207, 92] width 57 height 8
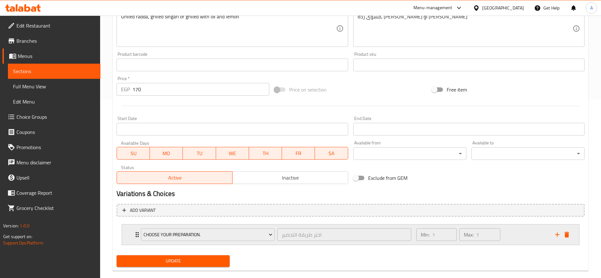
click at [135, 231] on icon "Expand" at bounding box center [137, 235] width 8 height 8
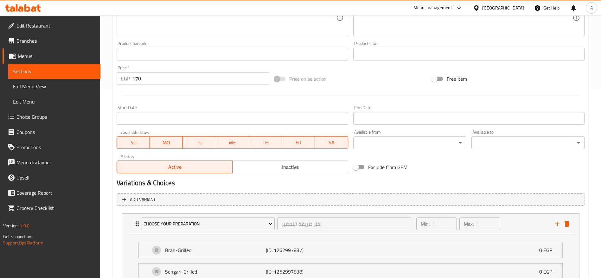
scroll to position [267, 0]
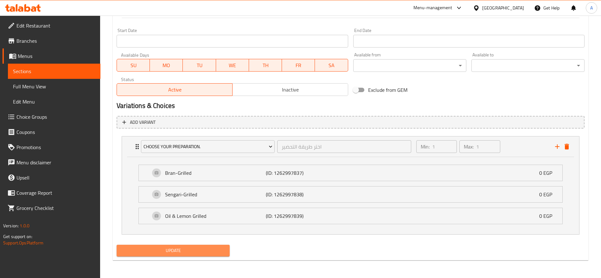
click at [163, 252] on span "Update" at bounding box center [173, 251] width 103 height 8
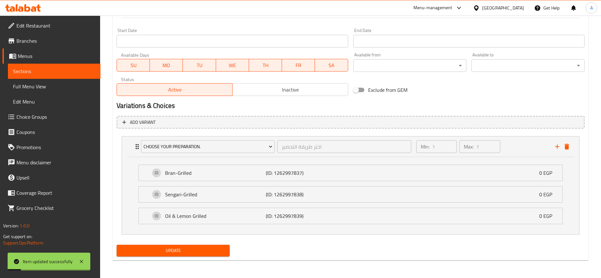
scroll to position [0, 0]
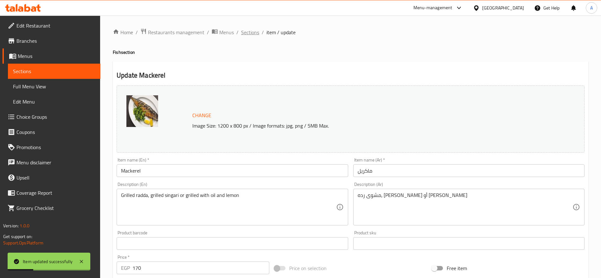
click at [254, 31] on span "Sections" at bounding box center [250, 33] width 18 height 8
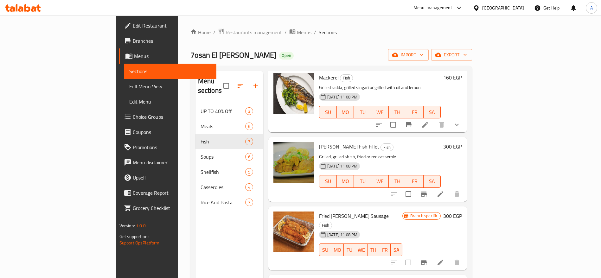
scroll to position [172, 0]
click at [449, 188] on li at bounding box center [440, 193] width 18 height 11
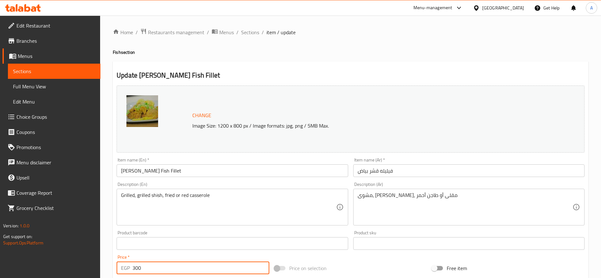
click at [210, 265] on input "300" at bounding box center [200, 268] width 137 height 13
type input "350"
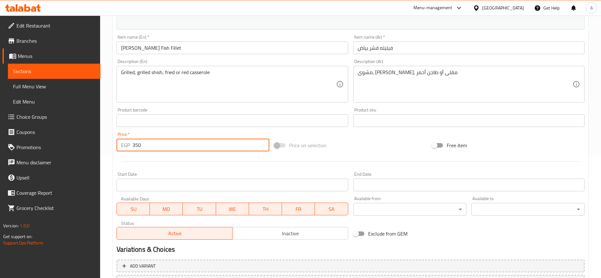
scroll to position [179, 0]
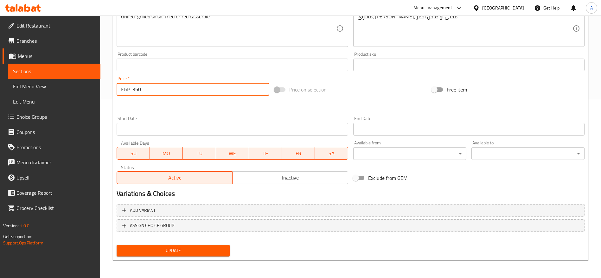
click at [117, 245] on button "Update" at bounding box center [173, 251] width 113 height 12
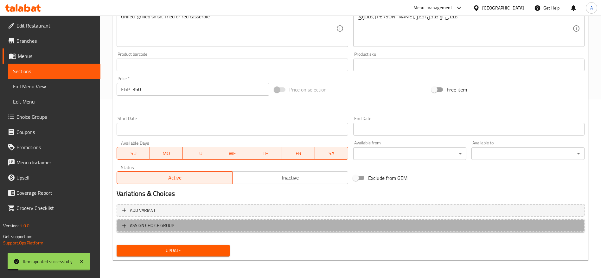
click at [168, 222] on span "ASSIGN CHOICE GROUP" at bounding box center [152, 226] width 44 height 8
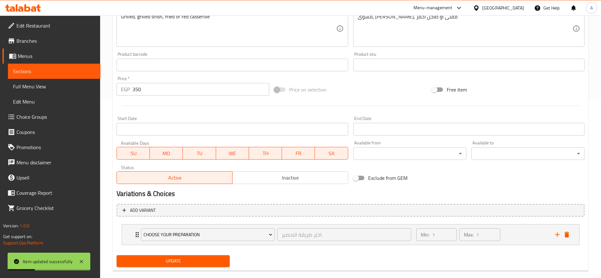
scroll to position [189, 0]
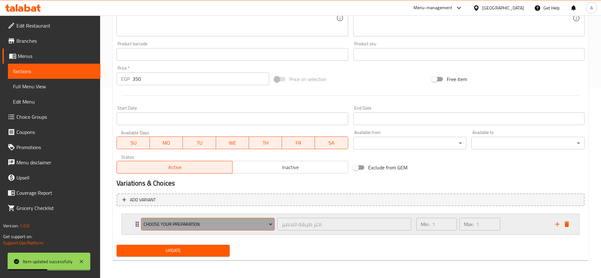
click at [269, 226] on icon "Expand" at bounding box center [270, 224] width 6 height 6
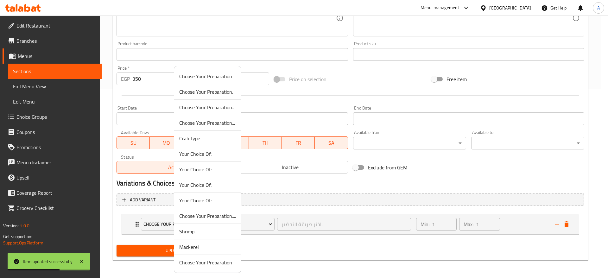
click at [267, 227] on div at bounding box center [304, 139] width 608 height 278
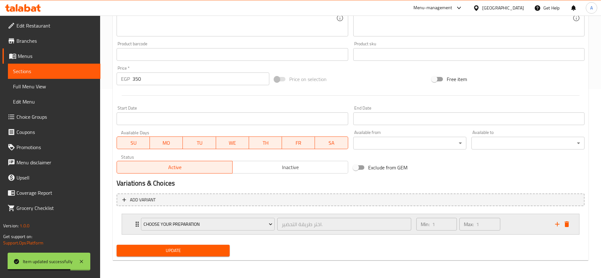
click at [137, 223] on div "Choose Your Preparation اختر طريقة التحضير. ​" at bounding box center [276, 224] width 278 height 20
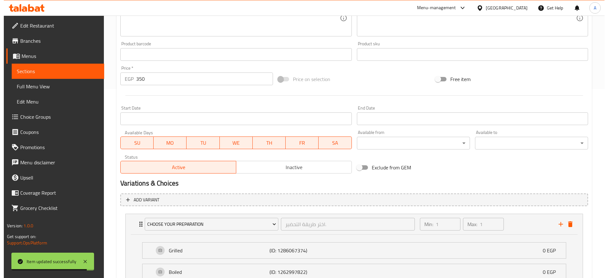
scroll to position [288, 0]
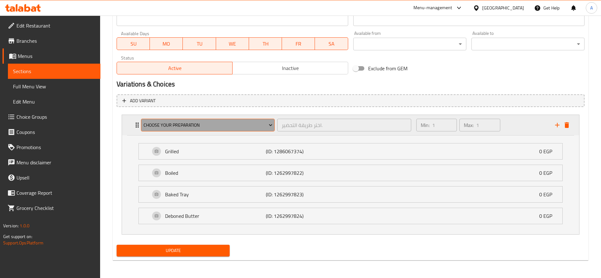
click at [269, 124] on icon "Expand" at bounding box center [270, 125] width 6 height 6
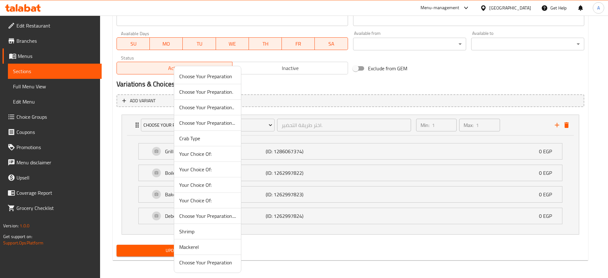
click at [225, 108] on span "Choose Your Preparation.." at bounding box center [207, 108] width 57 height 8
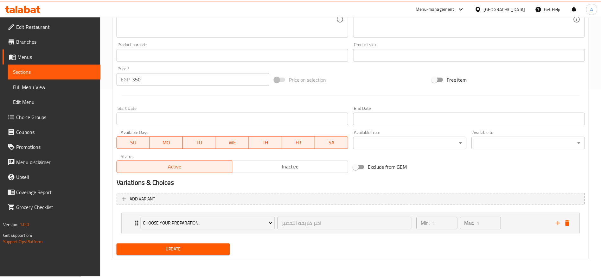
scroll to position [189, 0]
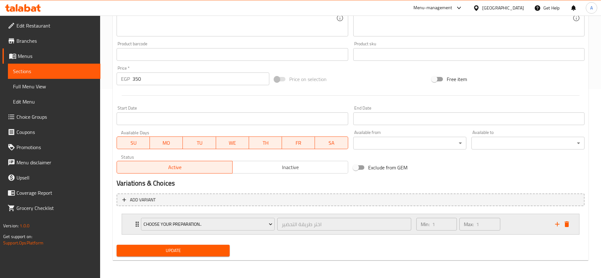
click at [137, 225] on div "Choose Your Preparation.. اختر طريقة التحضير ​" at bounding box center [276, 224] width 278 height 20
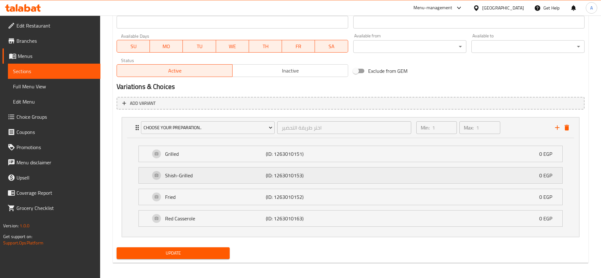
scroll to position [288, 0]
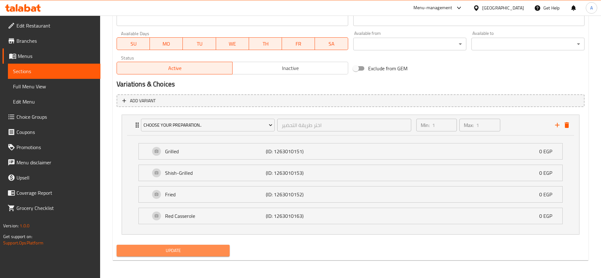
click at [194, 249] on span "Update" at bounding box center [173, 251] width 103 height 8
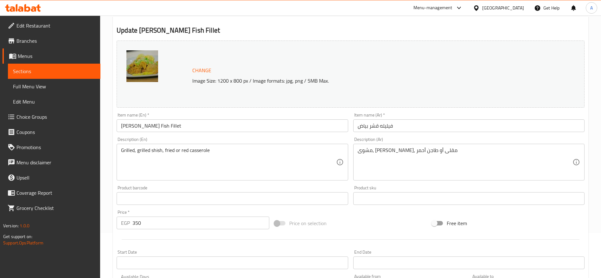
scroll to position [0, 0]
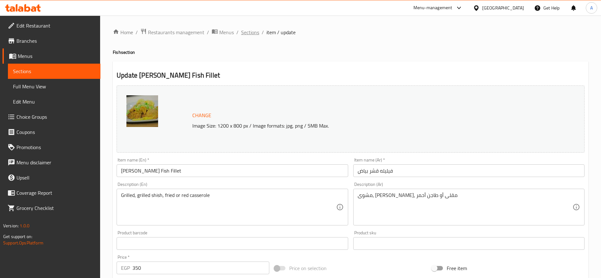
click at [257, 34] on span "Sections" at bounding box center [250, 33] width 18 height 8
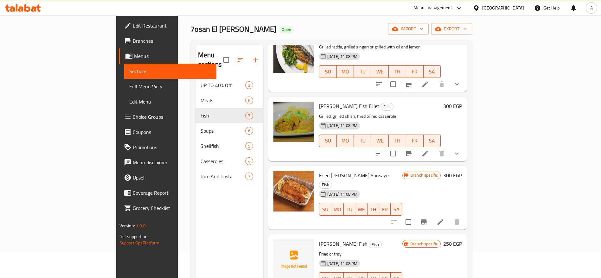
scroll to position [190, 0]
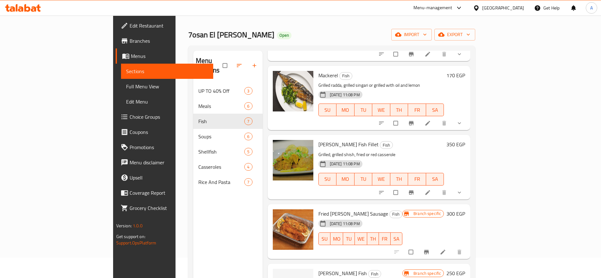
scroll to position [203, 0]
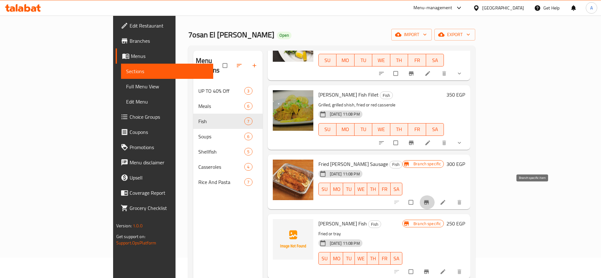
click at [429, 200] on icon "Branch-specific-item" at bounding box center [426, 202] width 5 height 4
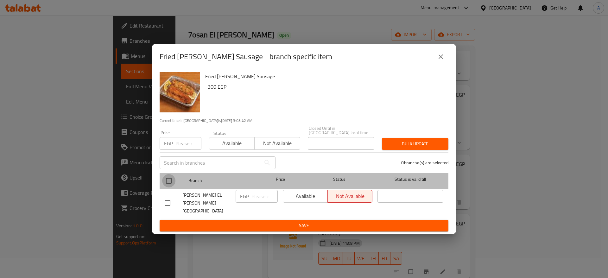
click at [165, 186] on input "checkbox" at bounding box center [168, 180] width 13 height 13
checkbox input "true"
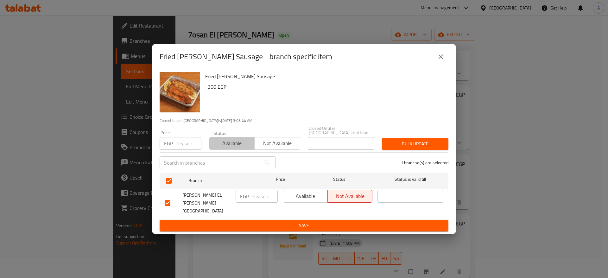
click at [241, 145] on span "Available" at bounding box center [232, 143] width 40 height 9
click at [406, 146] on span "Bulk update" at bounding box center [415, 144] width 56 height 8
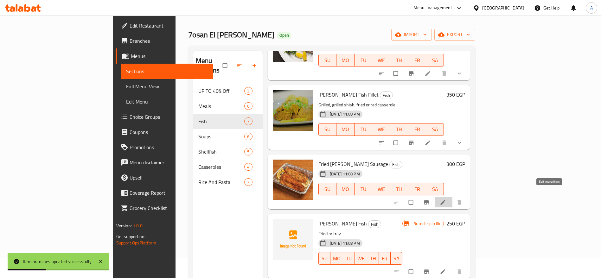
click at [446, 199] on icon at bounding box center [443, 202] width 6 height 6
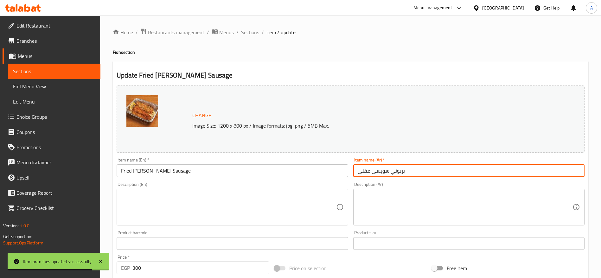
click at [420, 171] on input "بربوني سويسى مقلى" at bounding box center [468, 170] width 231 height 13
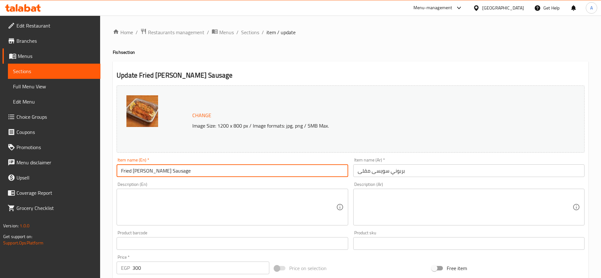
click at [249, 169] on input "Fried Barboni Sausage" at bounding box center [232, 170] width 231 height 13
paste input "Swiss Red Mullet – Fried"
click at [132, 172] on input "Swiss Red Mullet – Fried" at bounding box center [232, 170] width 231 height 13
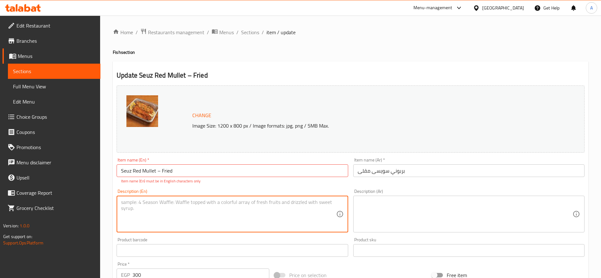
click at [199, 207] on textarea at bounding box center [228, 214] width 215 height 30
click at [159, 170] on input "Seuz Red Mullet – Fried" at bounding box center [232, 170] width 231 height 13
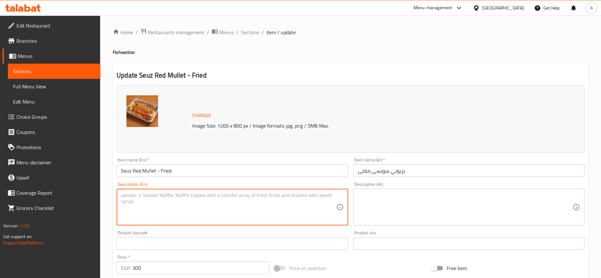
click at [155, 206] on textarea at bounding box center [228, 207] width 215 height 30
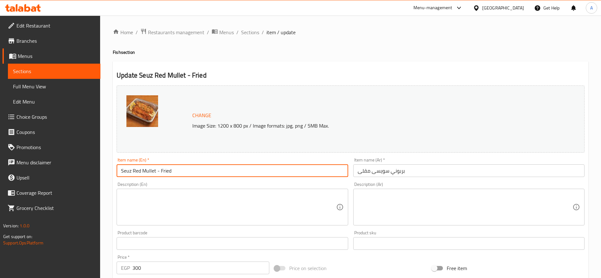
click at [129, 172] on input "Seuz Red Mullet - Fried" at bounding box center [232, 170] width 231 height 13
type input "Suez Red Mullet - Fried"
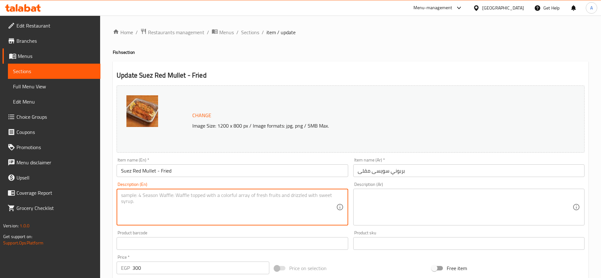
click at [132, 198] on textarea at bounding box center [228, 207] width 215 height 30
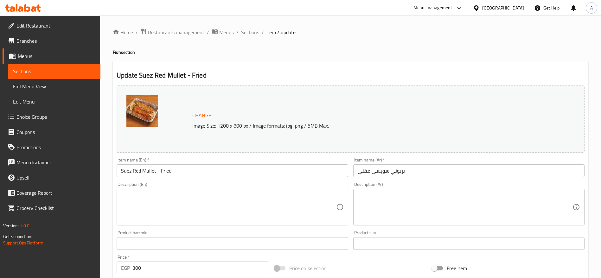
click at [197, 274] on div "Price   * EGP 300 Price *" at bounding box center [193, 264] width 158 height 24
click at [187, 271] on input "300" at bounding box center [200, 268] width 137 height 13
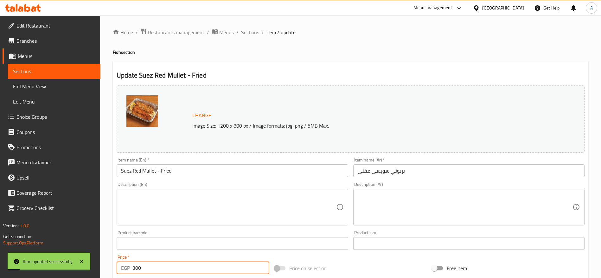
click at [414, 171] on input "بربوني سويسى مقلى" at bounding box center [468, 170] width 231 height 13
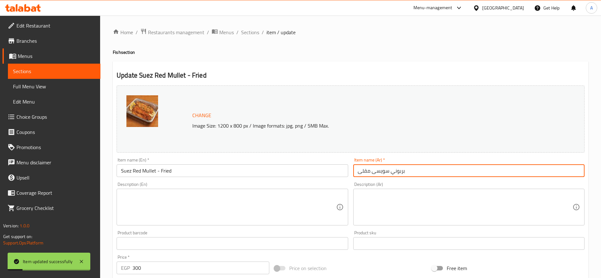
click at [414, 171] on input "بربوني سويسى مقلى" at bounding box center [468, 170] width 231 height 13
paste input "مقلي"
type input "بربوني سويسي مقلي"
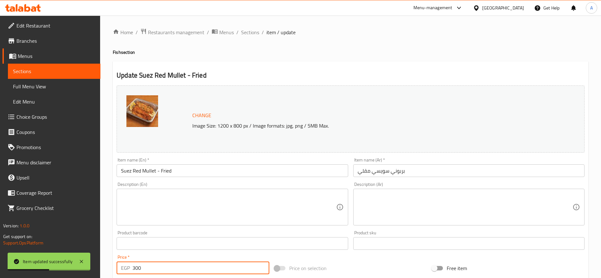
click at [222, 269] on input "300" at bounding box center [200, 268] width 137 height 13
click at [253, 33] on span "Sections" at bounding box center [250, 33] width 18 height 8
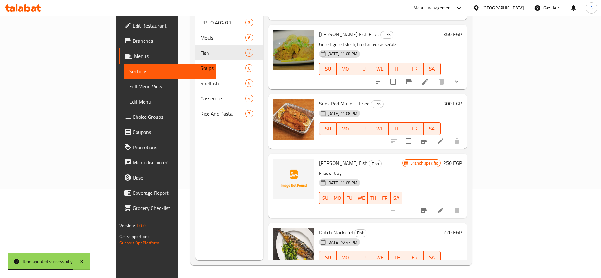
scroll to position [203, 0]
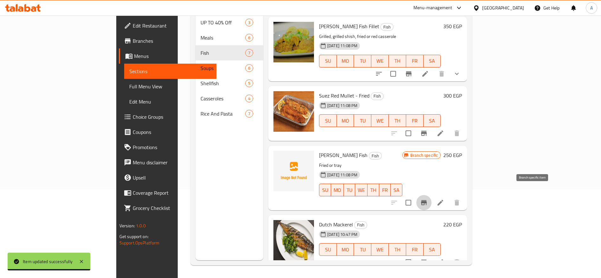
click at [427, 200] on icon "Branch-specific-item" at bounding box center [424, 202] width 6 height 5
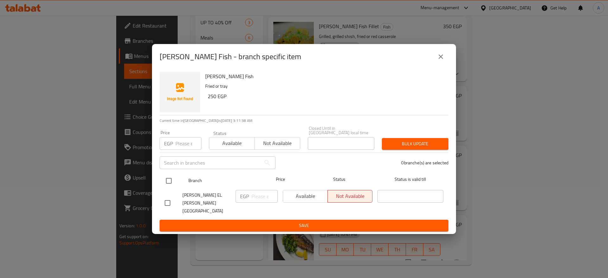
click at [172, 184] on input "checkbox" at bounding box center [168, 180] width 13 height 13
checkbox input "true"
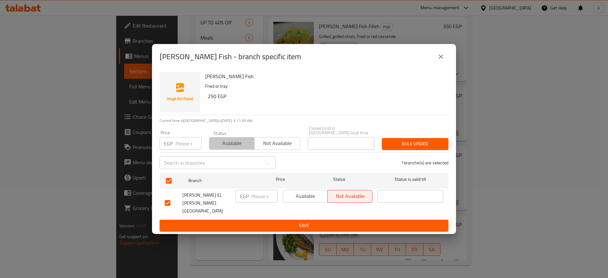
click at [230, 145] on span "Available" at bounding box center [232, 143] width 40 height 9
click at [429, 148] on span "Bulk update" at bounding box center [415, 144] width 56 height 8
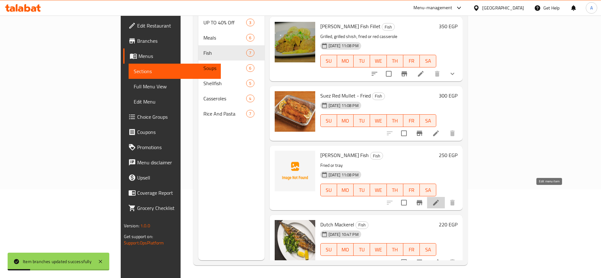
click at [440, 199] on icon at bounding box center [436, 203] width 8 height 8
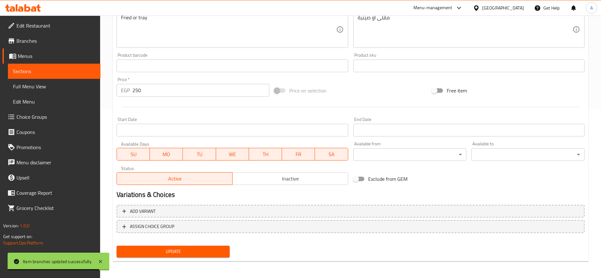
scroll to position [169, 0]
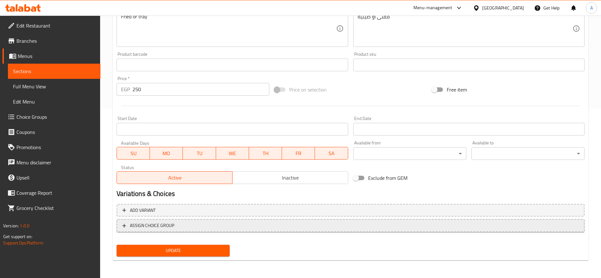
click at [195, 222] on span "ASSIGN CHOICE GROUP" at bounding box center [350, 226] width 456 height 8
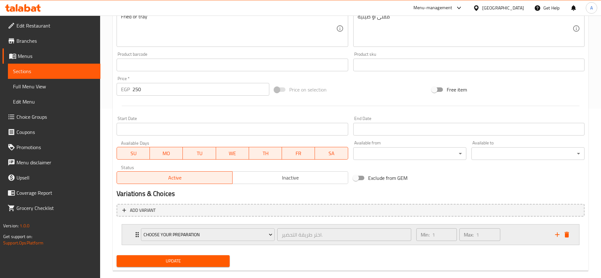
click at [135, 237] on icon "Expand" at bounding box center [137, 235] width 8 height 8
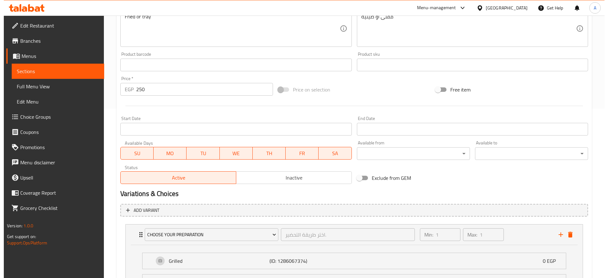
scroll to position [279, 0]
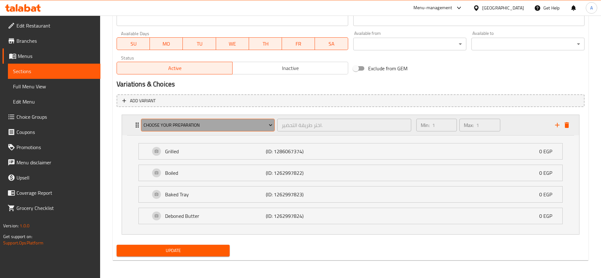
click at [271, 124] on icon "Expand" at bounding box center [270, 125] width 6 height 6
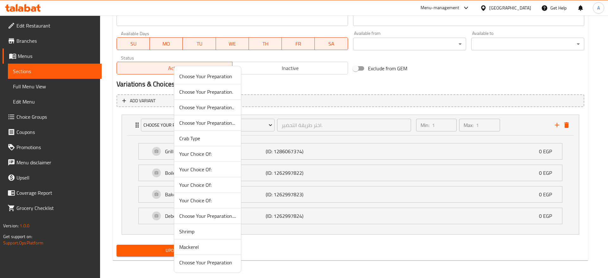
click at [218, 105] on span "Choose Your Preparation.." at bounding box center [207, 108] width 57 height 8
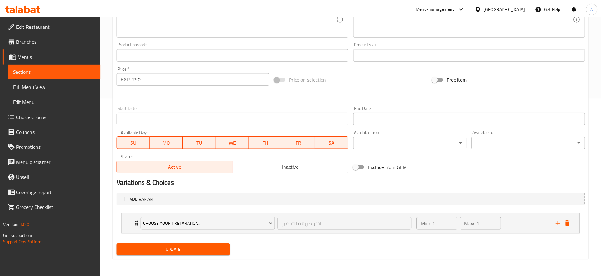
scroll to position [180, 0]
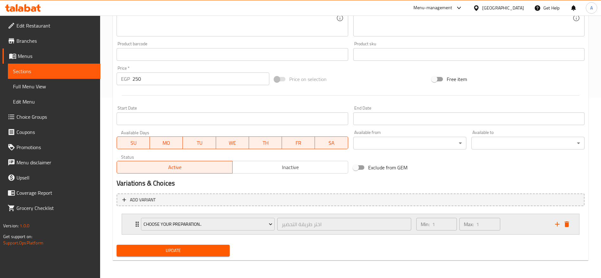
click at [138, 224] on div "Choose Your Preparation.. اختر طريقة التحضير ​" at bounding box center [276, 224] width 278 height 20
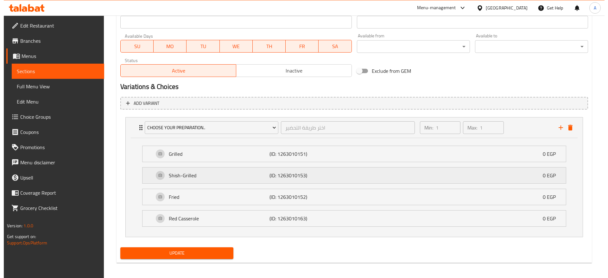
scroll to position [279, 0]
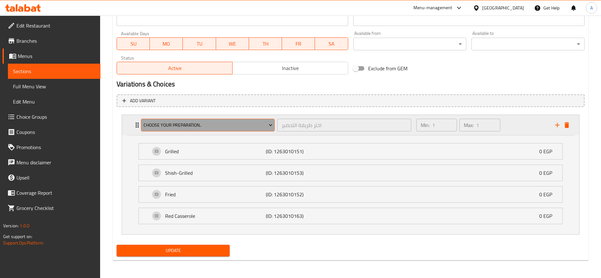
click at [270, 124] on icon "Expand" at bounding box center [270, 125] width 6 height 6
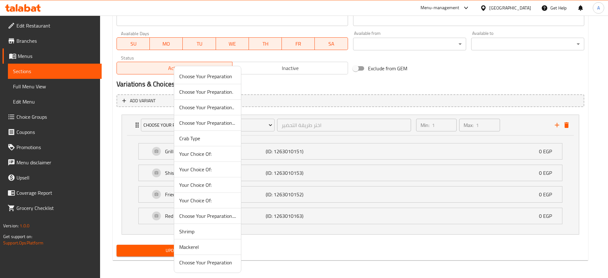
click at [224, 92] on span "Choose Your Preparation." at bounding box center [207, 92] width 57 height 8
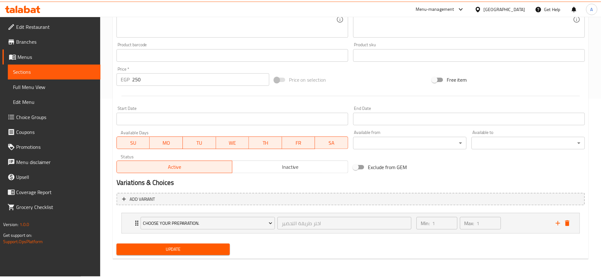
scroll to position [180, 0]
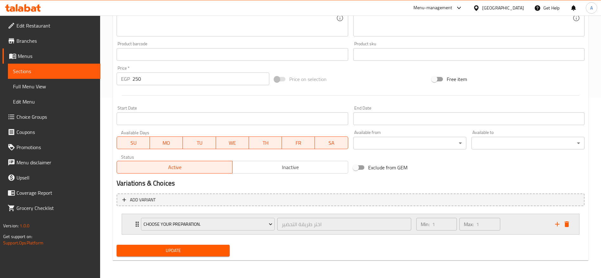
click at [136, 224] on icon "Expand" at bounding box center [137, 224] width 8 height 8
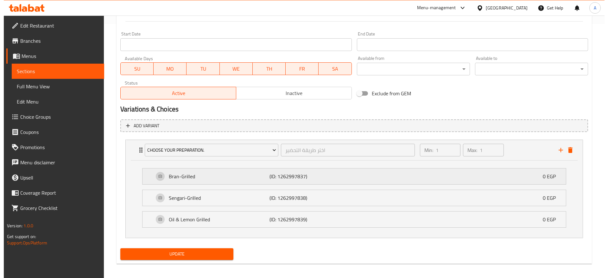
scroll to position [258, 0]
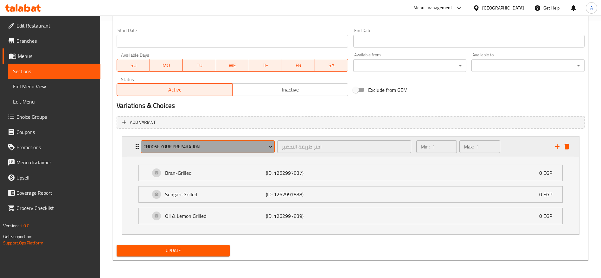
click at [273, 152] on button "Choose Your Preparation." at bounding box center [208, 146] width 134 height 13
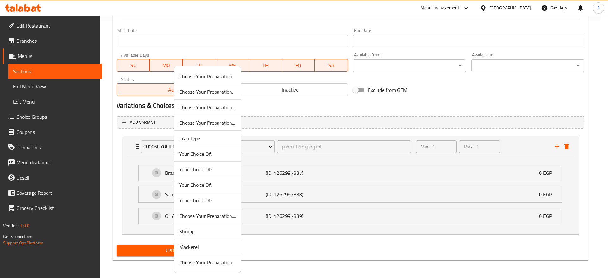
click at [223, 79] on span "Choose Your Preparation" at bounding box center [207, 77] width 57 height 8
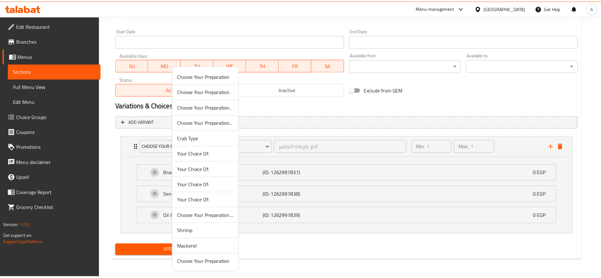
scroll to position [180, 0]
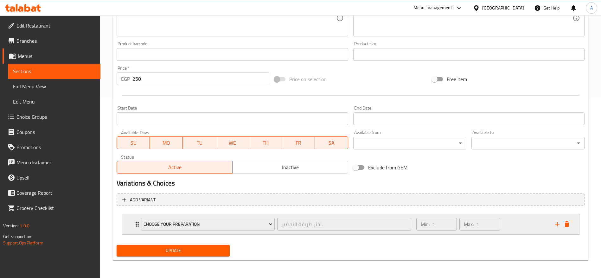
click at [135, 228] on icon "Expand" at bounding box center [137, 224] width 8 height 8
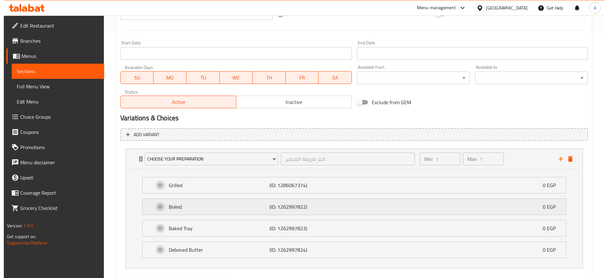
scroll to position [258, 0]
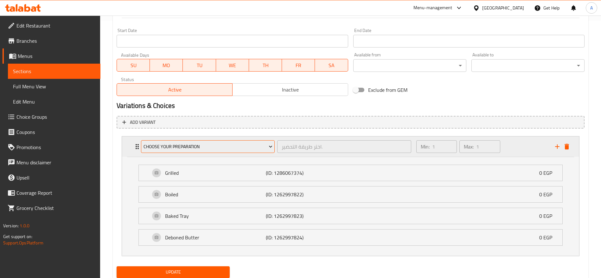
click at [269, 144] on icon "Expand" at bounding box center [270, 146] width 6 height 6
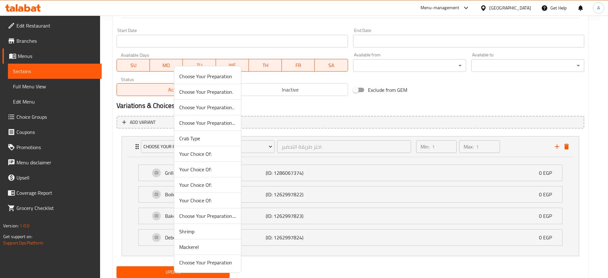
click at [216, 260] on span "Choose Your Preparation" at bounding box center [207, 263] width 57 height 8
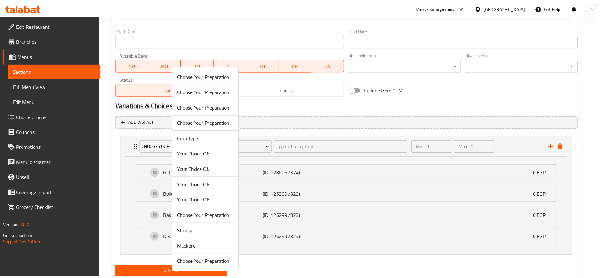
scroll to position [180, 0]
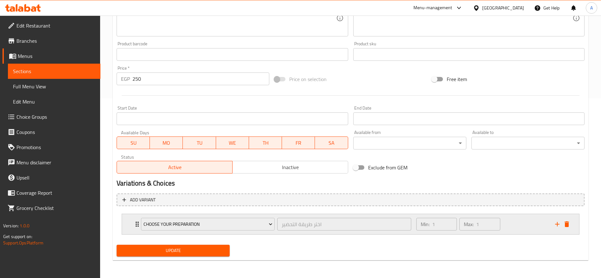
click at [133, 220] on div "Choose Your Preparation اختر طريقة التحضير ​ Min: 1 ​ Max: 1 ​" at bounding box center [352, 224] width 438 height 20
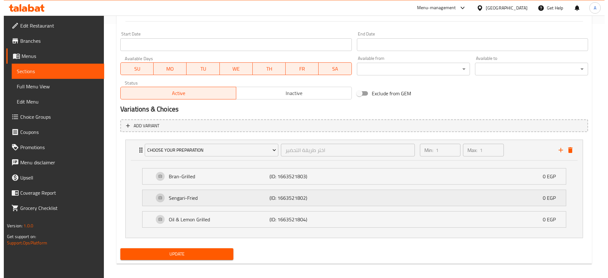
scroll to position [258, 0]
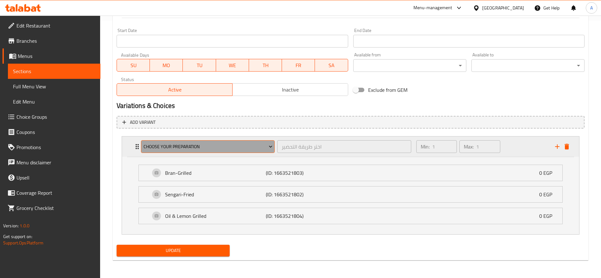
click at [265, 142] on button "Choose Your Preparation" at bounding box center [208, 146] width 134 height 13
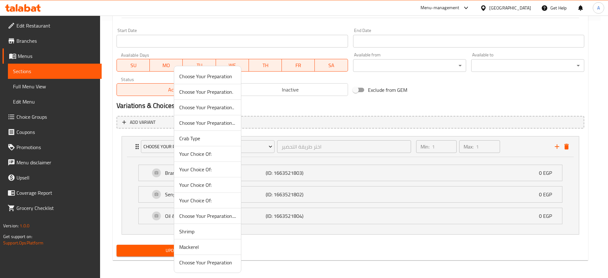
click at [209, 212] on span "Choose Your Preparation...." at bounding box center [207, 216] width 57 height 8
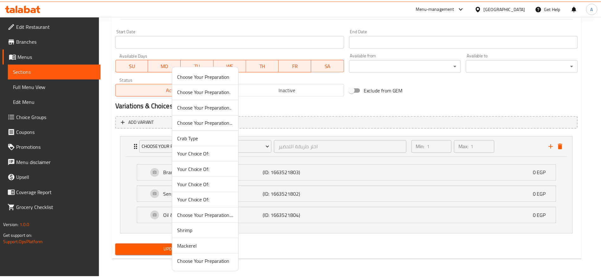
scroll to position [180, 0]
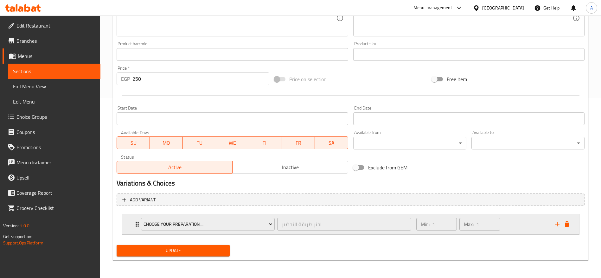
click at [136, 222] on icon "Expand" at bounding box center [137, 224] width 3 height 5
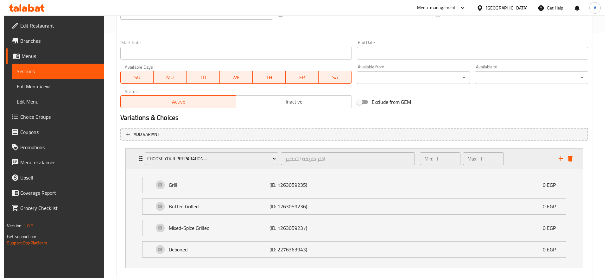
scroll to position [258, 0]
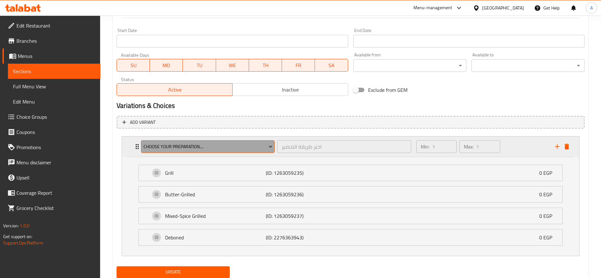
click at [267, 144] on span "Choose Your Preparation...." at bounding box center [207, 147] width 129 height 8
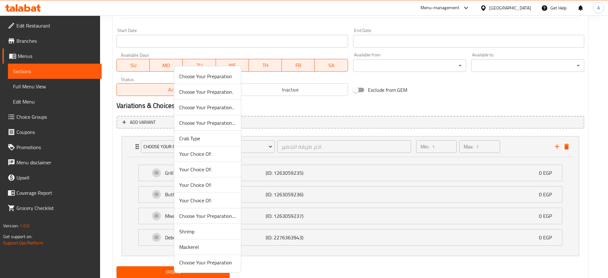
click at [219, 116] on li "Choose Your Preparation..." at bounding box center [207, 123] width 67 height 16
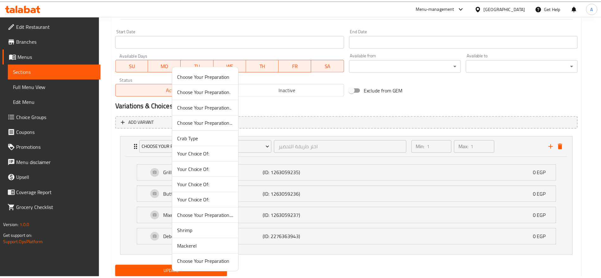
scroll to position [180, 0]
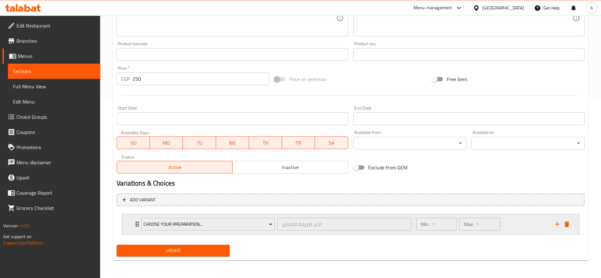
click at [134, 221] on icon "Expand" at bounding box center [137, 224] width 8 height 8
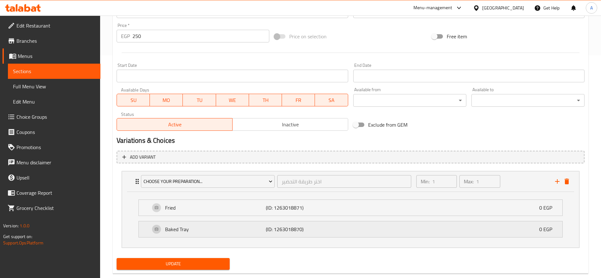
scroll to position [236, 0]
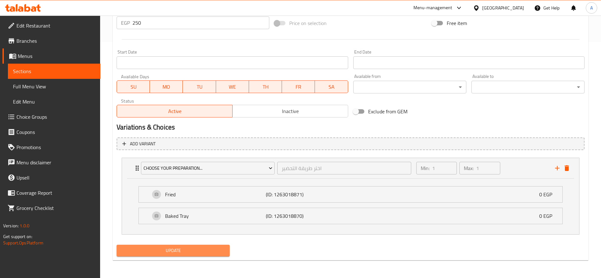
click at [185, 256] on button "Update" at bounding box center [173, 251] width 113 height 12
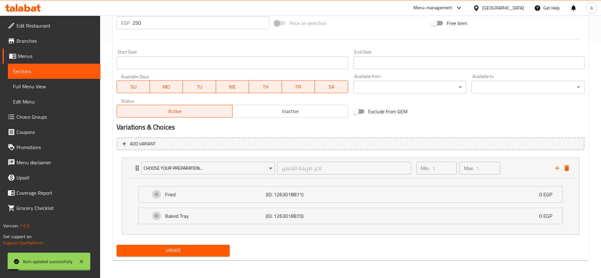
scroll to position [0, 0]
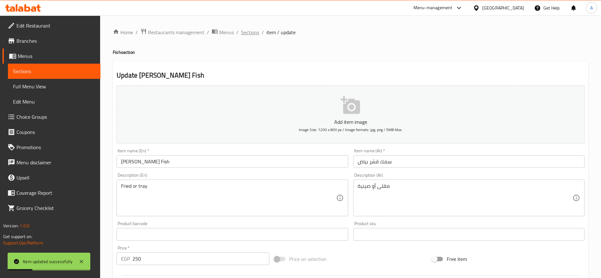
click at [257, 32] on span "Sections" at bounding box center [250, 33] width 18 height 8
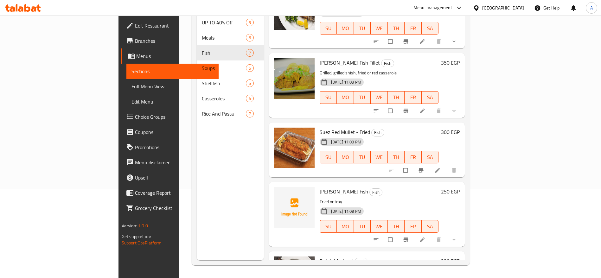
scroll to position [203, 0]
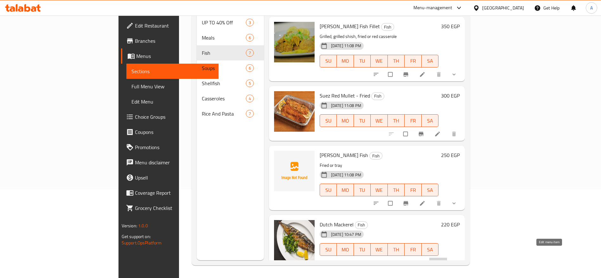
click at [441, 260] on icon at bounding box center [437, 263] width 6 height 6
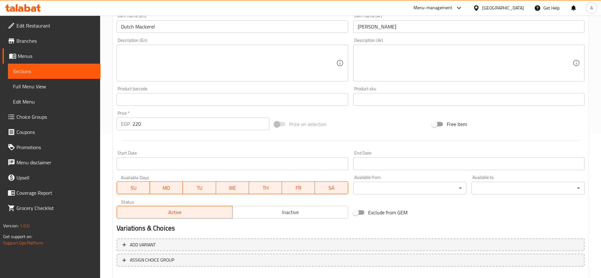
scroll to position [152, 0]
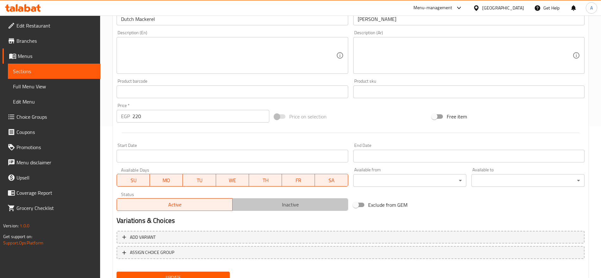
click at [273, 200] on span "Inactive" at bounding box center [290, 204] width 111 height 9
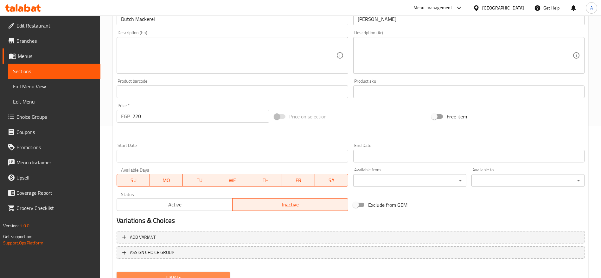
click at [187, 274] on span "Update" at bounding box center [173, 278] width 103 height 8
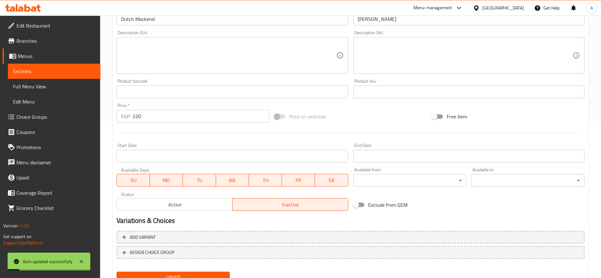
scroll to position [0, 0]
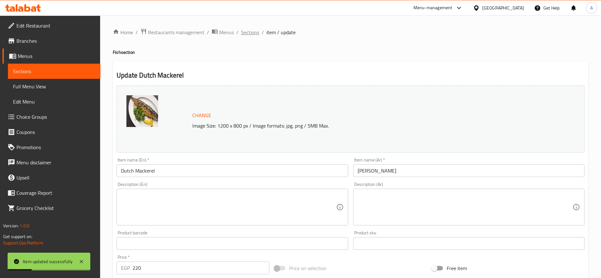
click at [254, 34] on span "Sections" at bounding box center [250, 33] width 18 height 8
